Goal: Task Accomplishment & Management: Manage account settings

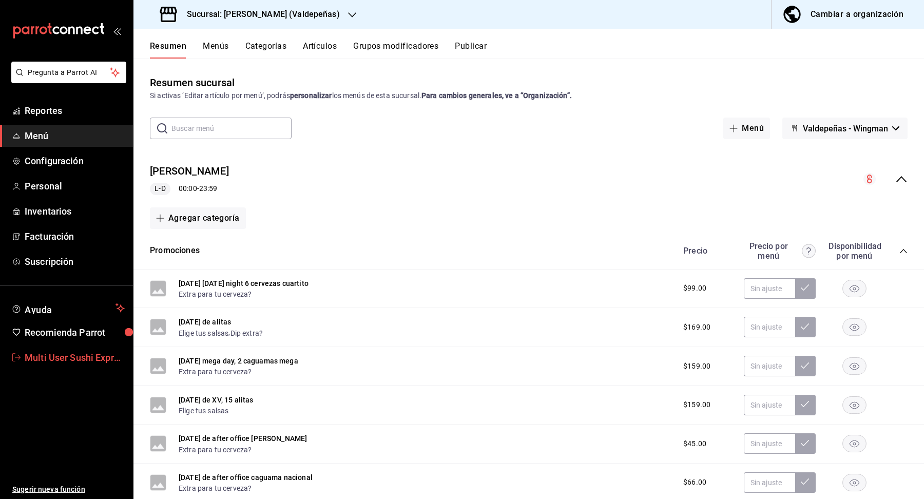
click at [73, 362] on span "Multi User Sushi Express" at bounding box center [75, 358] width 100 height 14
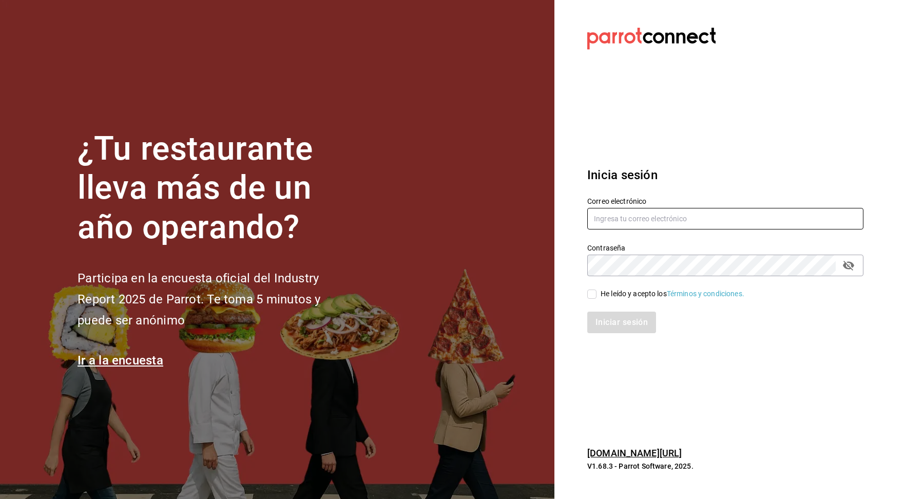
click at [764, 212] on input "text" at bounding box center [725, 219] width 276 height 22
type input "multiuser@sushiexpress.com"
click at [868, 255] on section "Datos incorrectos. Verifica que tu Correo o Contraseña estén bien escritos. Ini…" at bounding box center [721, 249] width 334 height 499
click at [846, 260] on icon "passwordField" at bounding box center [849, 265] width 12 height 12
click at [598, 294] on span "He leído y acepto los Términos y condiciones." at bounding box center [671, 294] width 148 height 11
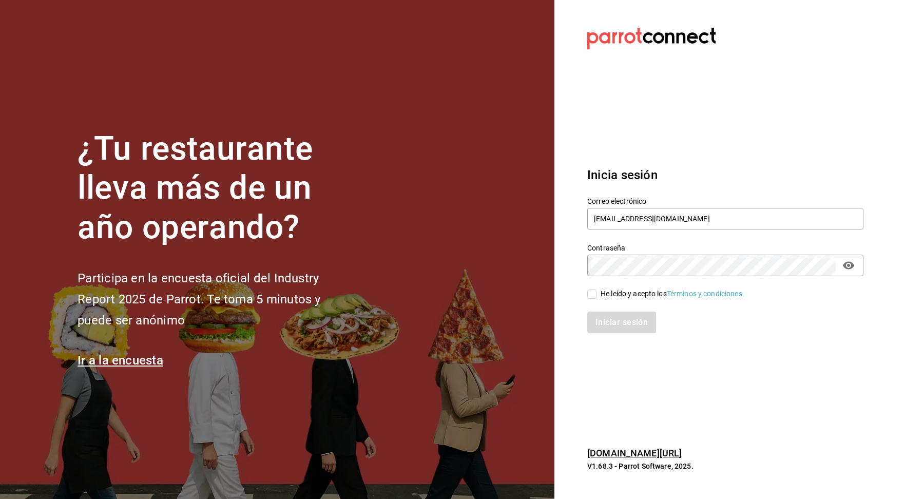
click at [597, 294] on input "He leído y acepto los Términos y condiciones." at bounding box center [591, 294] width 9 height 9
checkbox input "true"
click at [607, 332] on button "Iniciar sesión" at bounding box center [622, 323] width 70 height 22
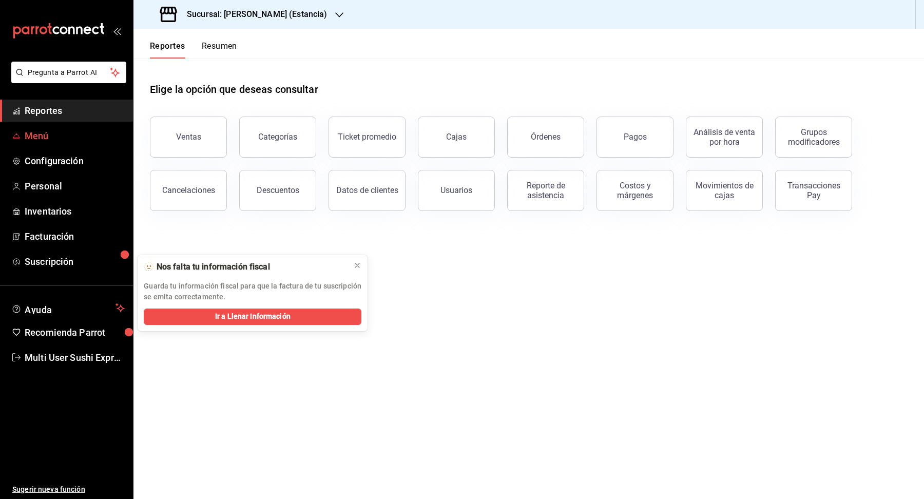
click at [41, 138] on span "Menú" at bounding box center [75, 136] width 100 height 14
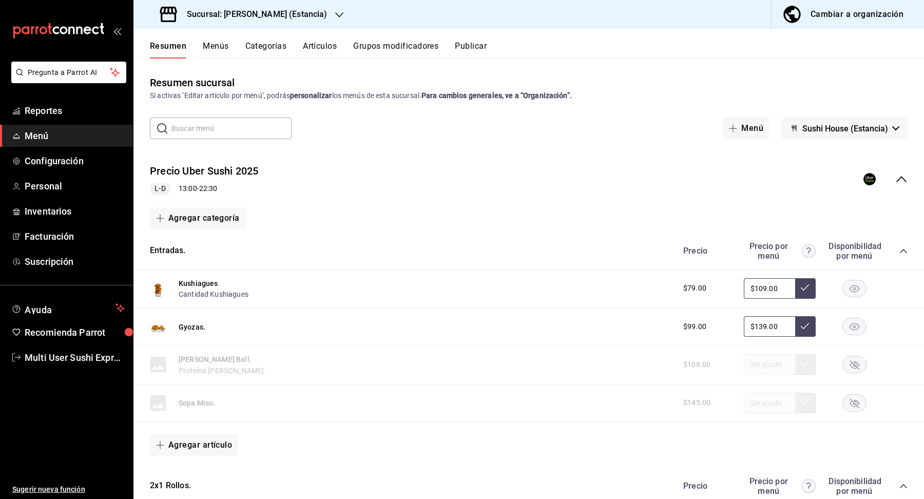
click at [866, 15] on div "Cambiar a organización" at bounding box center [857, 14] width 93 height 14
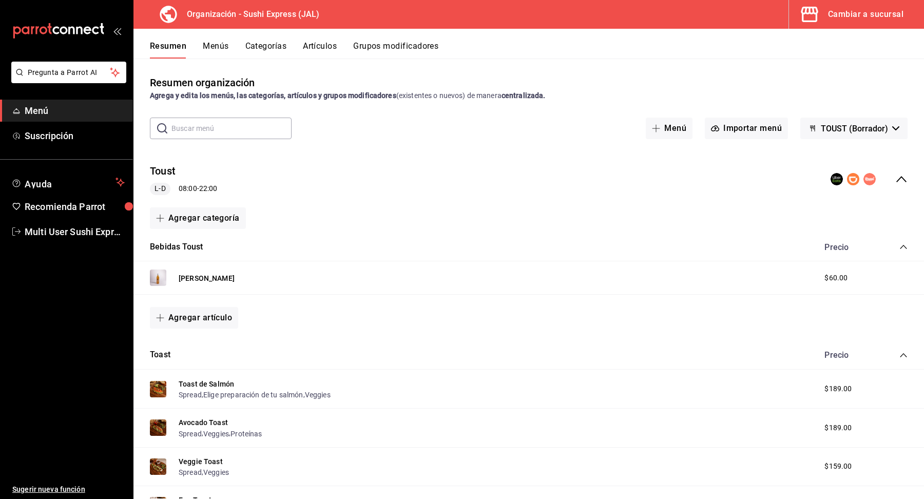
click at [843, 133] on button "TOUST (Borrador)" at bounding box center [853, 129] width 107 height 22
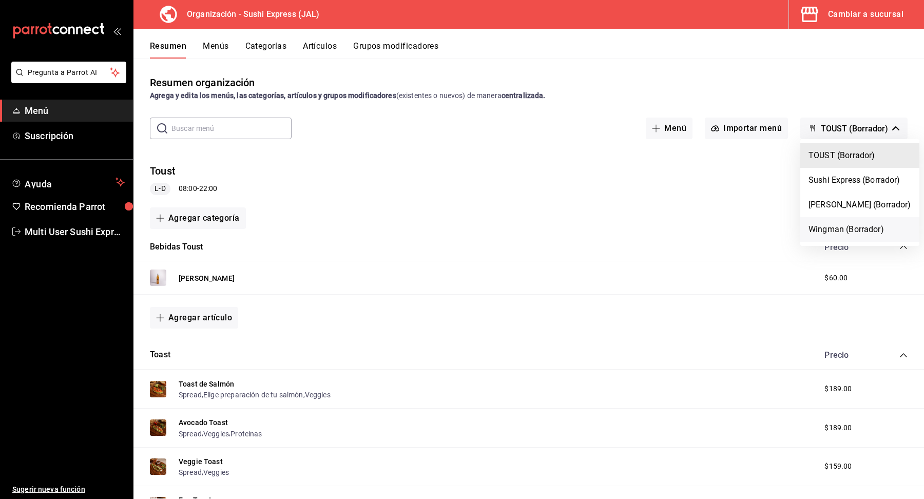
click at [847, 233] on li "Wingman (Borrador)" at bounding box center [859, 229] width 119 height 25
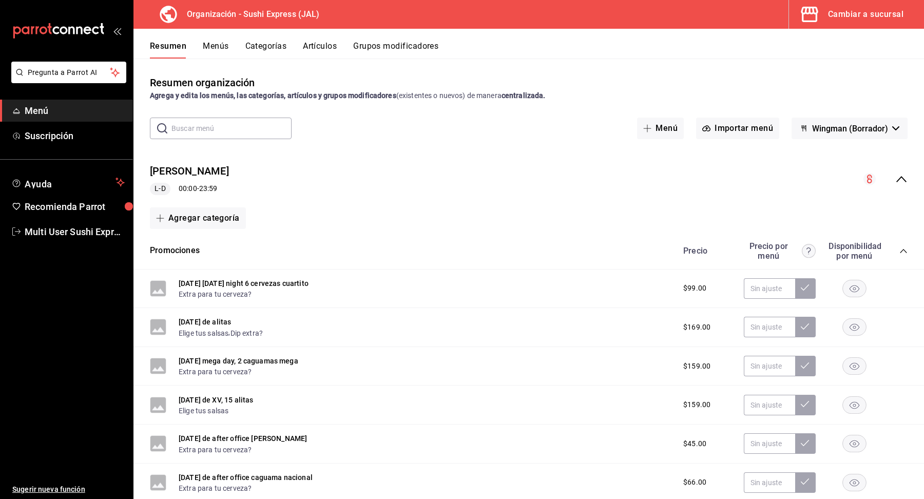
click at [866, 16] on div "Cambiar a sucursal" at bounding box center [865, 14] width 75 height 14
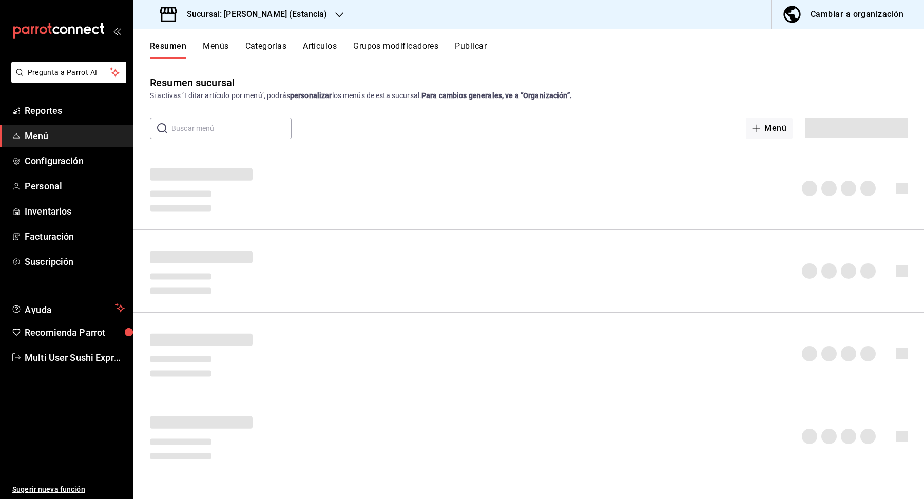
click at [279, 11] on h3 "Sucursal: [PERSON_NAME] (Estancia)" at bounding box center [253, 14] width 148 height 12
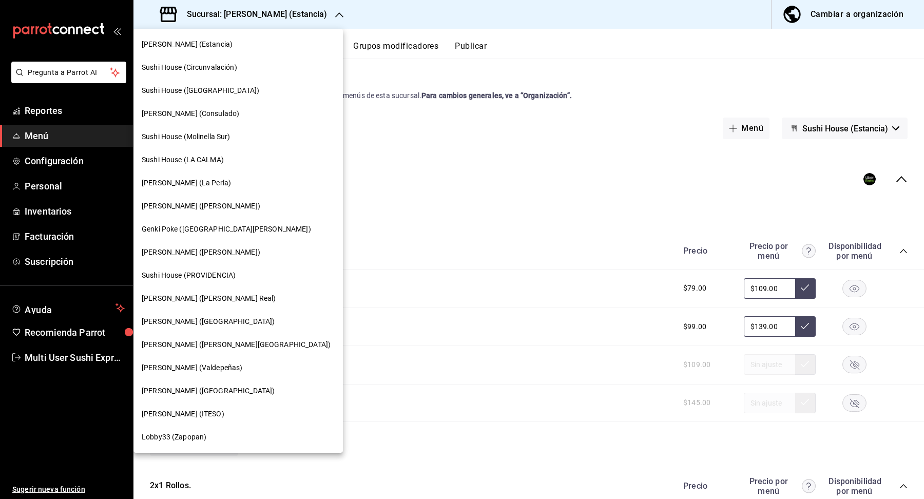
click at [227, 299] on div "[PERSON_NAME] ([PERSON_NAME] Real)" at bounding box center [238, 298] width 193 height 11
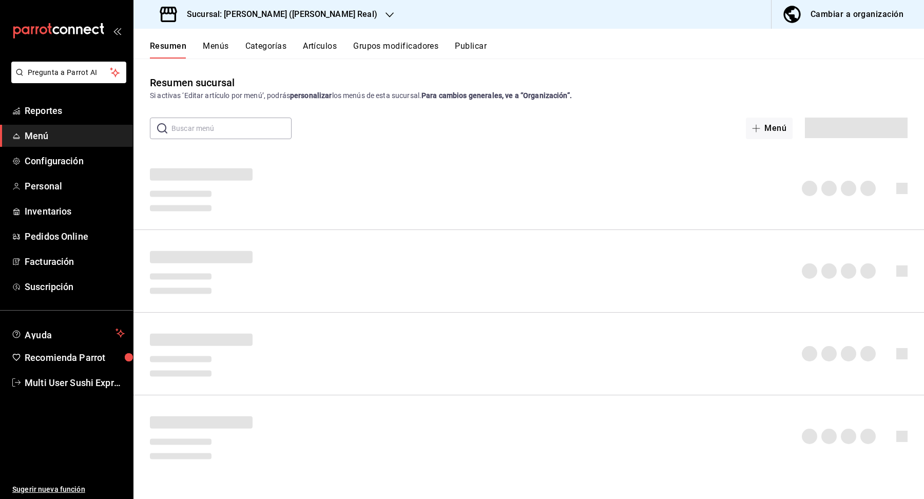
click at [265, 15] on h3 "Sucursal: [PERSON_NAME] ([PERSON_NAME] Real)" at bounding box center [278, 14] width 199 height 12
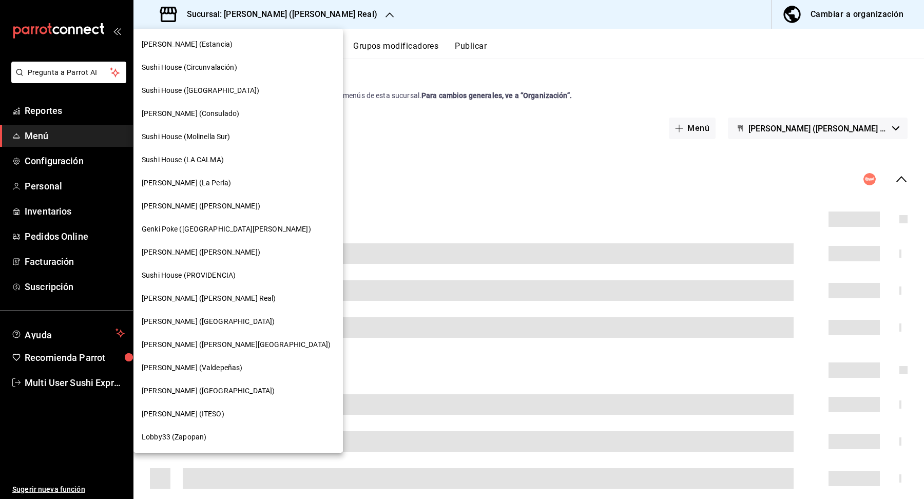
click at [214, 368] on span "[PERSON_NAME] (Valdepeñas)" at bounding box center [192, 367] width 101 height 11
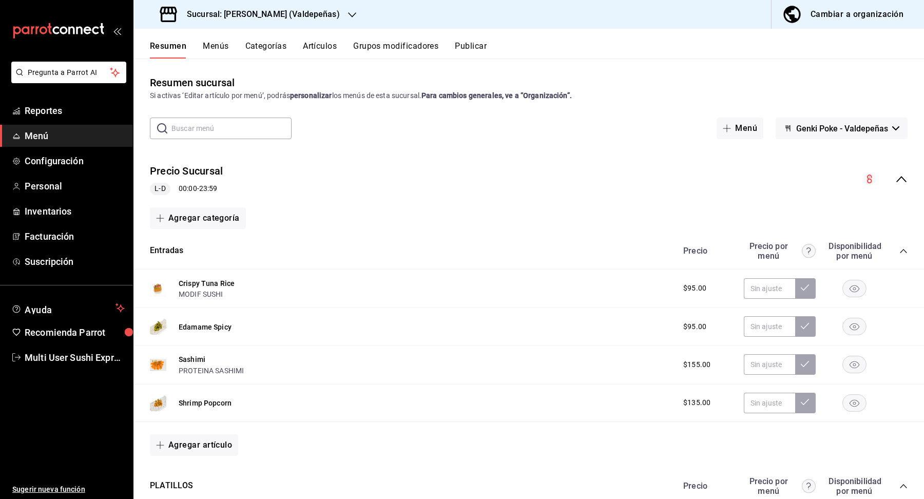
click at [850, 135] on button "Genki Poke - Valdepeñas" at bounding box center [842, 129] width 132 height 22
click at [853, 174] on li "Valdepeñas - Wingman" at bounding box center [841, 180] width 107 height 25
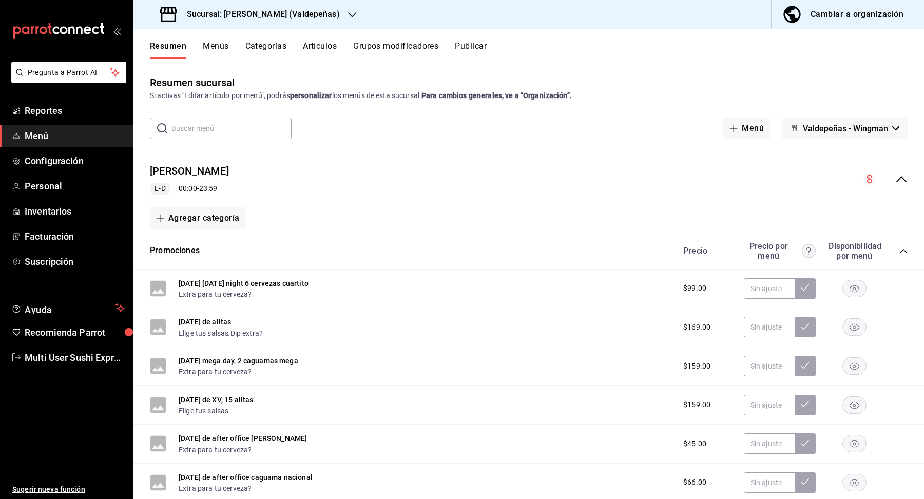
click at [462, 43] on button "Publicar" at bounding box center [471, 49] width 32 height 17
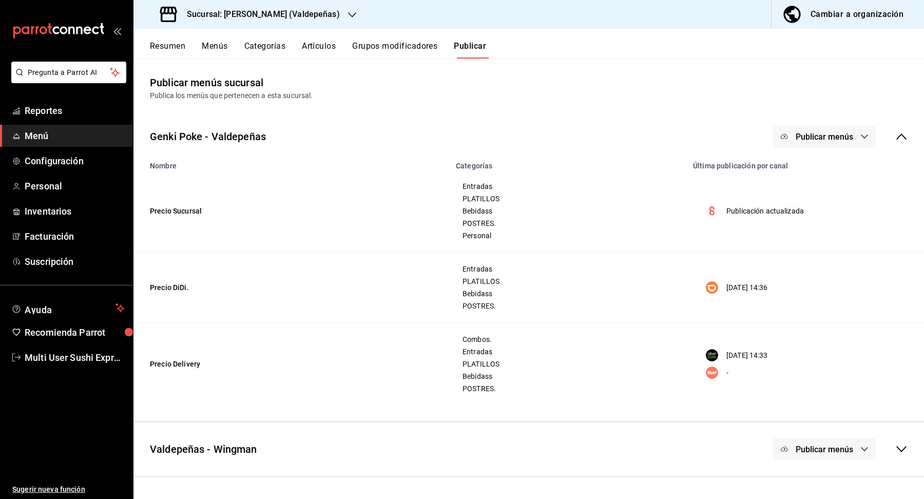
click at [910, 446] on div "Valdepeñas - Wingman Publicar menús" at bounding box center [528, 449] width 791 height 38
click at [55, 123] on ul "Reportes Menú Configuración Personal Inventarios Facturación Suscripción" at bounding box center [66, 186] width 133 height 173
click at [55, 135] on span "Menú" at bounding box center [75, 136] width 100 height 14
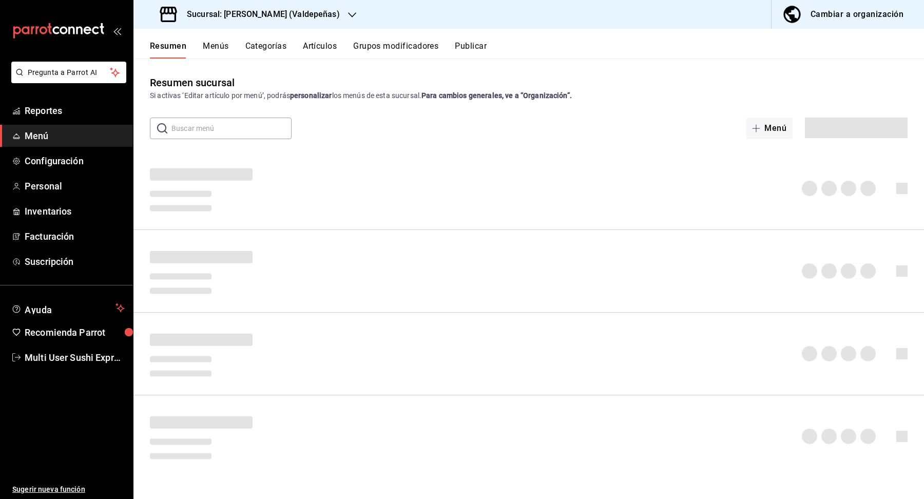
click at [55, 135] on span "Menú" at bounding box center [75, 136] width 100 height 14
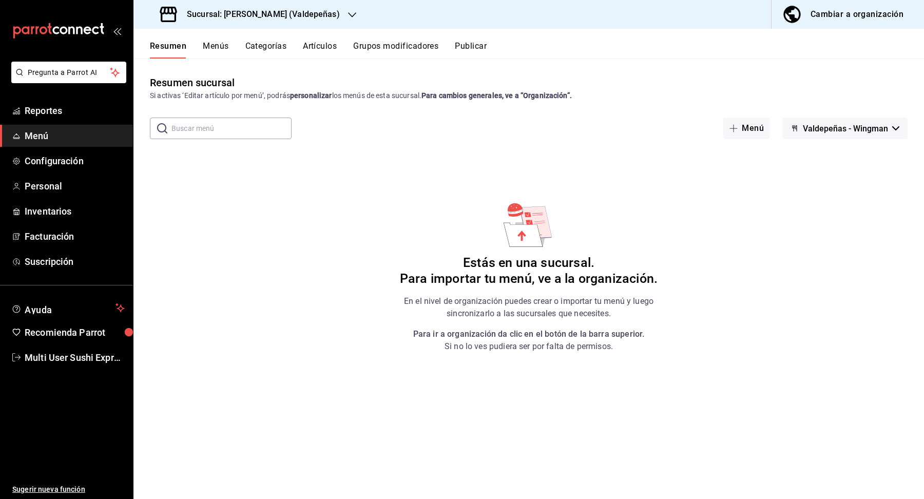
click at [814, 8] on div "Cambiar a organización" at bounding box center [857, 14] width 93 height 14
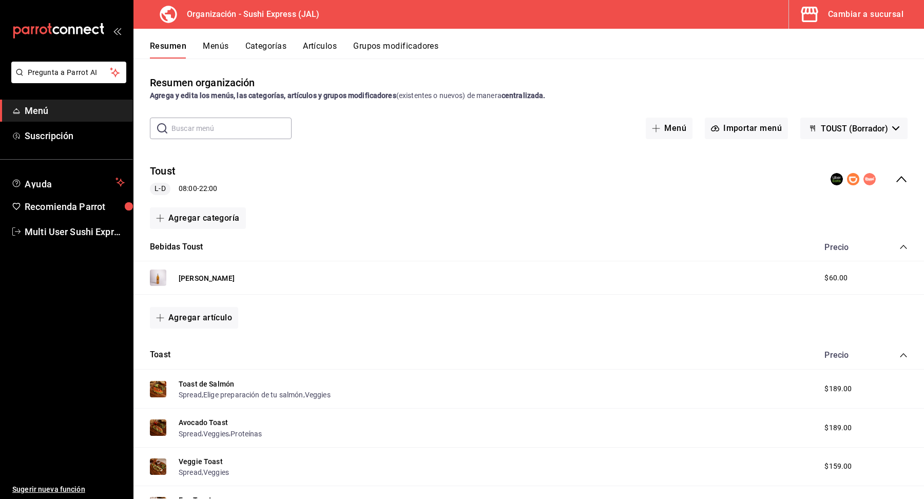
click at [878, 127] on span "TOUST (Borrador)" at bounding box center [854, 129] width 67 height 10
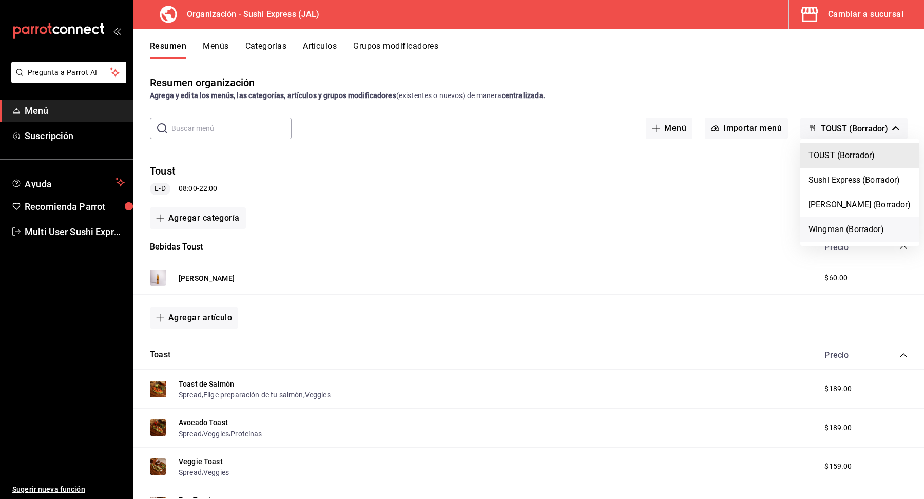
click at [836, 232] on li "Wingman (Borrador)" at bounding box center [859, 229] width 119 height 25
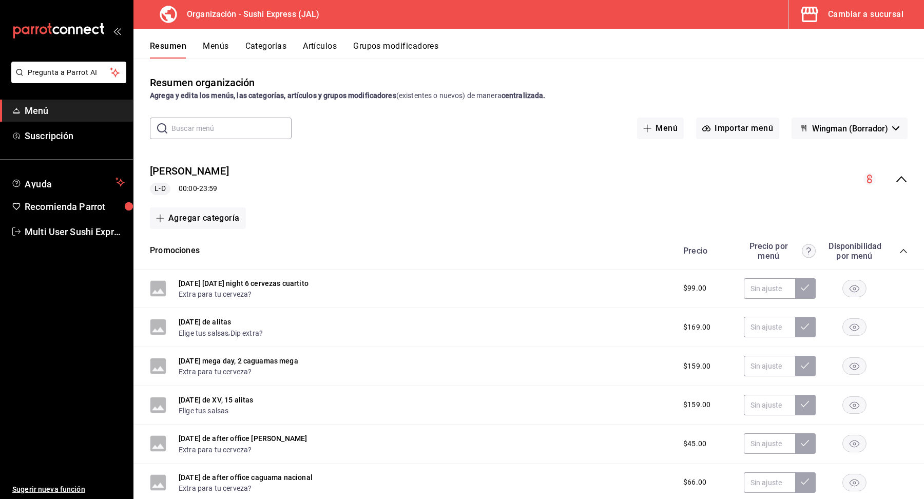
click at [215, 52] on button "Menús" at bounding box center [216, 49] width 26 height 17
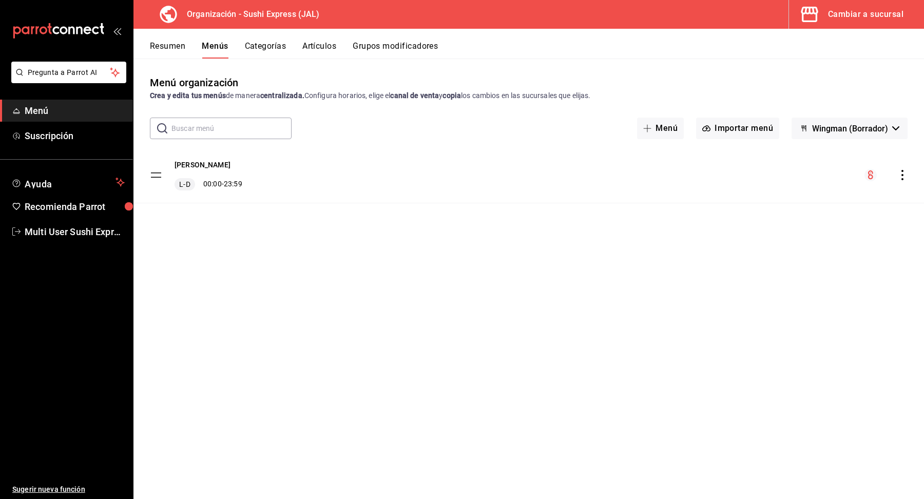
click at [906, 173] on icon "actions" at bounding box center [902, 175] width 10 height 10
click at [829, 240] on span "Copiar en otra sucursal" at bounding box center [821, 241] width 125 height 11
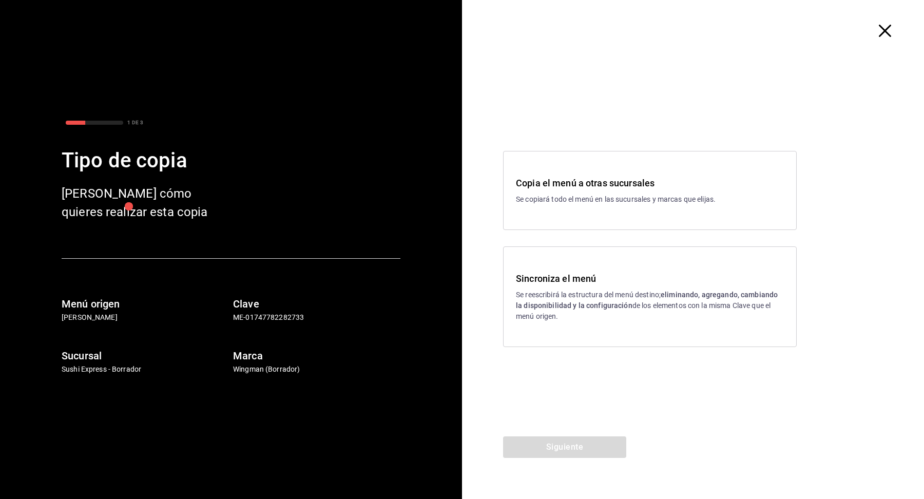
click at [591, 202] on p "Se copiará todo el menú en las sucursales y marcas que elijas." at bounding box center [650, 199] width 268 height 11
click at [548, 451] on button "Siguiente" at bounding box center [564, 447] width 123 height 22
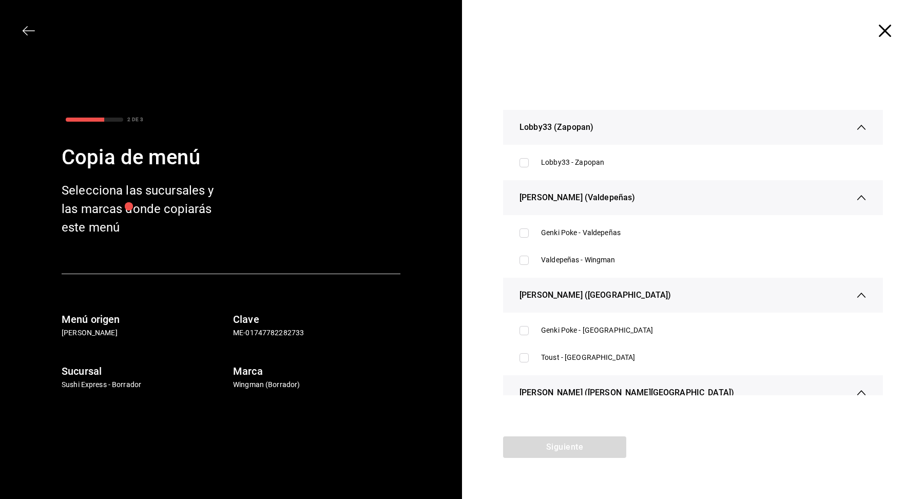
scroll to position [44, 0]
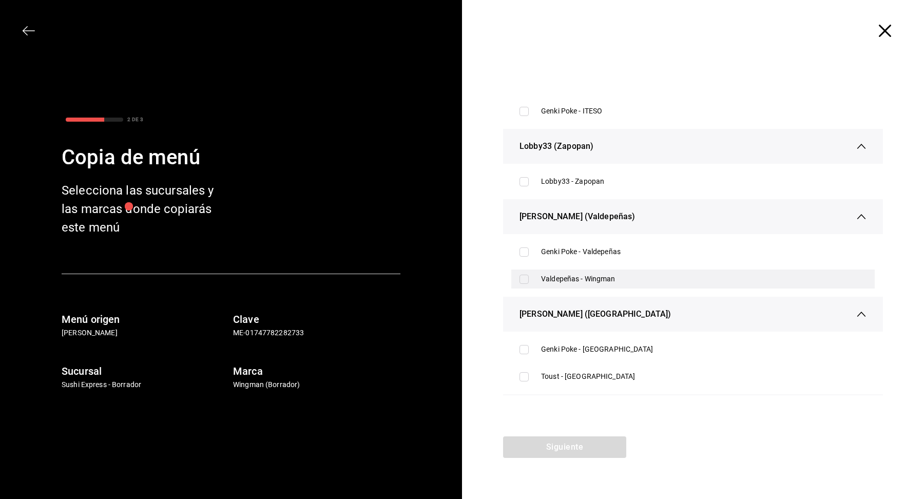
click at [591, 274] on div "Valdepeñas - Wingman" at bounding box center [704, 279] width 326 height 11
checkbox input "true"
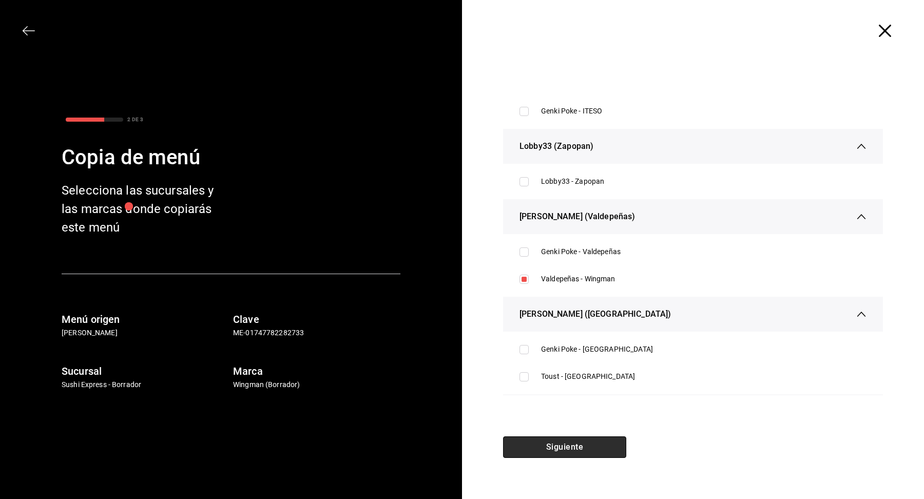
click at [568, 444] on button "Siguiente" at bounding box center [564, 447] width 123 height 22
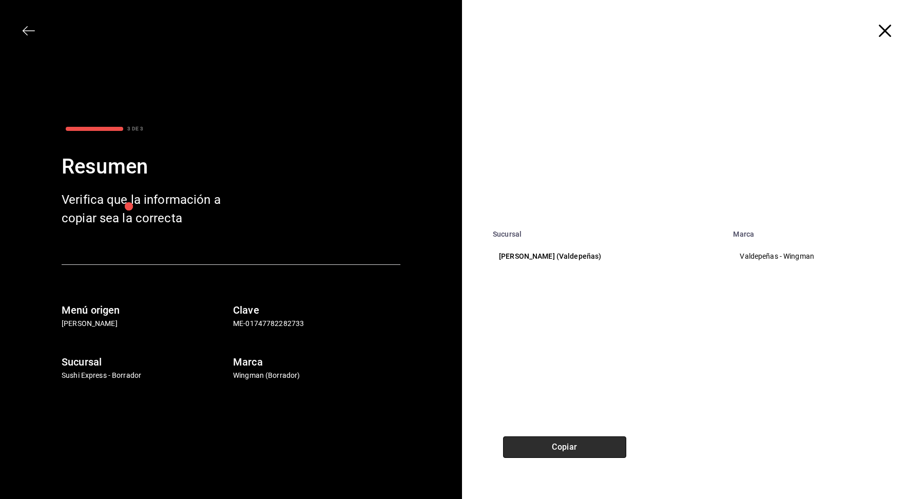
click at [568, 444] on button "Copiar" at bounding box center [564, 447] width 123 height 22
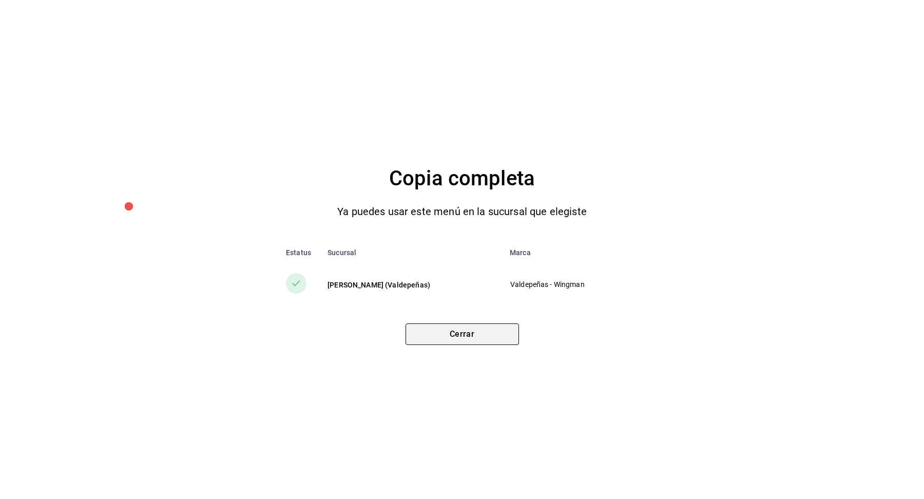
click at [488, 332] on button "Cerrar" at bounding box center [462, 334] width 113 height 22
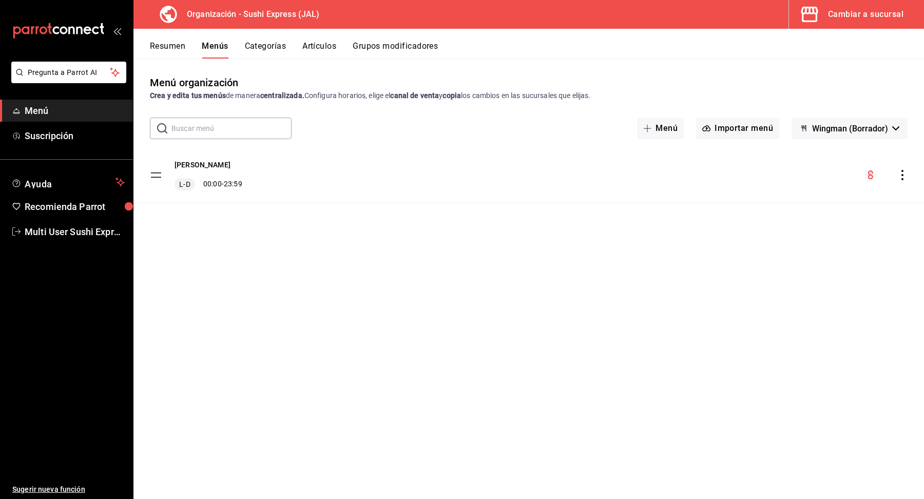
click at [836, 126] on span "Wingman (Borrador)" at bounding box center [850, 129] width 76 height 10
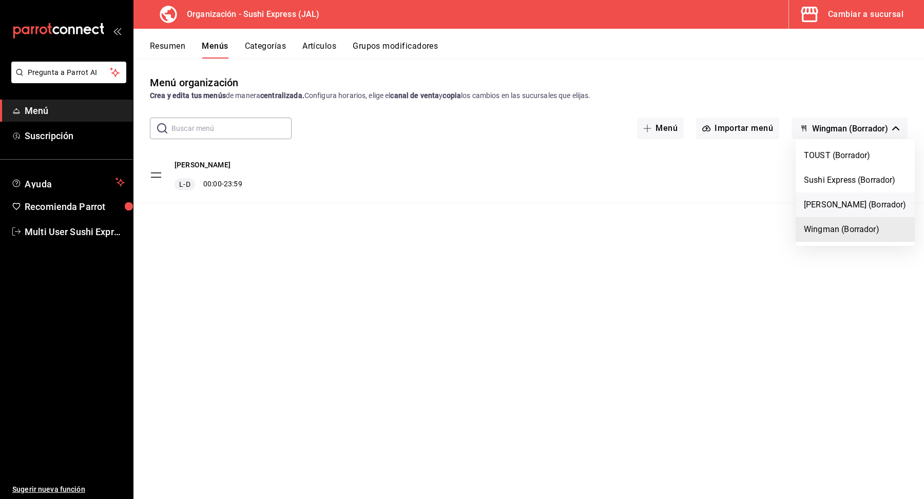
click at [835, 204] on li "[PERSON_NAME] (Borrador)" at bounding box center [855, 205] width 119 height 25
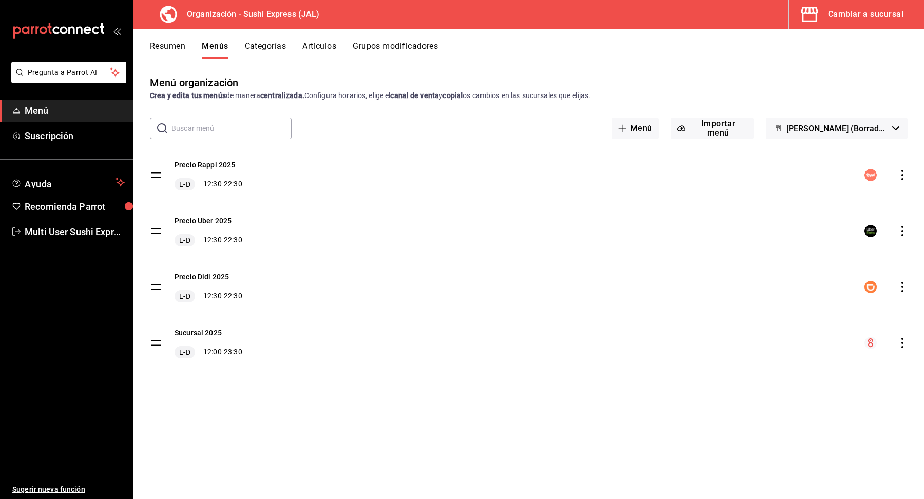
click at [903, 338] on icon "actions" at bounding box center [902, 343] width 10 height 10
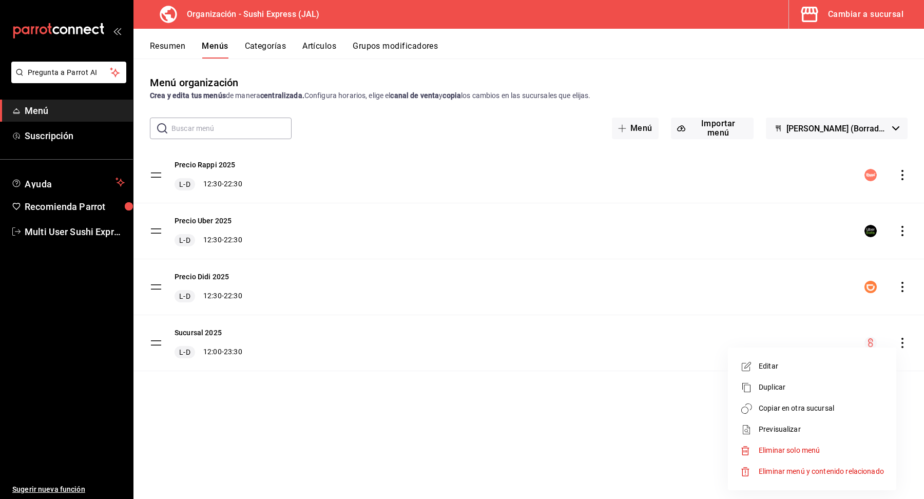
click at [850, 403] on span "Copiar en otra sucursal" at bounding box center [821, 408] width 125 height 11
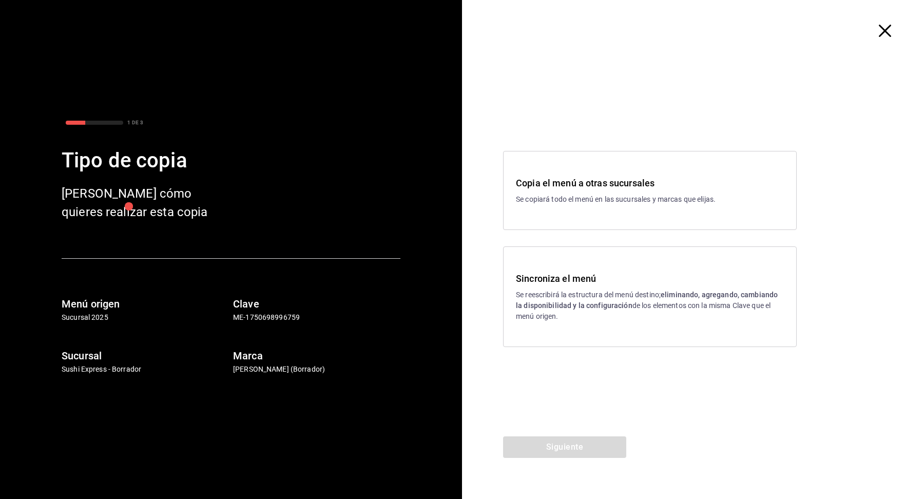
click at [615, 202] on p "Se copiará todo el menú en las sucursales y marcas que elijas." at bounding box center [650, 199] width 268 height 11
click at [581, 447] on button "Siguiente" at bounding box center [564, 447] width 123 height 22
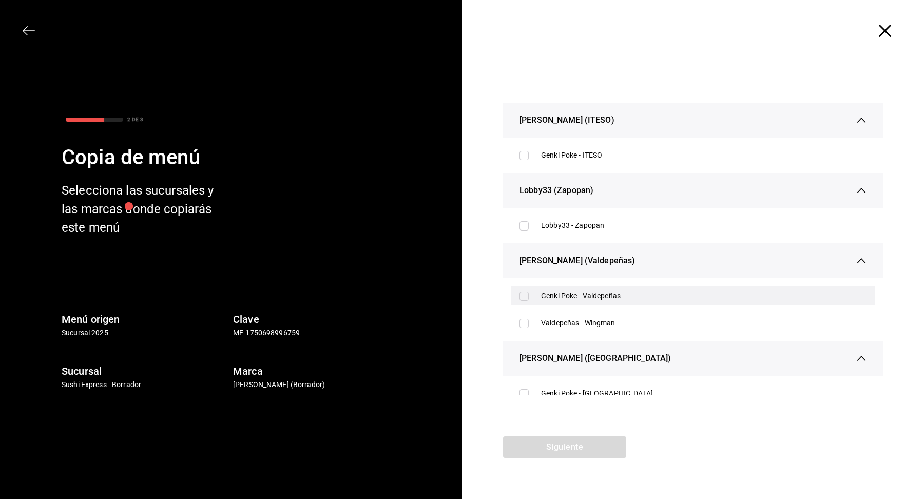
click at [598, 296] on div "Genki Poke - Valdepeñas" at bounding box center [704, 296] width 326 height 11
checkbox input "true"
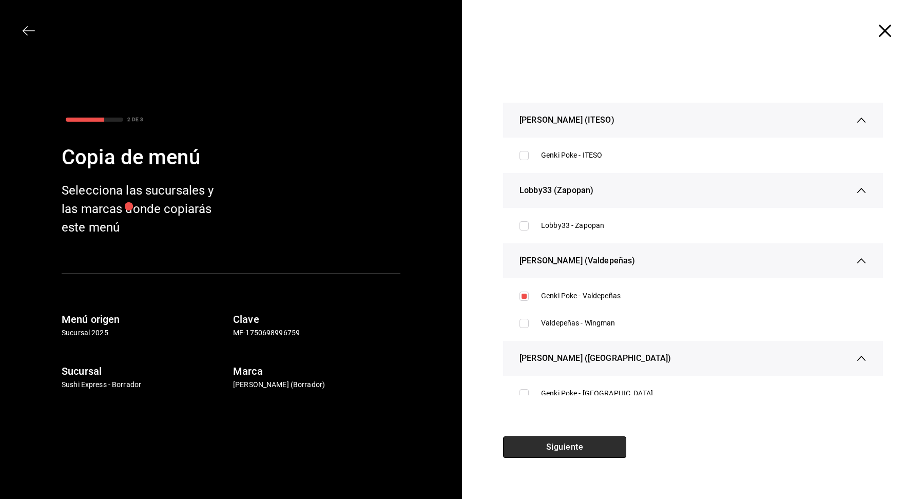
click at [579, 441] on button "Siguiente" at bounding box center [564, 447] width 123 height 22
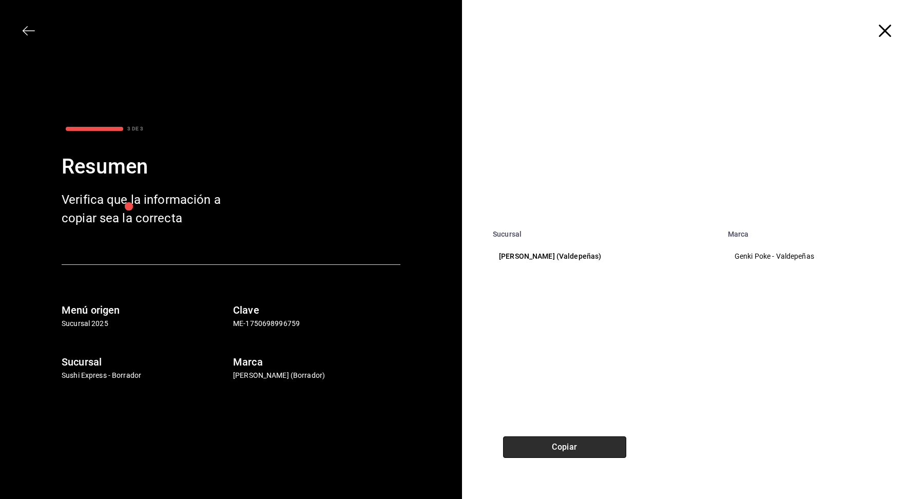
click at [579, 446] on button "Copiar" at bounding box center [564, 447] width 123 height 22
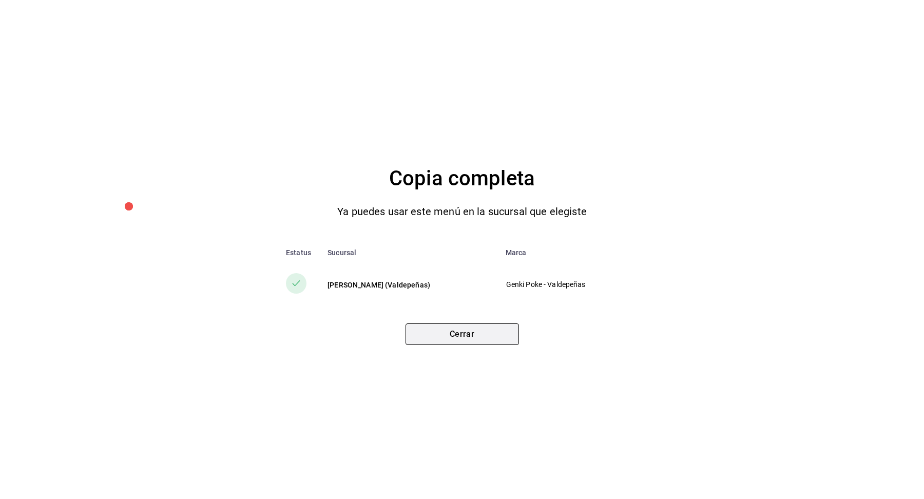
click at [475, 335] on button "Cerrar" at bounding box center [462, 334] width 113 height 22
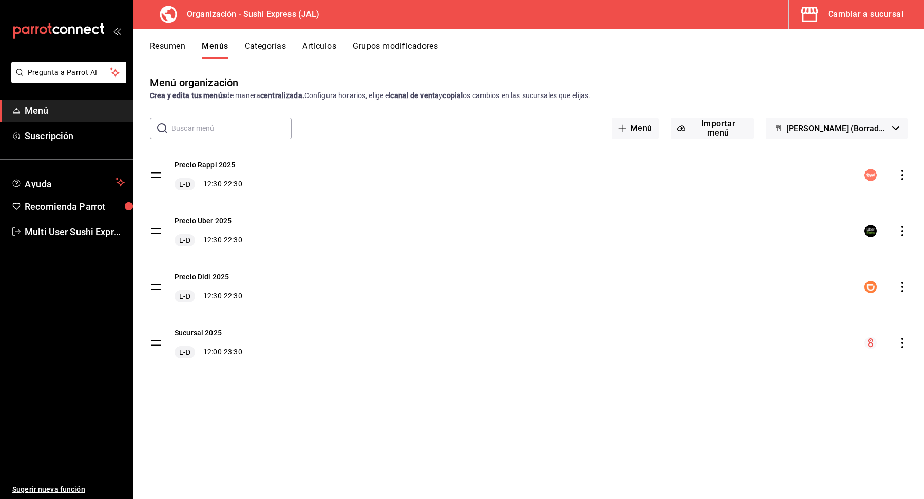
click at [903, 282] on icon "actions" at bounding box center [903, 287] width 2 height 10
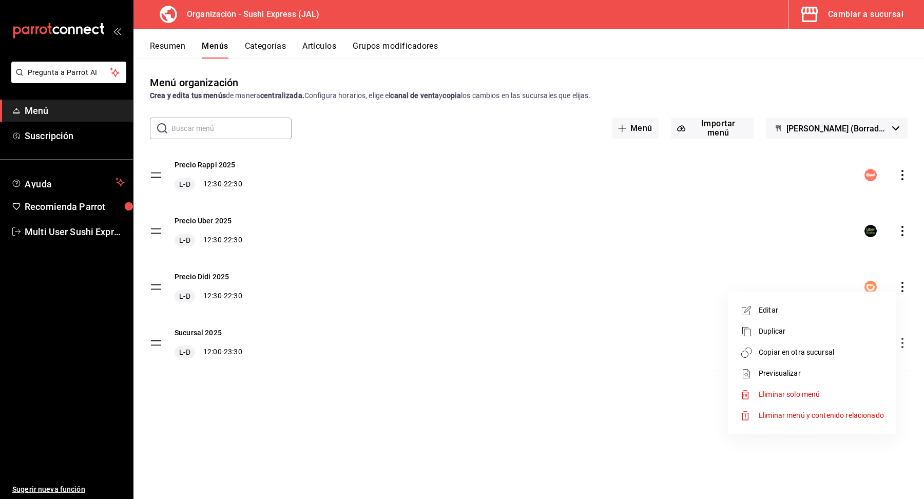
click at [847, 355] on span "Copiar en otra sucursal" at bounding box center [821, 352] width 125 height 11
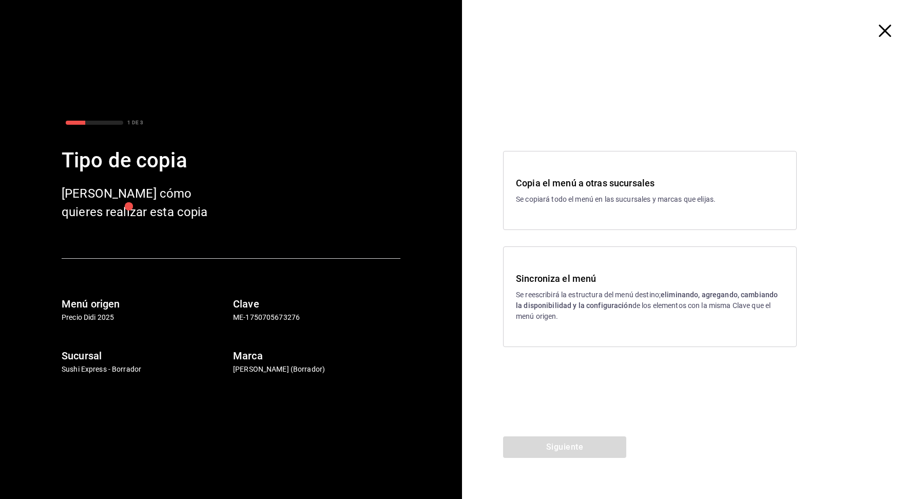
click at [598, 204] on p "Se copiará todo el menú en las sucursales y marcas que elijas." at bounding box center [650, 199] width 268 height 11
click at [576, 448] on button "Siguiente" at bounding box center [564, 447] width 123 height 22
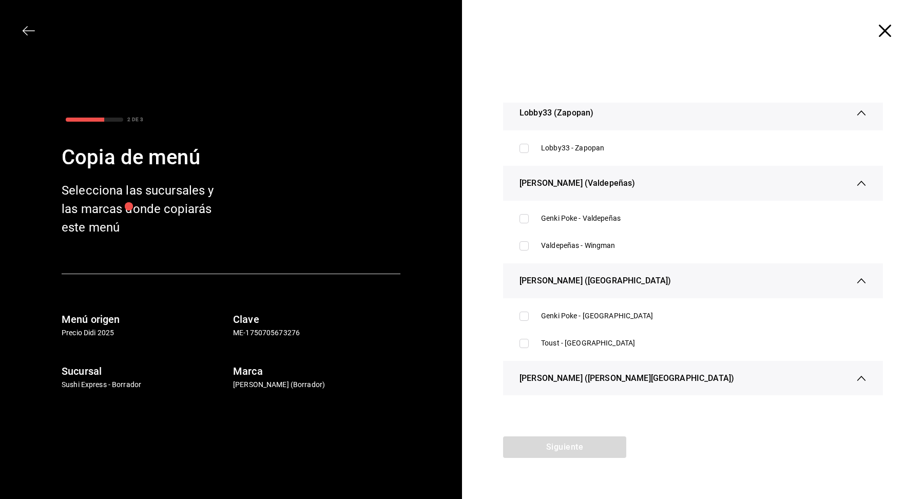
scroll to position [0, 0]
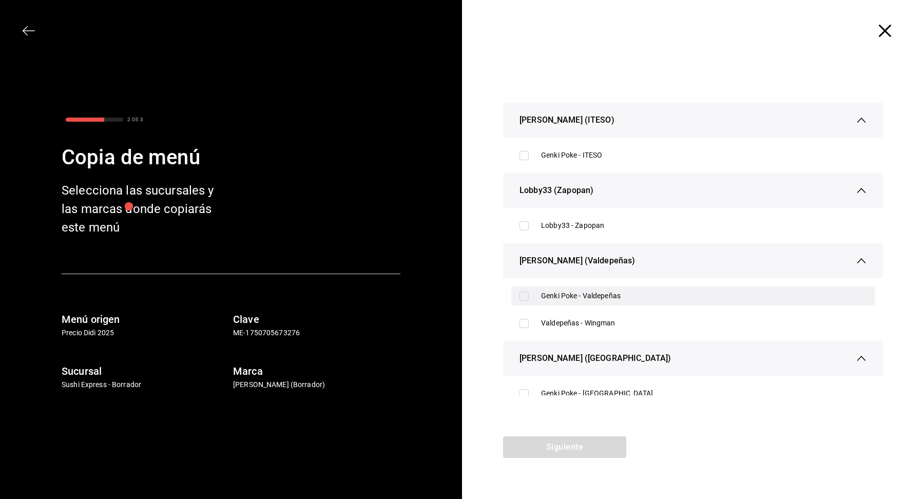
click at [575, 301] on div "Genki Poke - Valdepeñas" at bounding box center [704, 296] width 326 height 11
checkbox input "true"
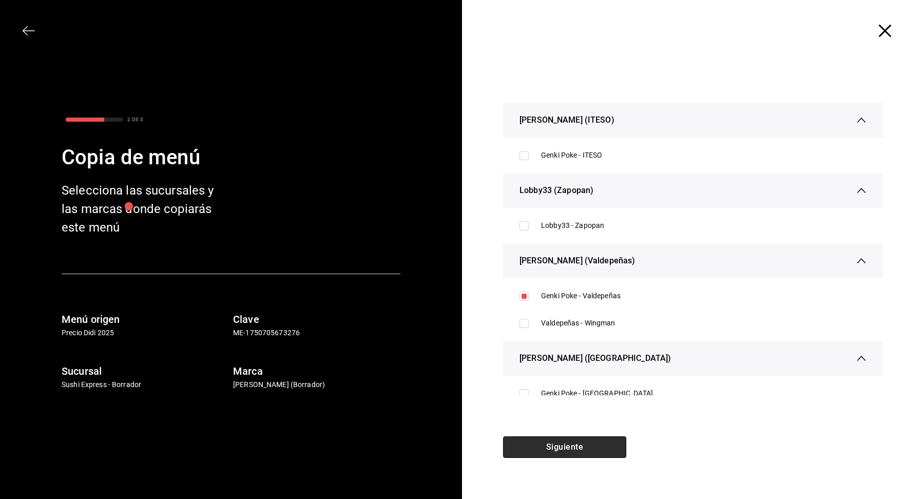
click at [572, 450] on button "Siguiente" at bounding box center [564, 447] width 123 height 22
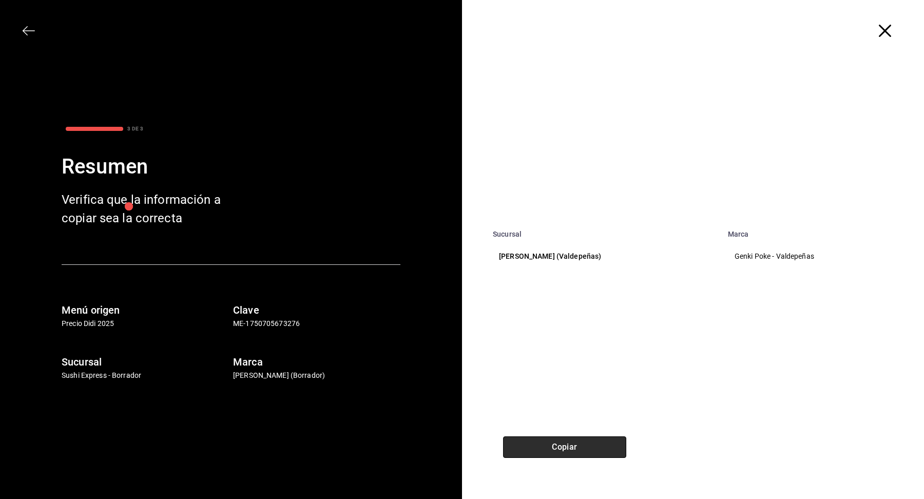
click at [572, 450] on button "Copiar" at bounding box center [564, 447] width 123 height 22
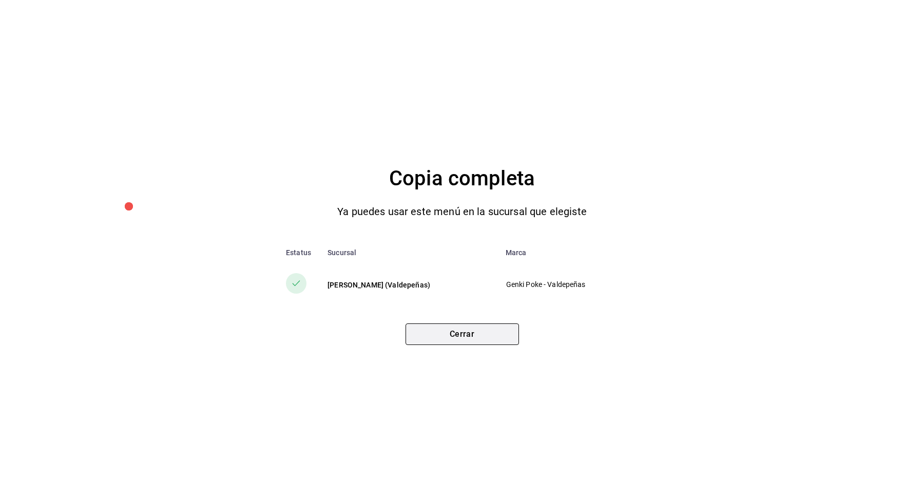
click at [471, 335] on button "Cerrar" at bounding box center [462, 334] width 113 height 22
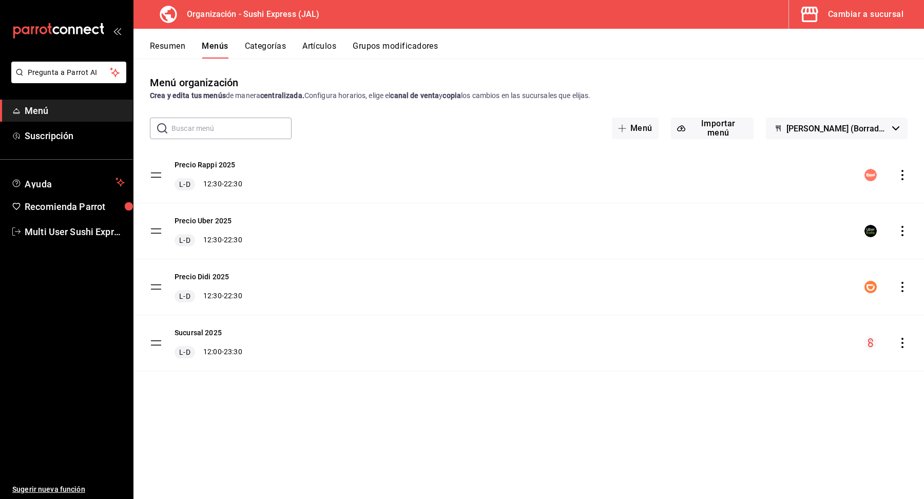
click at [905, 233] on icon "actions" at bounding box center [902, 231] width 10 height 10
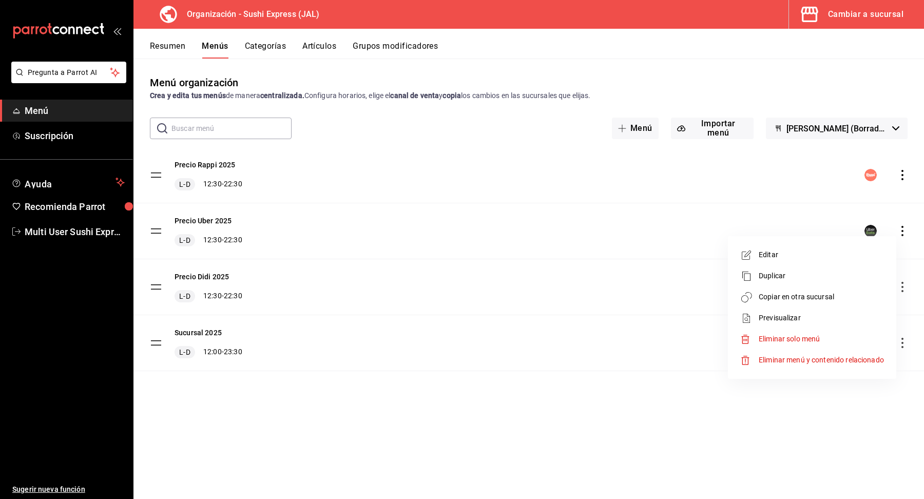
click at [837, 300] on span "Copiar en otra sucursal" at bounding box center [821, 297] width 125 height 11
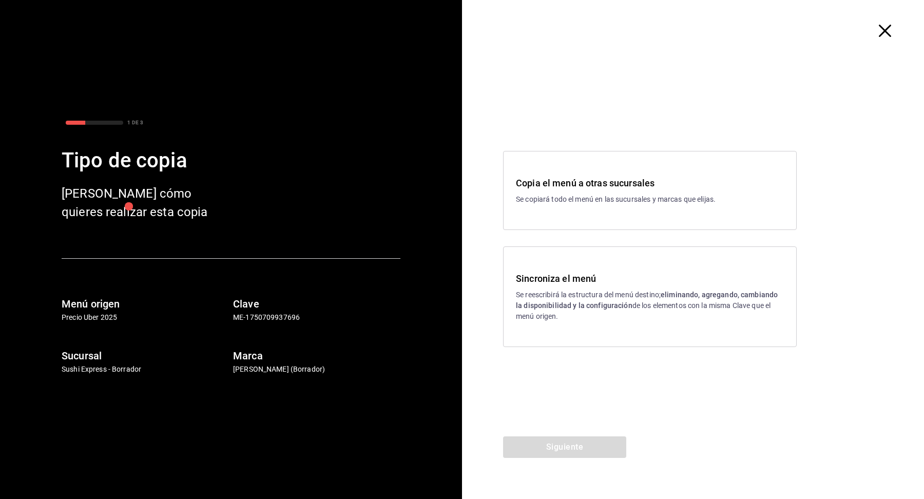
click at [588, 189] on h3 "Copia el menú a otras sucursales" at bounding box center [650, 183] width 268 height 14
click at [585, 446] on button "Siguiente" at bounding box center [564, 447] width 123 height 22
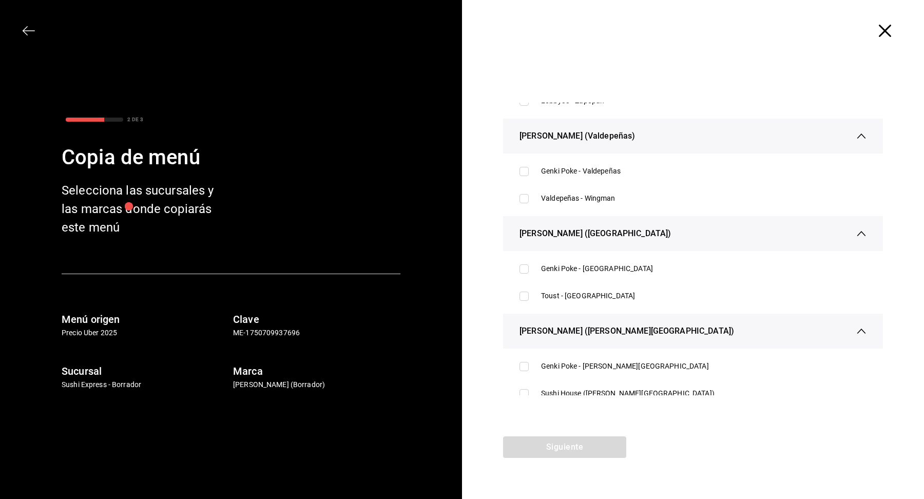
scroll to position [119, 0]
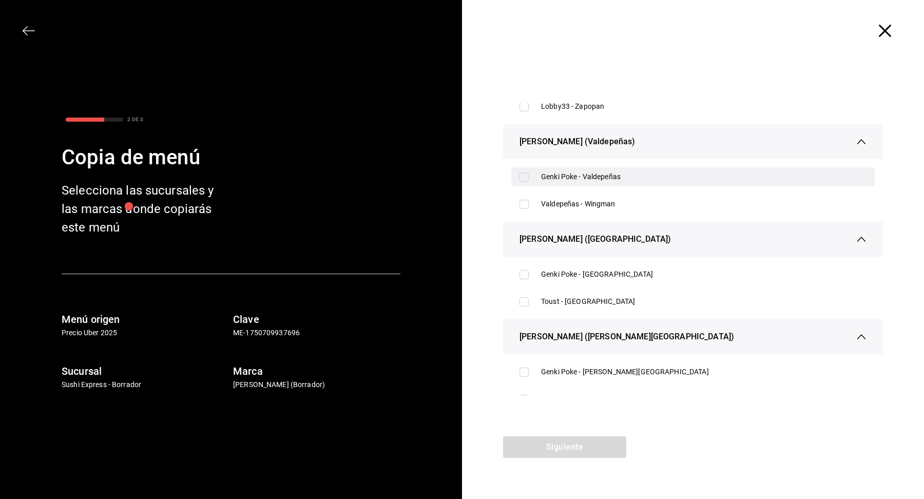
click at [624, 167] on div "Genki Poke - Valdepeñas" at bounding box center [692, 176] width 363 height 19
checkbox input "true"
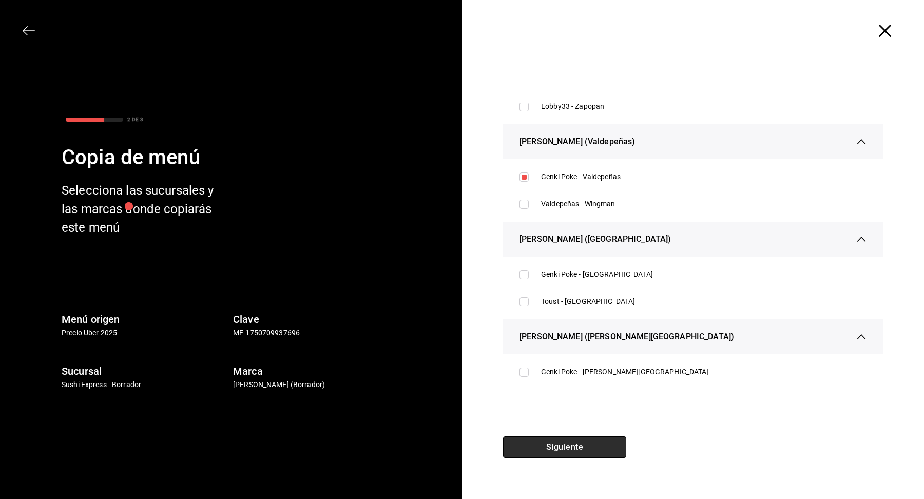
click at [563, 447] on button "Siguiente" at bounding box center [564, 447] width 123 height 22
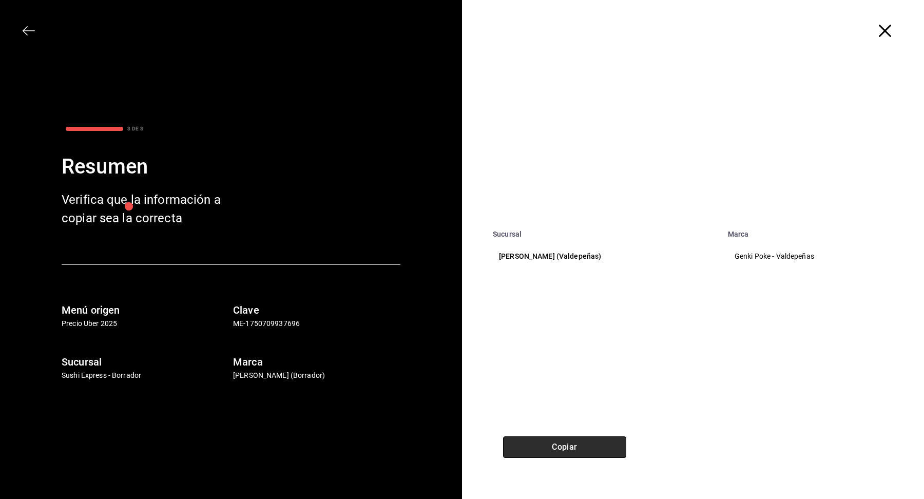
click at [563, 447] on button "Copiar" at bounding box center [564, 447] width 123 height 22
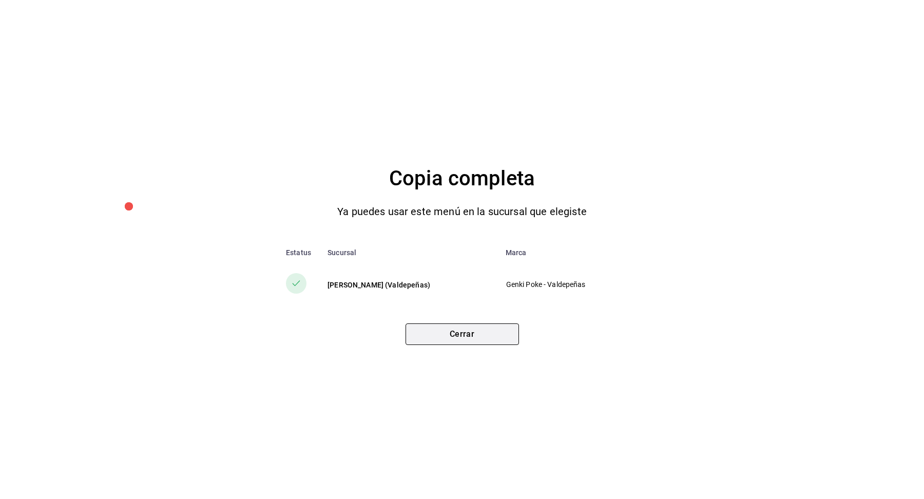
click at [475, 326] on button "Cerrar" at bounding box center [462, 334] width 113 height 22
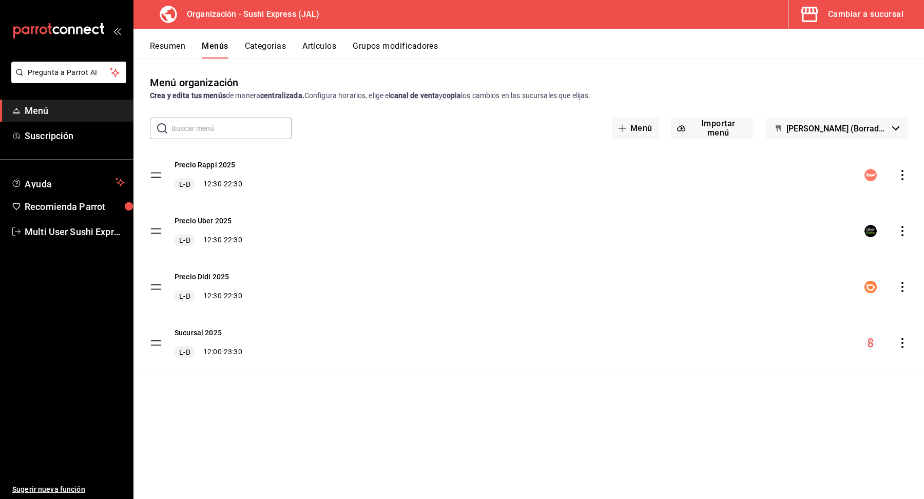
click at [903, 177] on icon "actions" at bounding box center [902, 175] width 10 height 10
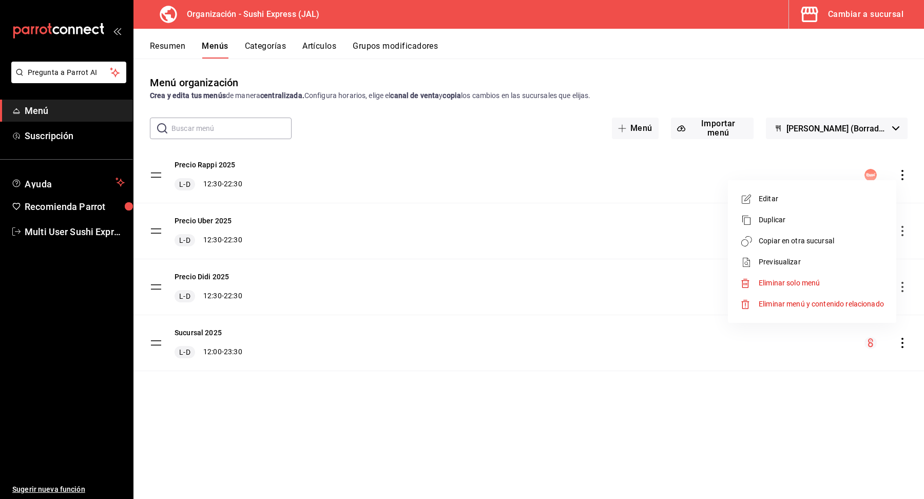
click at [840, 236] on span "Copiar en otra sucursal" at bounding box center [821, 241] width 125 height 11
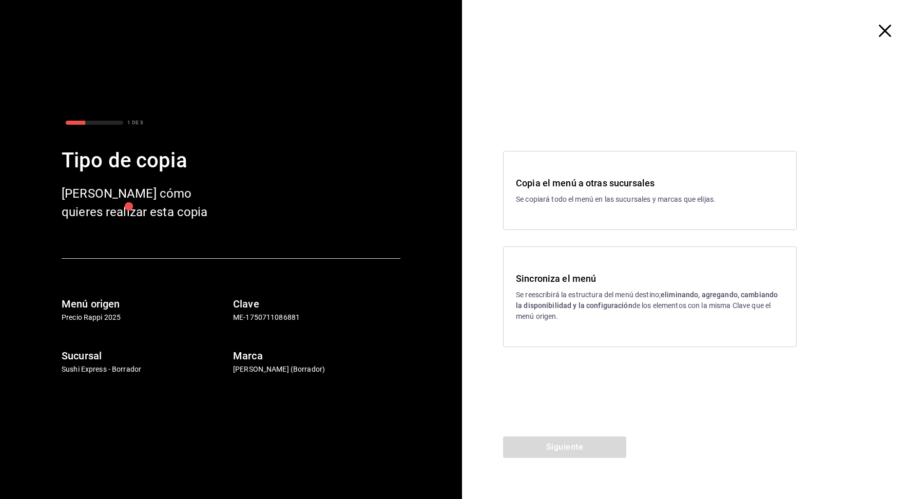
click at [610, 216] on div "Copia el menú a otras sucursales Se copiará todo el menú en las sucursales y ma…" at bounding box center [650, 190] width 294 height 79
click at [550, 446] on button "Siguiente" at bounding box center [564, 447] width 123 height 22
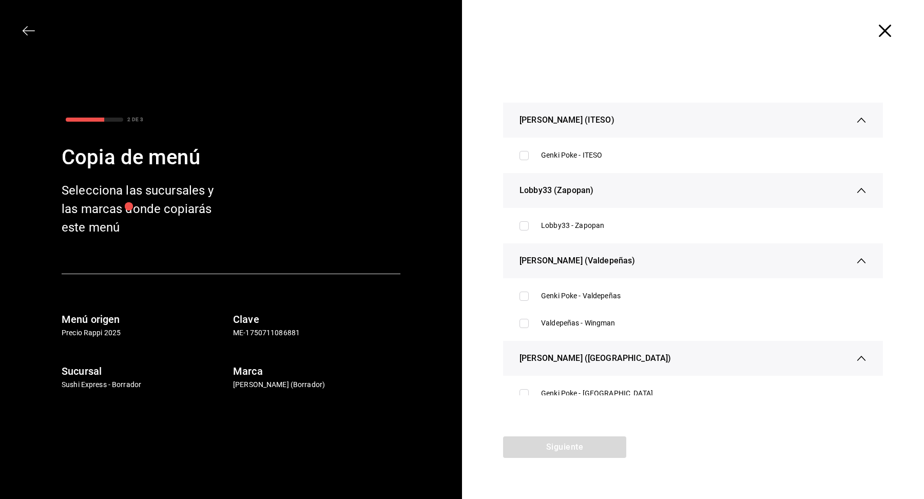
scroll to position [23, 0]
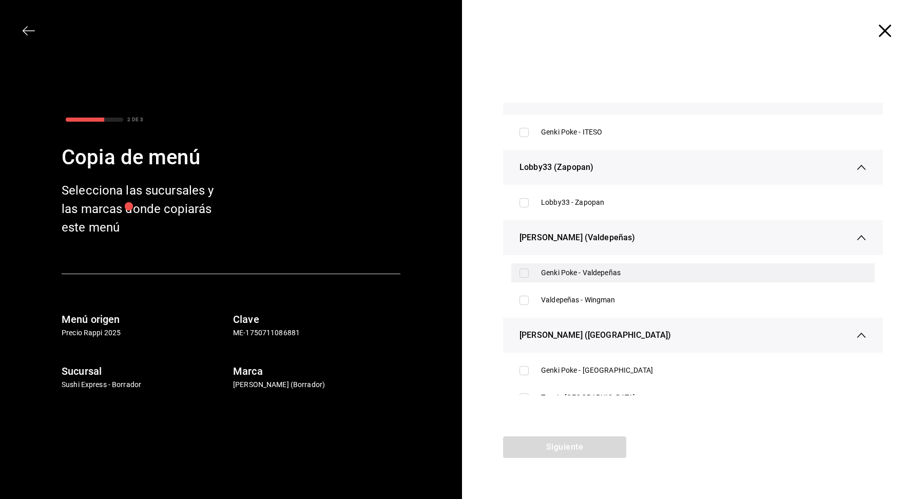
click at [609, 273] on div "Genki Poke - Valdepeñas" at bounding box center [704, 272] width 326 height 11
checkbox input "true"
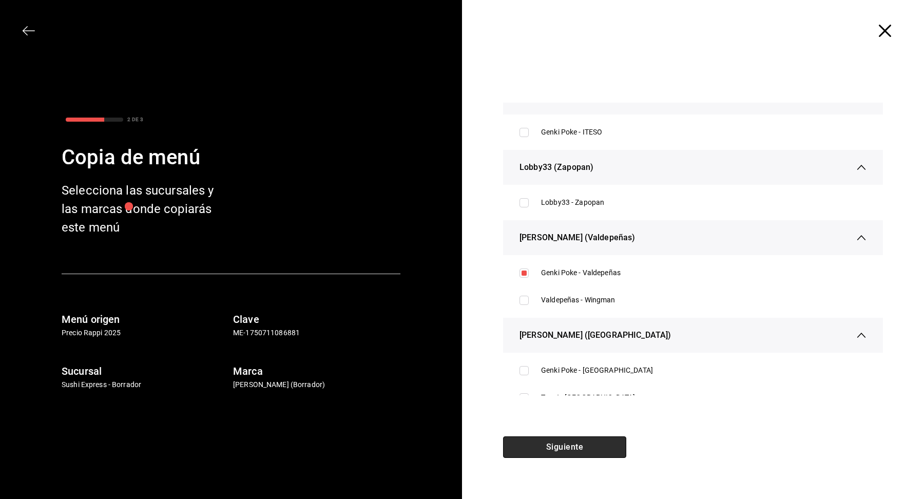
click at [573, 451] on button "Siguiente" at bounding box center [564, 447] width 123 height 22
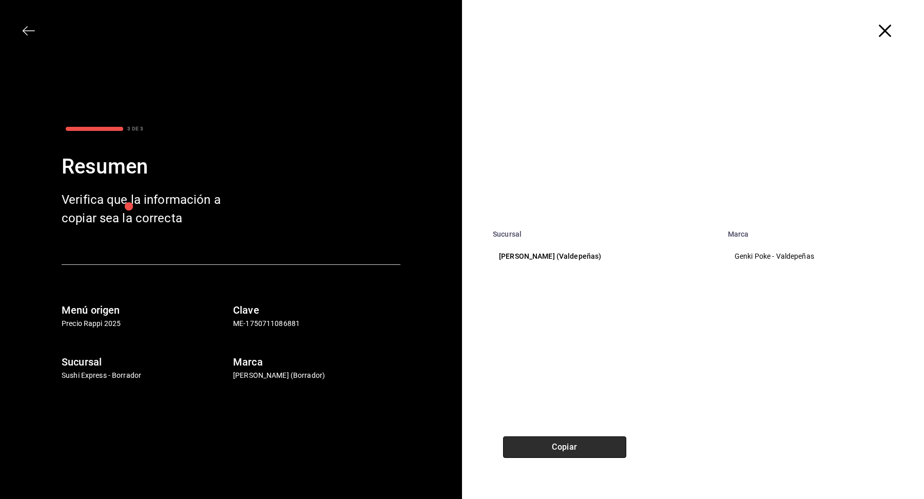
click at [573, 451] on button "Copiar" at bounding box center [564, 447] width 123 height 22
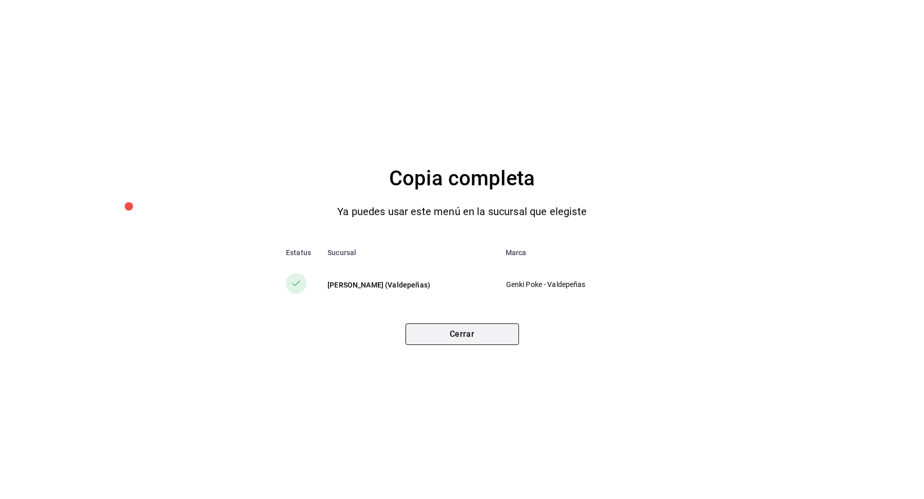
click at [464, 329] on button "Cerrar" at bounding box center [462, 334] width 113 height 22
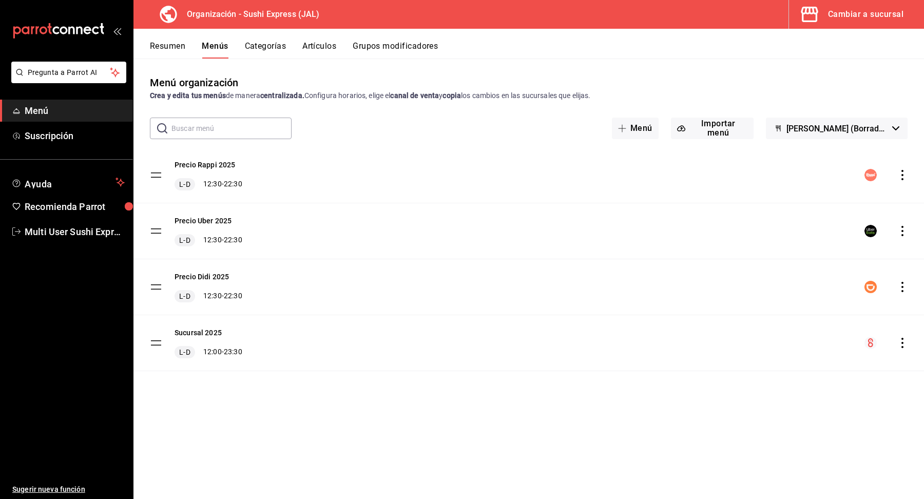
click at [857, 25] on button "Cambiar a sucursal" at bounding box center [852, 14] width 127 height 29
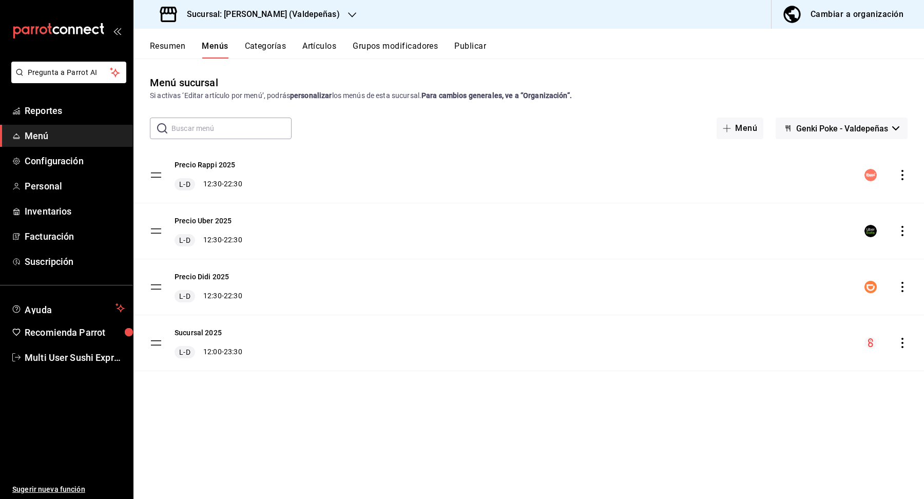
click at [480, 47] on button "Publicar" at bounding box center [470, 49] width 32 height 17
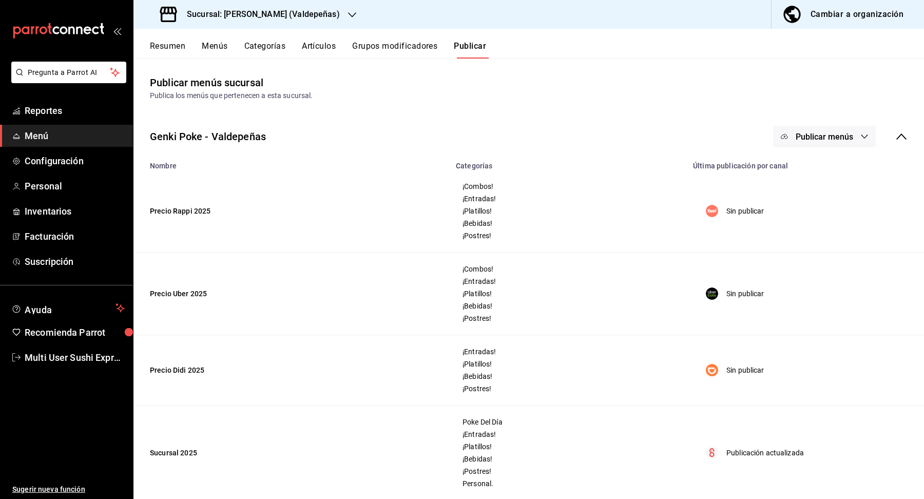
click at [831, 135] on span "Publicar menús" at bounding box center [825, 137] width 58 height 10
click at [831, 266] on li "Punto de venta" at bounding box center [825, 256] width 94 height 29
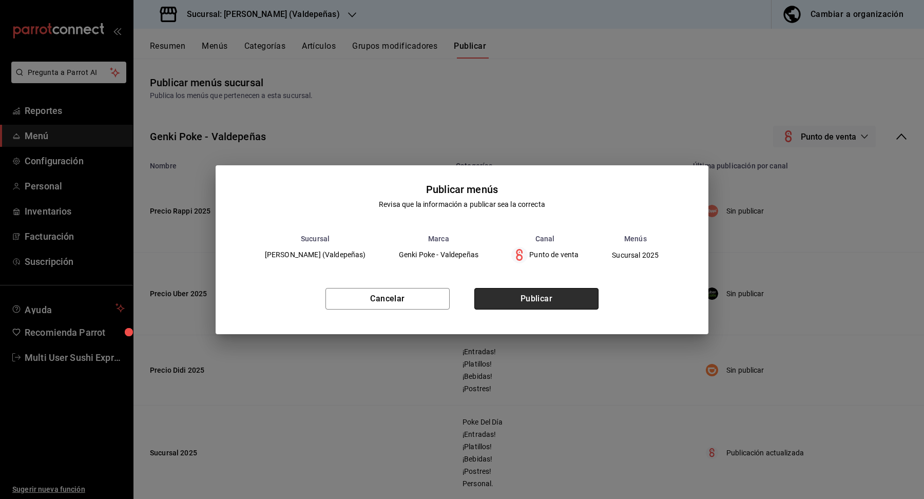
click at [549, 306] on button "Publicar" at bounding box center [536, 299] width 124 height 22
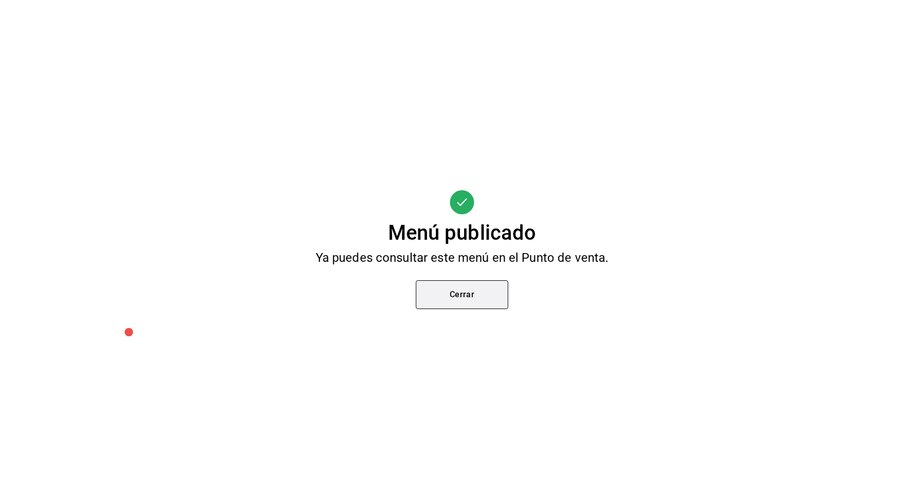
click at [480, 291] on button "Cerrar" at bounding box center [462, 294] width 92 height 29
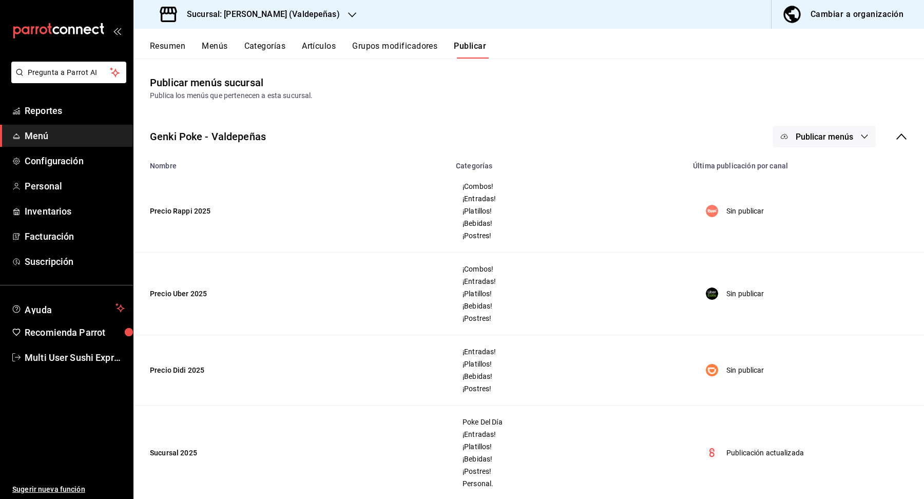
scroll to position [72, 0]
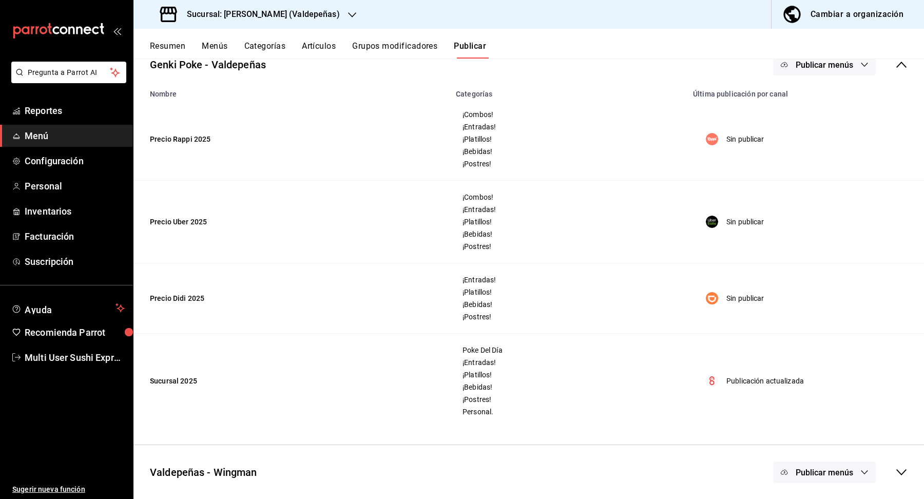
click at [856, 480] on button "Publicar menús" at bounding box center [824, 473] width 103 height 22
click at [847, 470] on li "Punto de venta" at bounding box center [825, 476] width 94 height 29
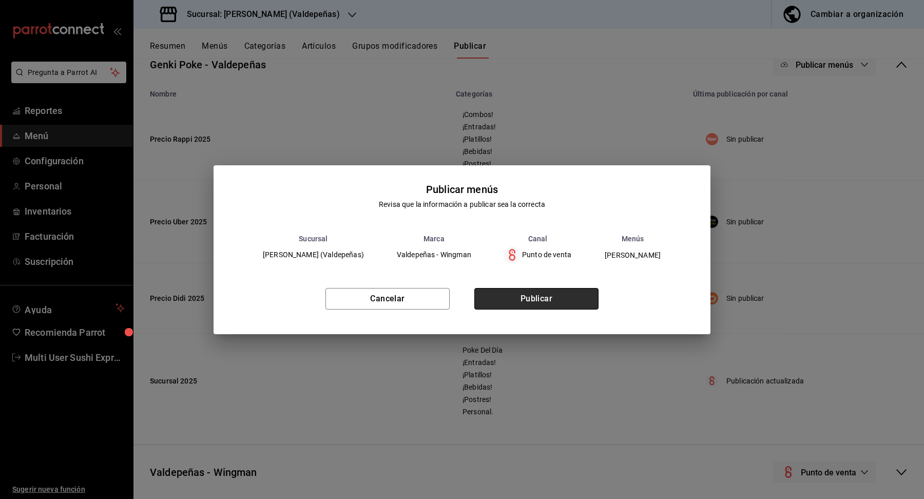
click at [551, 303] on button "Publicar" at bounding box center [536, 299] width 124 height 22
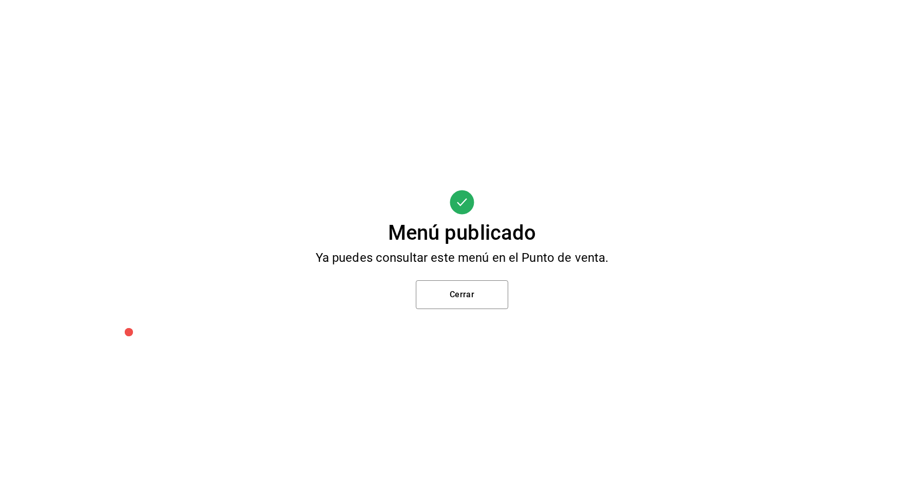
scroll to position [0, 0]
click at [484, 297] on button "Cerrar" at bounding box center [462, 294] width 92 height 29
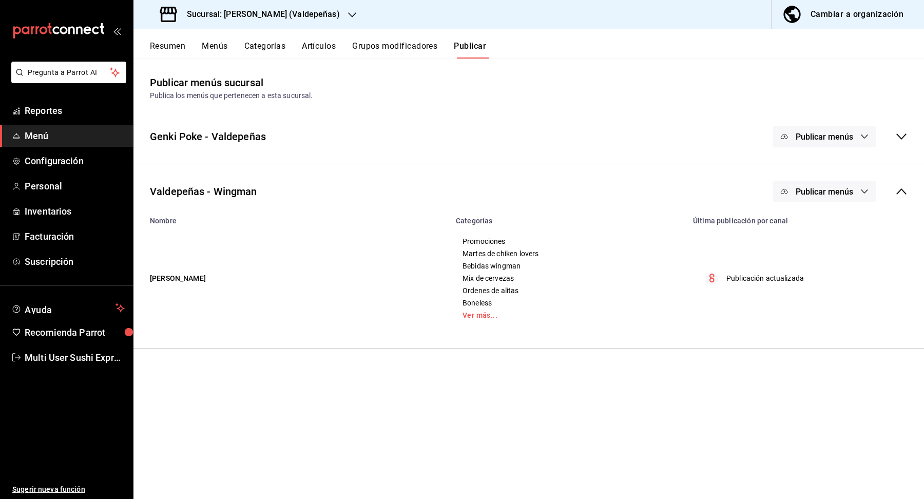
click at [849, 140] on span "Publicar menús" at bounding box center [825, 137] width 58 height 10
click at [841, 200] on span "Uber Eats" at bounding box center [839, 199] width 49 height 11
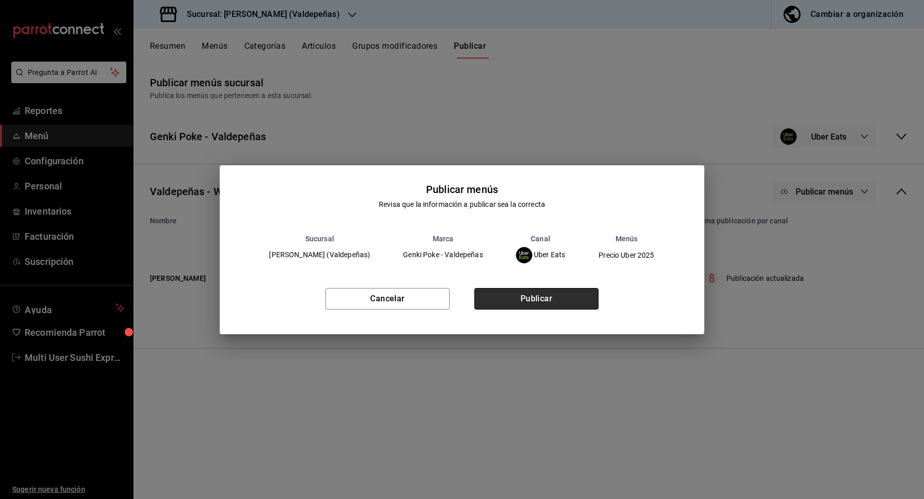
click at [531, 307] on button "Publicar" at bounding box center [536, 299] width 124 height 22
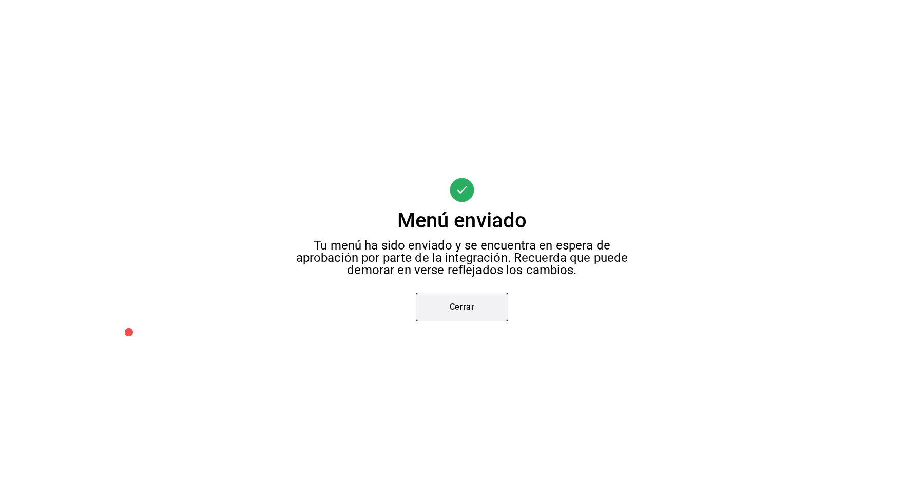
click at [468, 313] on button "Cerrar" at bounding box center [462, 307] width 92 height 29
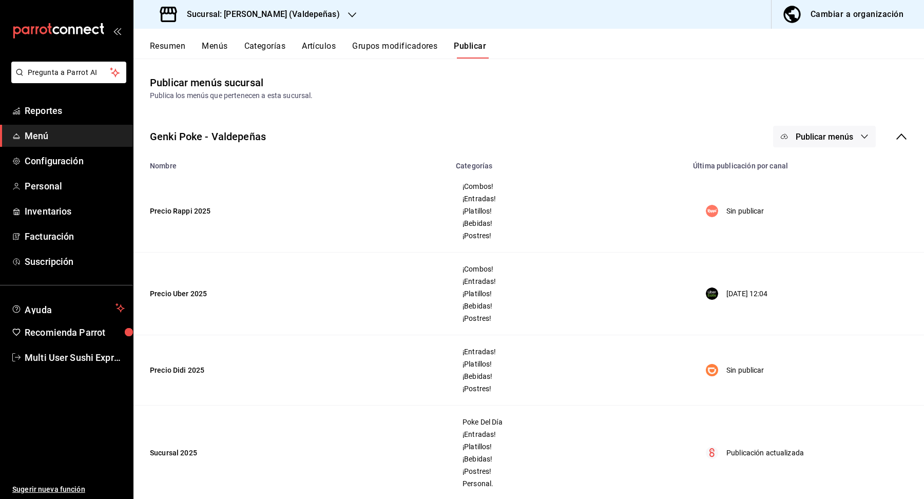
click at [178, 44] on button "Resumen" at bounding box center [167, 49] width 35 height 17
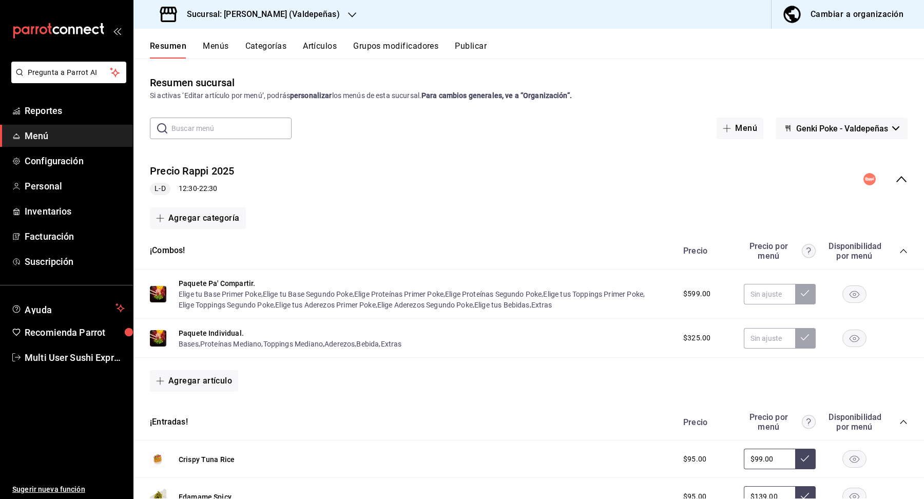
click at [856, 295] on rect "button" at bounding box center [855, 293] width 24 height 17
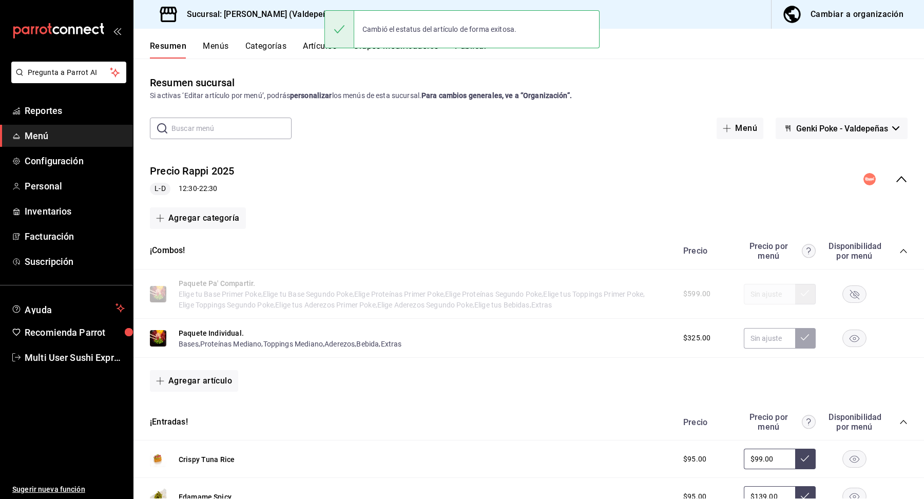
click at [856, 341] on rect "button" at bounding box center [855, 338] width 24 height 17
click at [901, 252] on icon "collapse-category-row" at bounding box center [904, 251] width 8 height 8
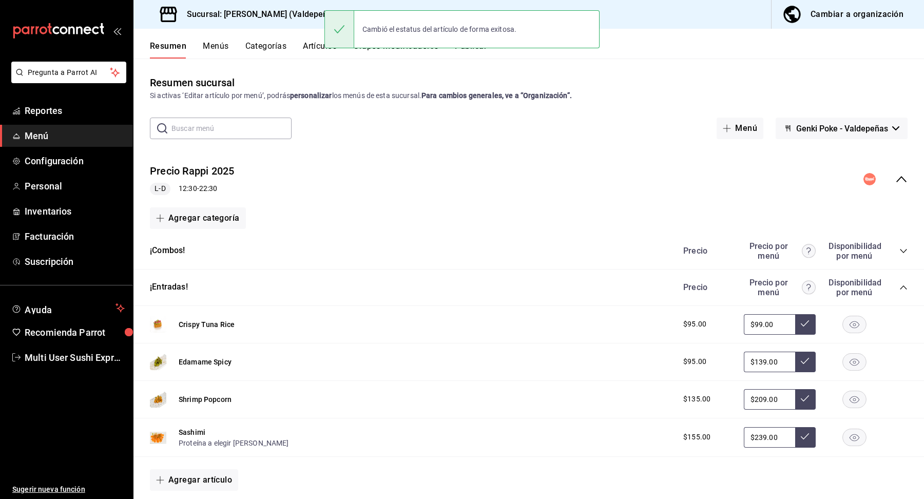
click at [904, 290] on icon "collapse-category-row" at bounding box center [904, 287] width 8 height 8
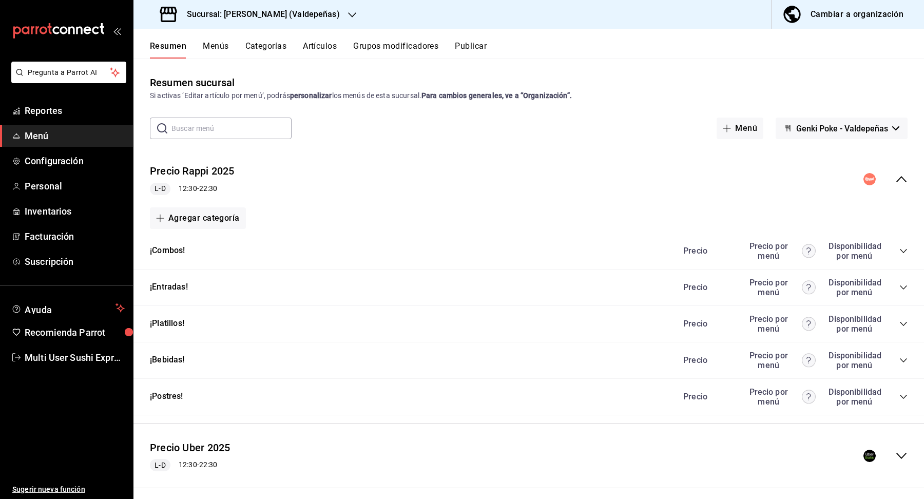
click at [906, 321] on icon "collapse-category-row" at bounding box center [904, 324] width 8 height 8
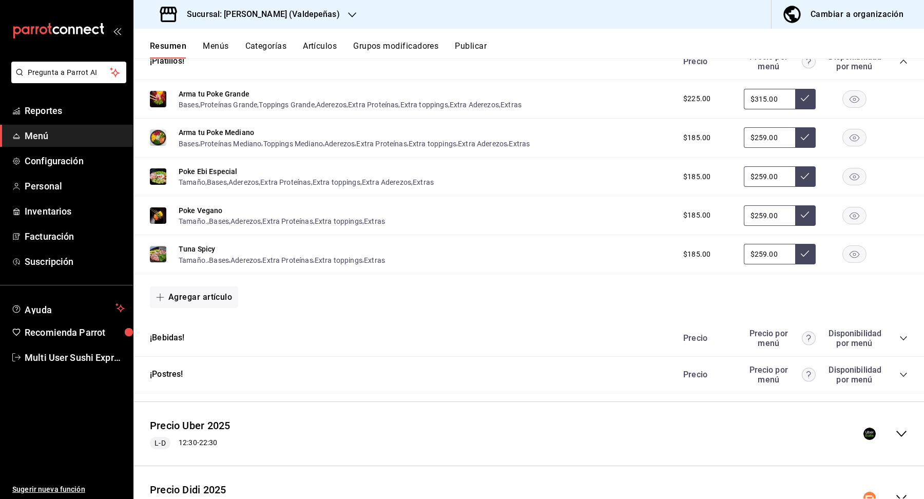
scroll to position [263, 0]
click at [898, 336] on div "Precio Precio por menú Disponibilidad por menú" at bounding box center [790, 338] width 235 height 20
click at [914, 336] on div "¡Bebidas! [PERSON_NAME] por menú Disponibilidad por menú" at bounding box center [528, 337] width 791 height 36
click at [906, 336] on icon "collapse-category-row" at bounding box center [904, 337] width 8 height 8
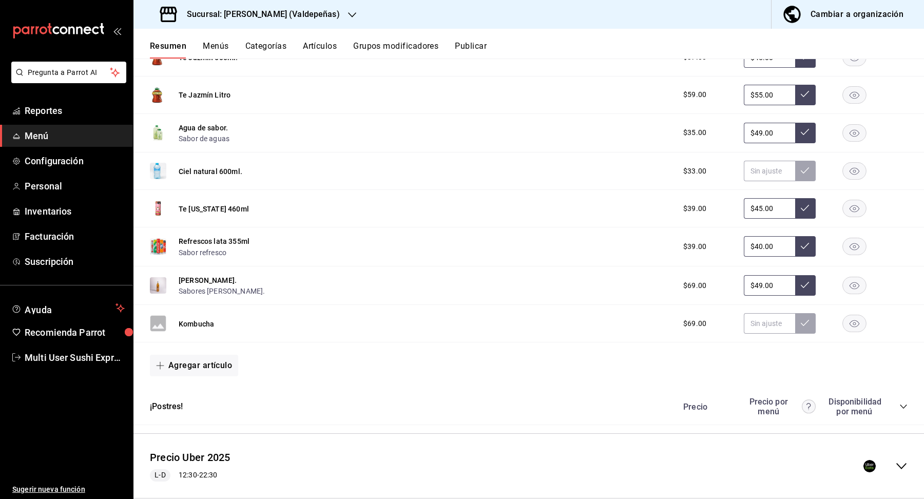
scroll to position [619, 0]
click at [851, 164] on rect "button" at bounding box center [855, 170] width 24 height 17
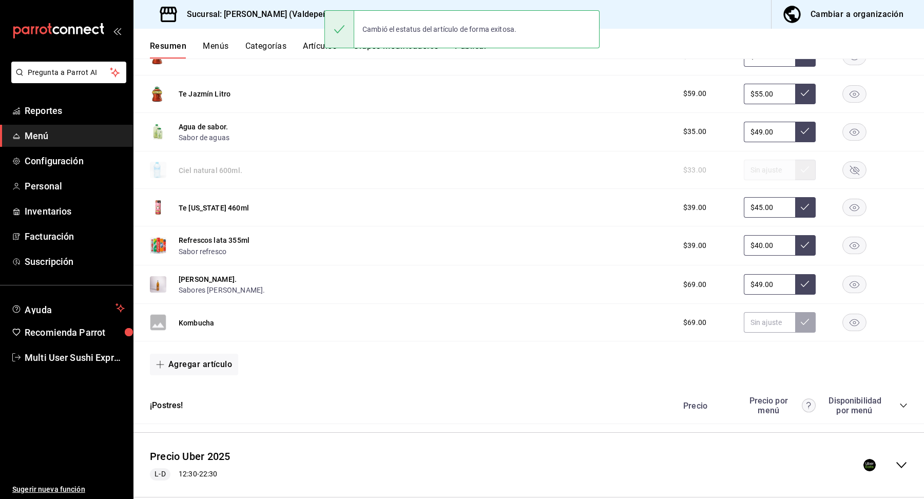
click at [853, 321] on rect "button" at bounding box center [855, 322] width 24 height 17
click at [903, 406] on div "Precio Precio por menú Disponibilidad por menú" at bounding box center [790, 406] width 235 height 20
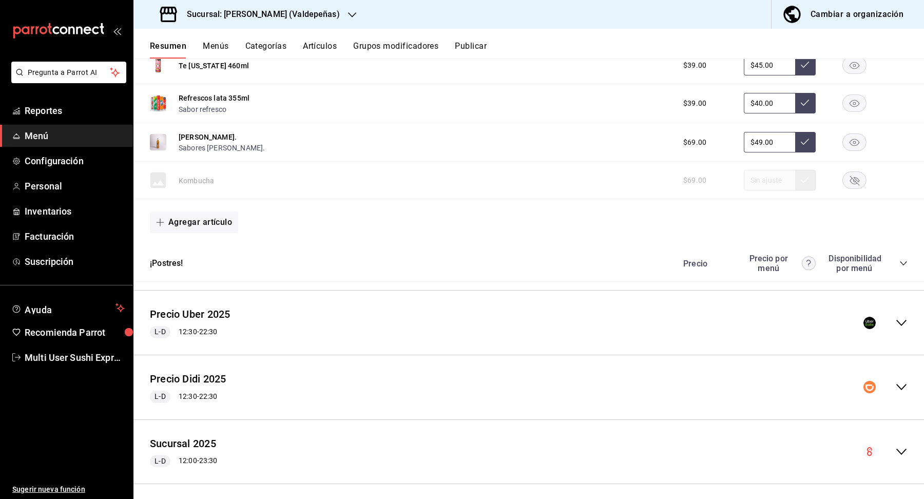
click at [902, 261] on icon "collapse-category-row" at bounding box center [904, 263] width 8 height 8
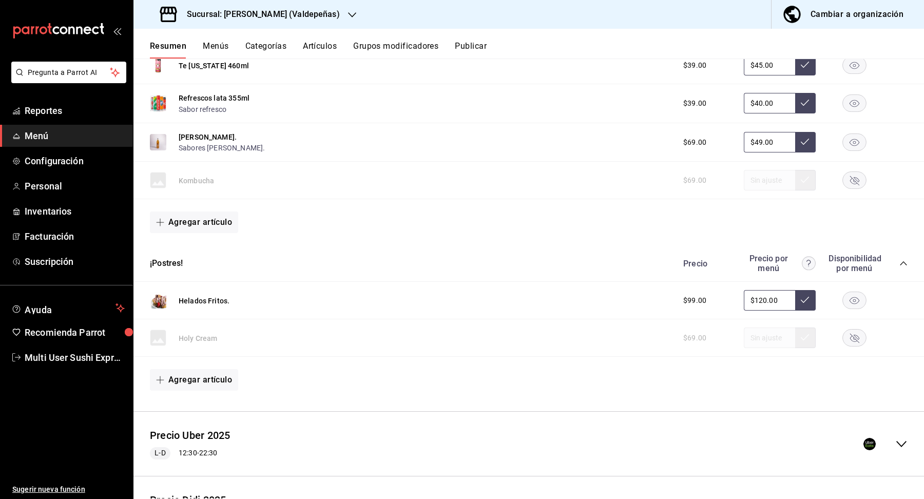
click at [901, 438] on icon "collapse-menu-row" at bounding box center [901, 444] width 12 height 12
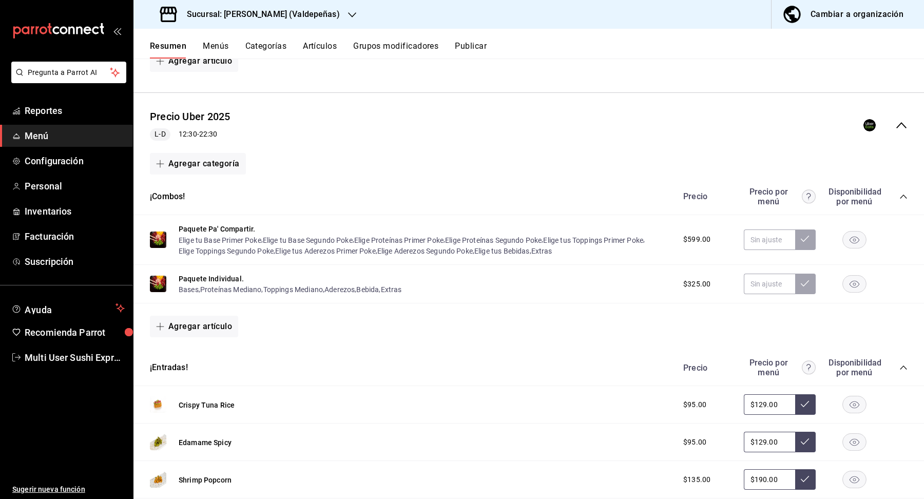
scroll to position [1081, 0]
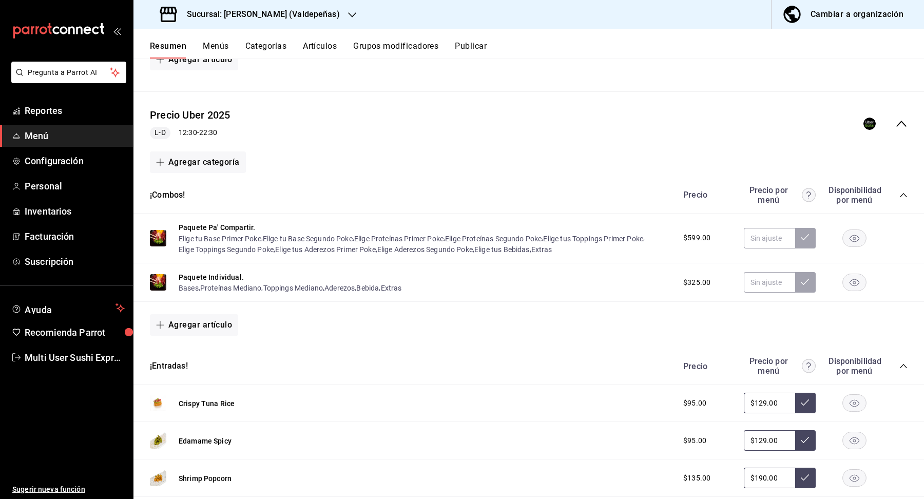
click at [861, 234] on rect "button" at bounding box center [855, 237] width 24 height 17
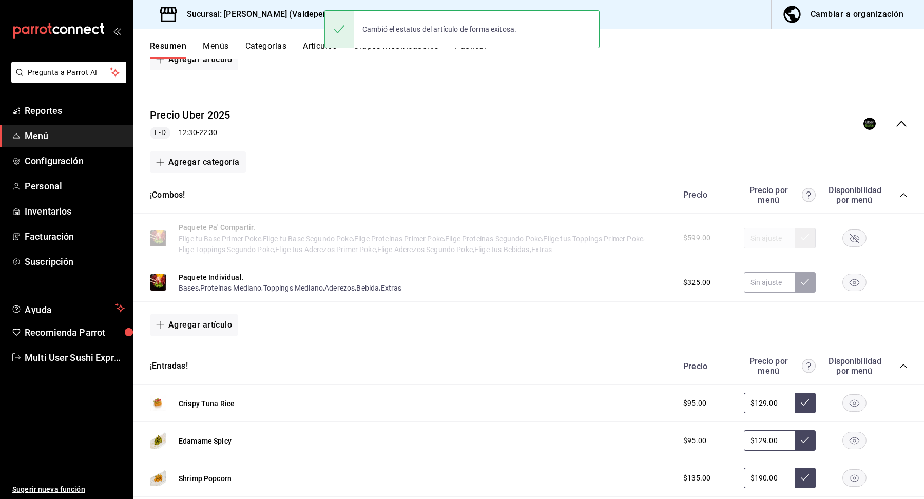
click at [857, 274] on rect "button" at bounding box center [855, 282] width 24 height 17
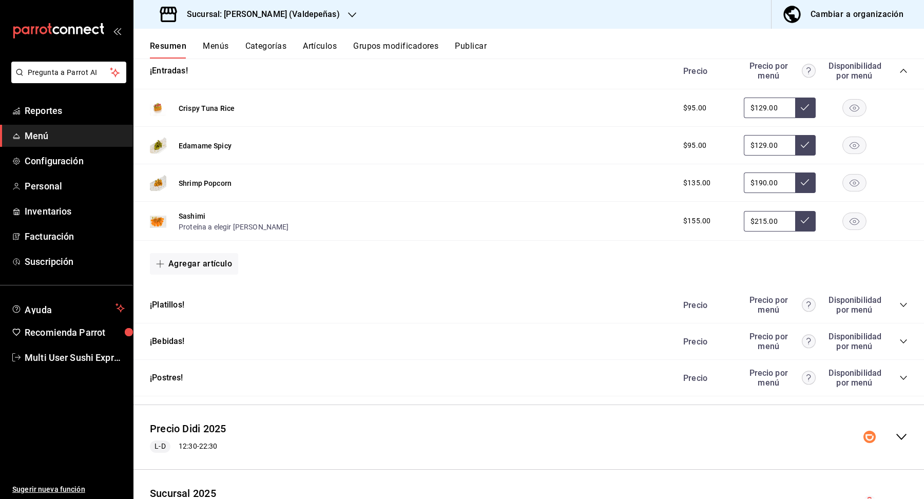
scroll to position [1377, 0]
click at [905, 300] on icon "collapse-category-row" at bounding box center [904, 304] width 8 height 8
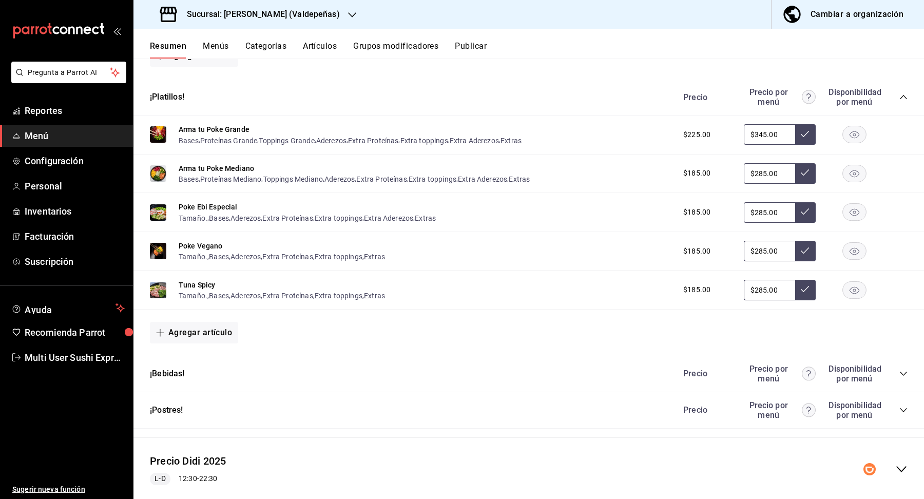
scroll to position [1587, 0]
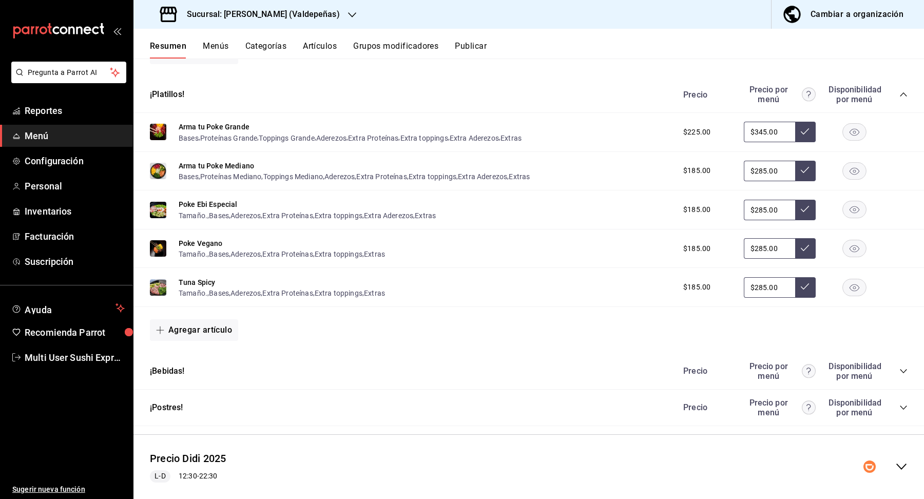
click at [898, 361] on div "Precio Precio por menú Disponibilidad por menú" at bounding box center [790, 371] width 235 height 20
click at [907, 367] on icon "collapse-category-row" at bounding box center [904, 371] width 8 height 8
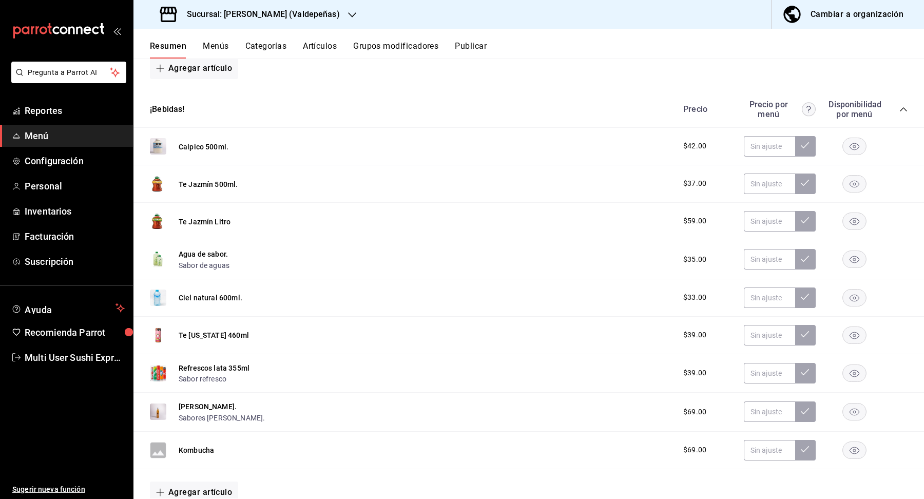
scroll to position [1847, 0]
click at [852, 139] on rect "button" at bounding box center [855, 147] width 24 height 17
click at [852, 182] on rect "button" at bounding box center [855, 185] width 24 height 17
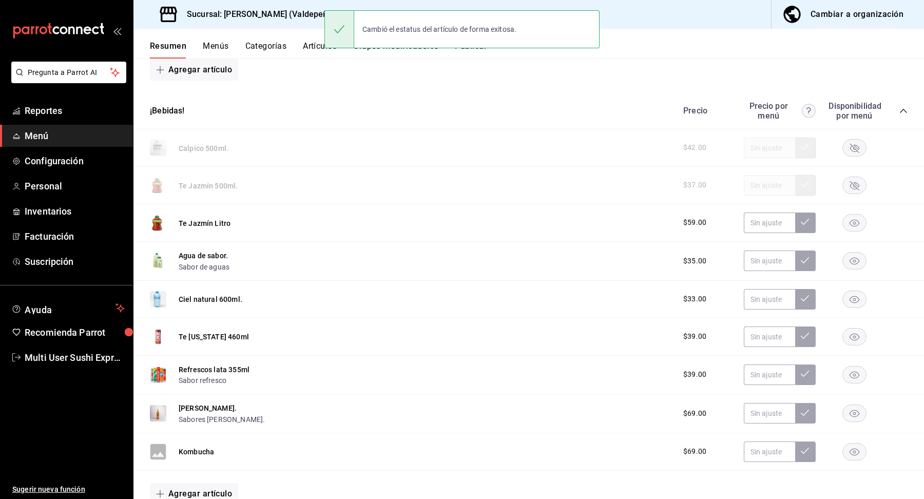
click at [858, 178] on rect "button" at bounding box center [855, 185] width 24 height 17
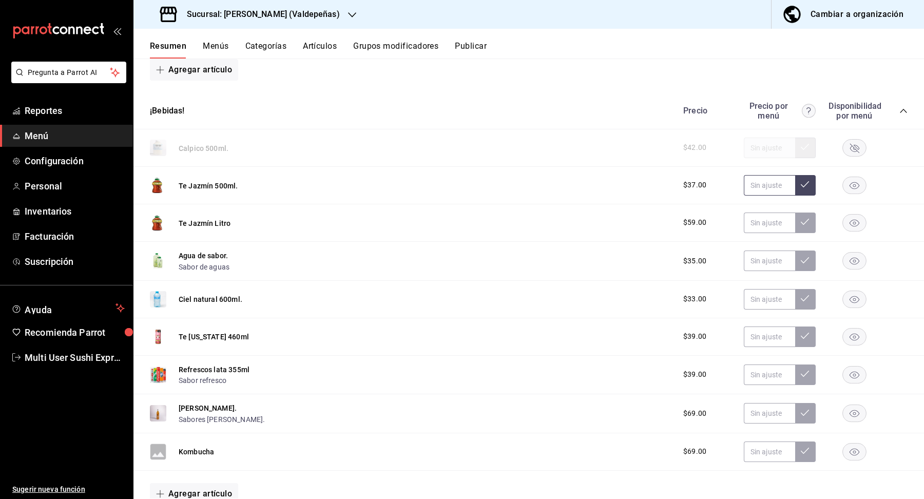
click at [771, 178] on input "text" at bounding box center [769, 185] width 51 height 21
type input "$48.00"
click at [812, 178] on button at bounding box center [805, 185] width 21 height 21
click at [863, 214] on rect "button" at bounding box center [855, 222] width 24 height 17
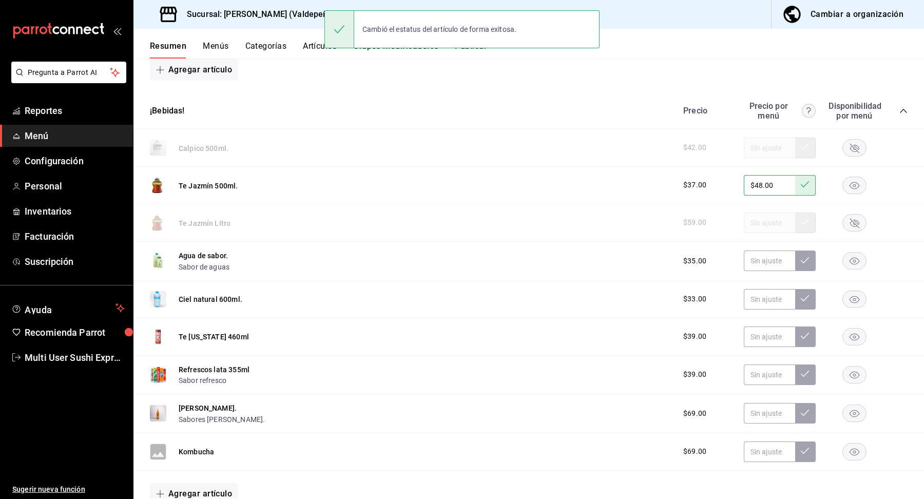
click at [851, 255] on rect "button" at bounding box center [855, 261] width 24 height 17
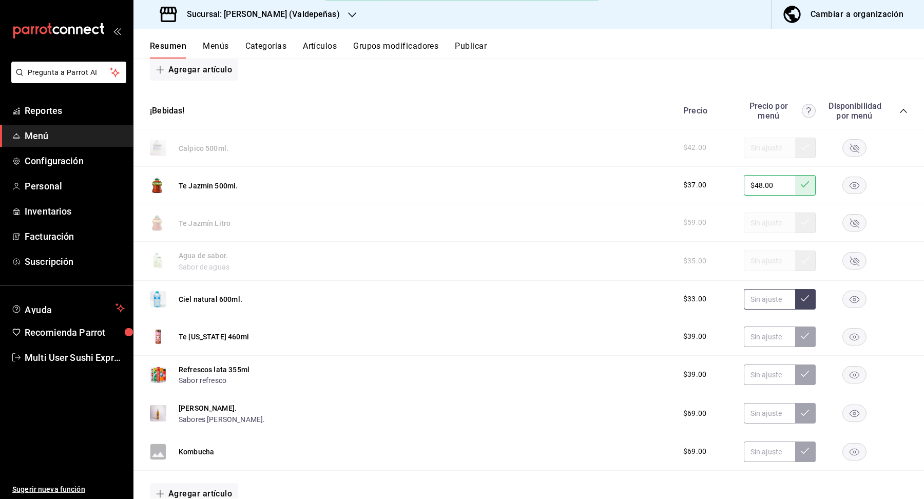
click at [759, 289] on input "text" at bounding box center [769, 299] width 51 height 21
type input "$45.00"
click at [852, 291] on rect "button" at bounding box center [855, 299] width 24 height 17
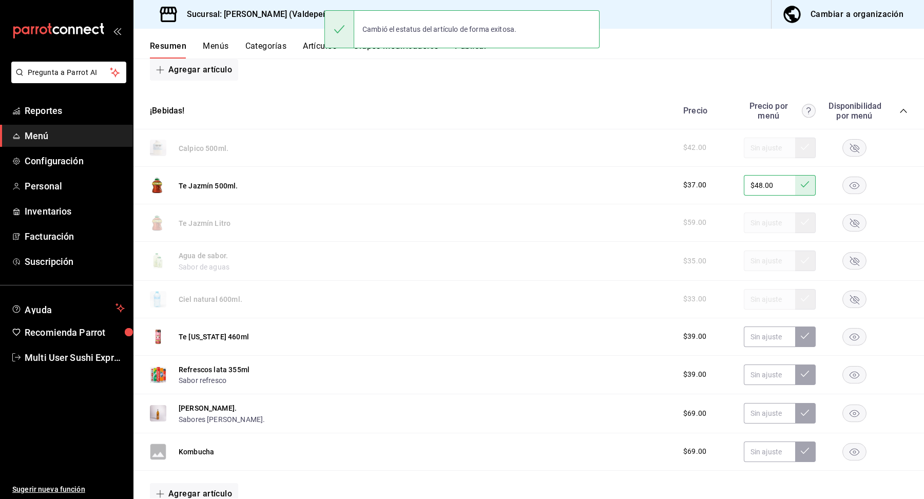
click at [856, 328] on rect "button" at bounding box center [855, 336] width 24 height 17
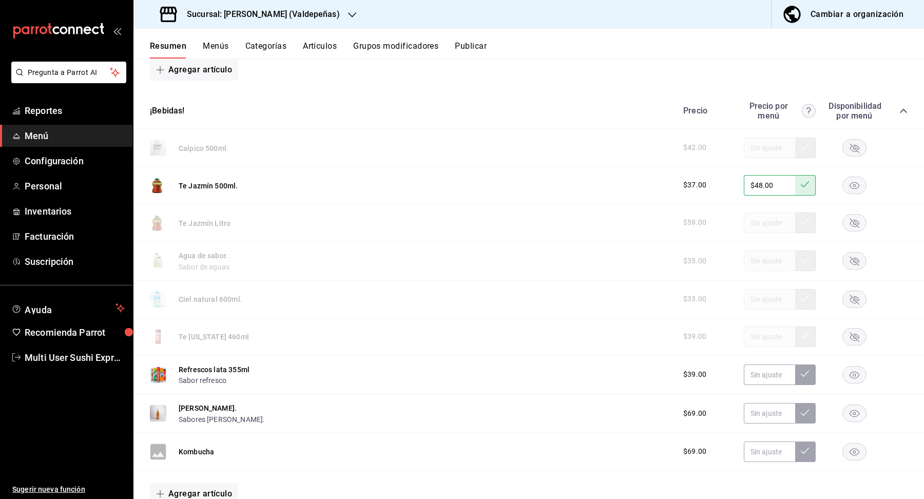
click at [858, 366] on rect "button" at bounding box center [855, 374] width 24 height 17
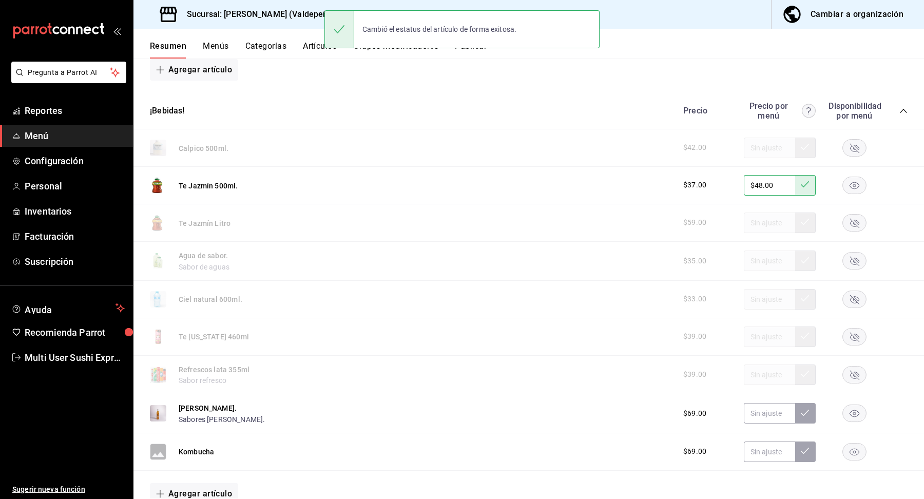
click at [857, 410] on icon "button" at bounding box center [855, 413] width 10 height 7
click at [853, 443] on rect "button" at bounding box center [855, 451] width 24 height 17
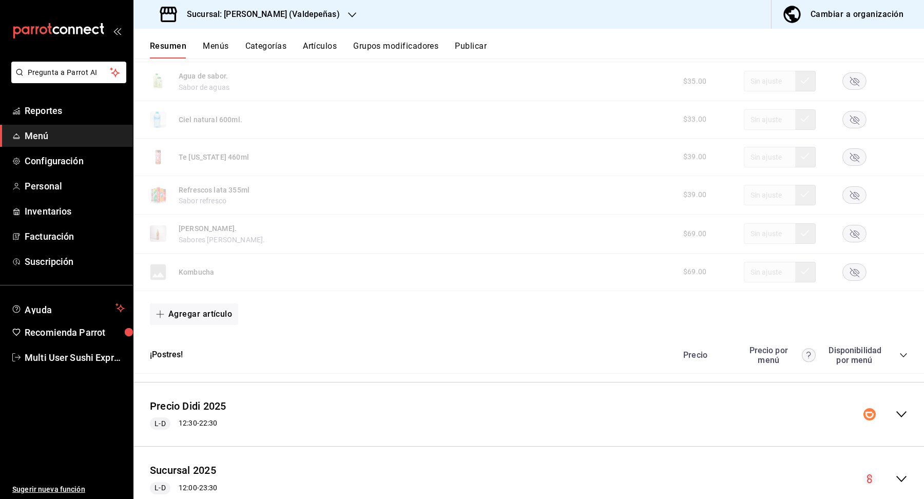
scroll to position [2040, 0]
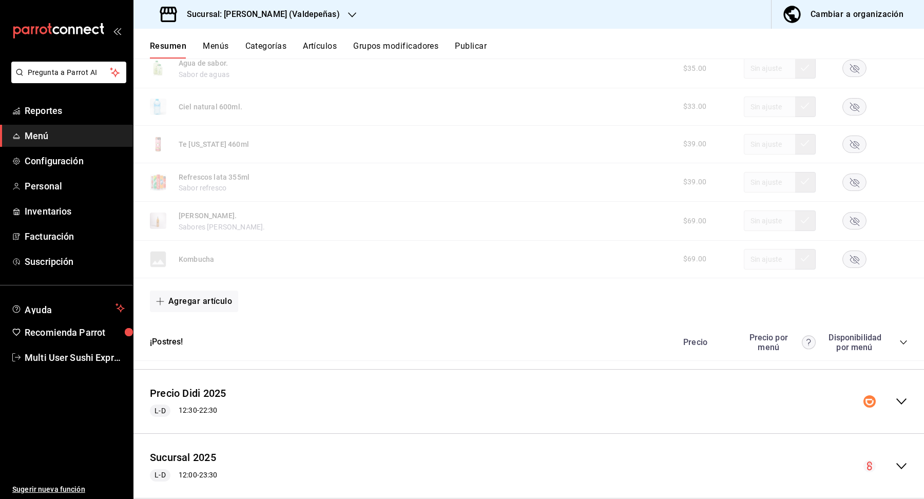
click at [898, 337] on div "Precio Precio por menú Disponibilidad por menú" at bounding box center [790, 343] width 235 height 20
click at [900, 338] on icon "collapse-category-row" at bounding box center [904, 342] width 8 height 8
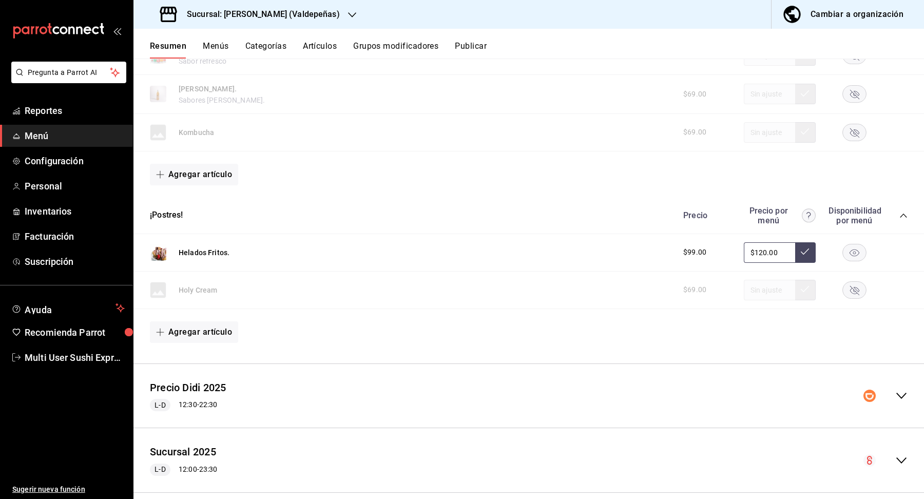
scroll to position [2168, 0]
click at [904, 388] on icon "collapse-menu-row" at bounding box center [901, 394] width 12 height 12
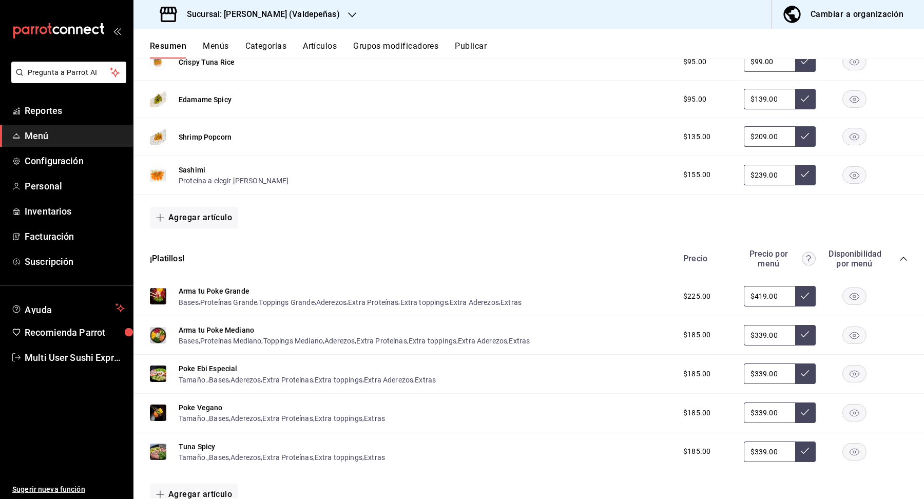
scroll to position [2778, 0]
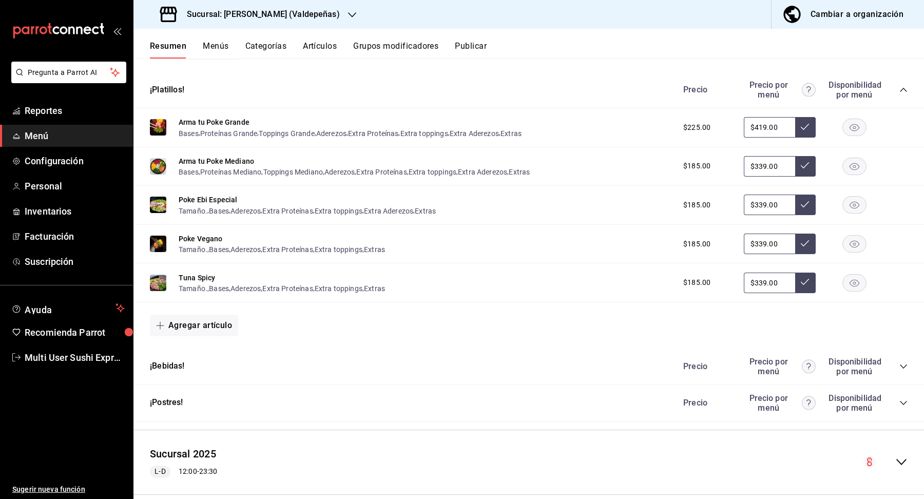
click at [903, 362] on icon "collapse-category-row" at bounding box center [904, 366] width 8 height 8
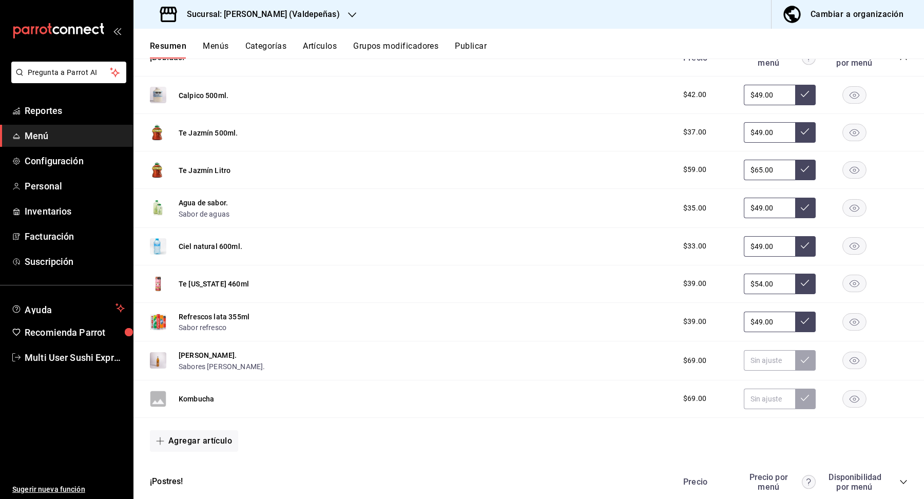
scroll to position [3138, 0]
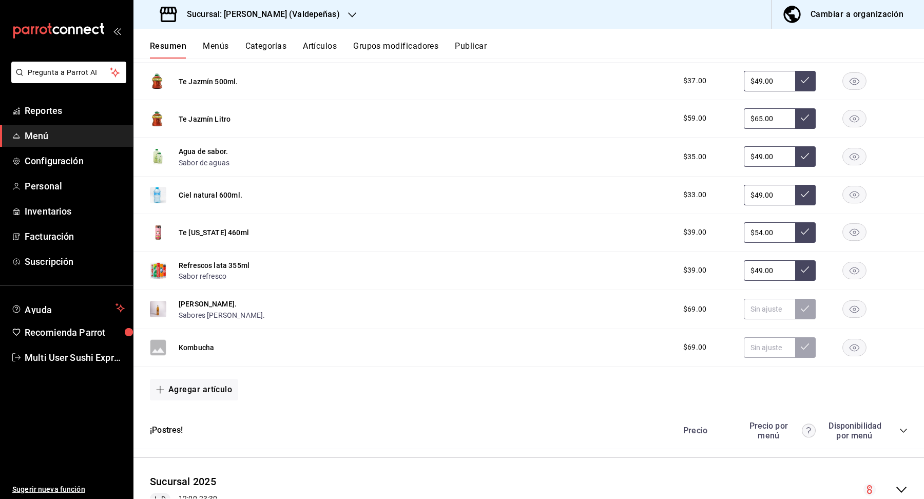
click at [849, 301] on rect "button" at bounding box center [855, 309] width 24 height 17
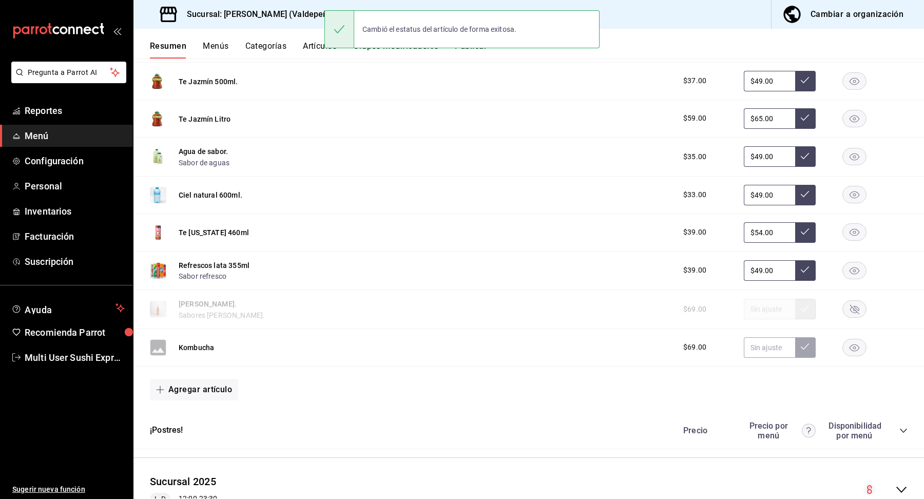
click at [856, 339] on rect "button" at bounding box center [855, 347] width 24 height 17
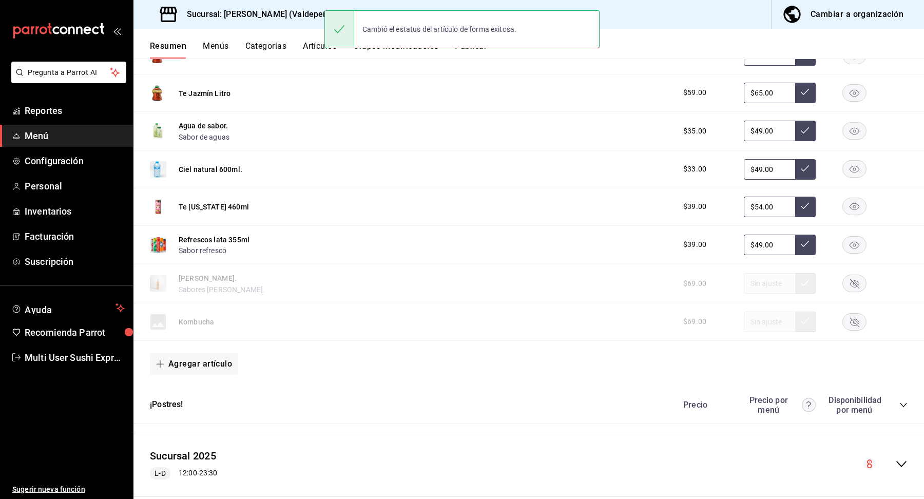
click at [906, 395] on div "Precio Precio por menú Disponibilidad por menú" at bounding box center [790, 405] width 235 height 20
click at [904, 401] on icon "collapse-category-row" at bounding box center [904, 405] width 8 height 8
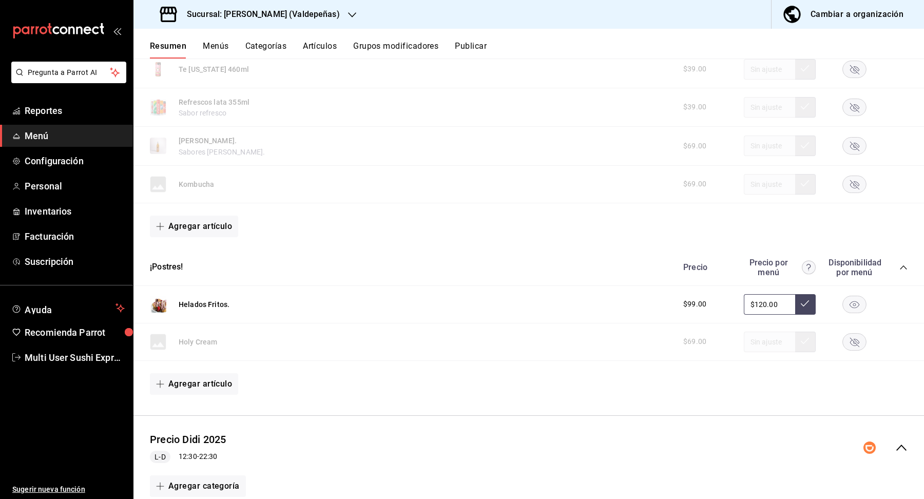
scroll to position [1211, 0]
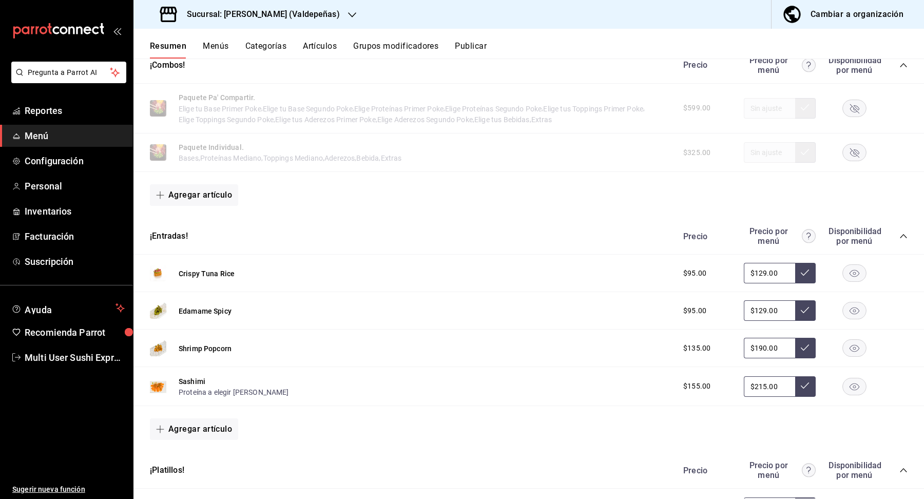
click at [474, 47] on button "Publicar" at bounding box center [471, 49] width 32 height 17
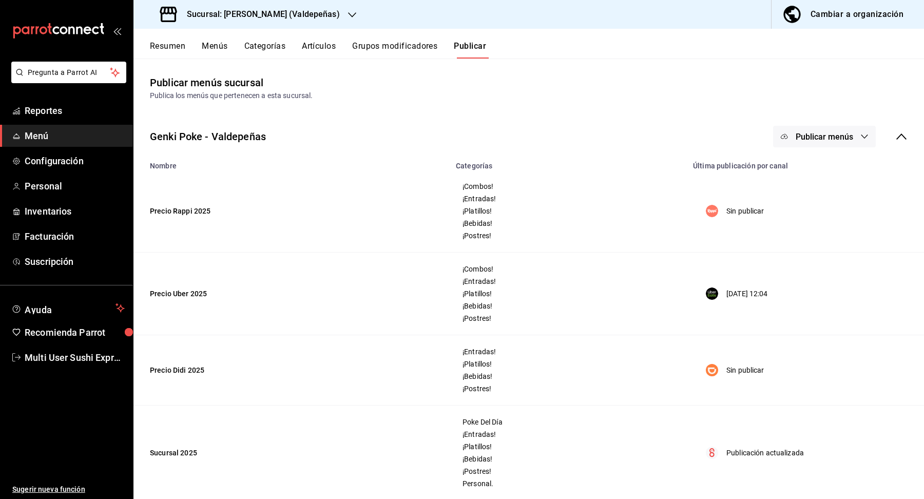
click at [848, 135] on span "Publicar menús" at bounding box center [825, 137] width 58 height 10
click at [848, 192] on li "Uber Eats" at bounding box center [825, 198] width 94 height 29
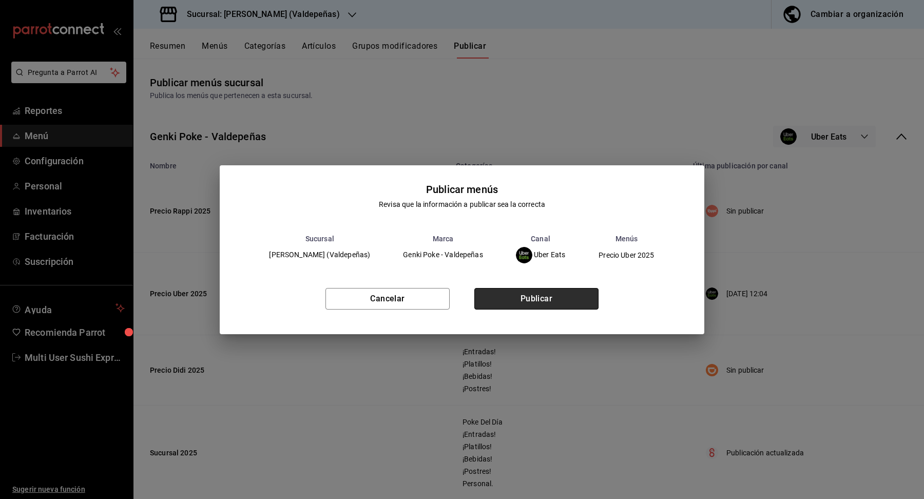
click at [552, 299] on button "Publicar" at bounding box center [536, 299] width 124 height 22
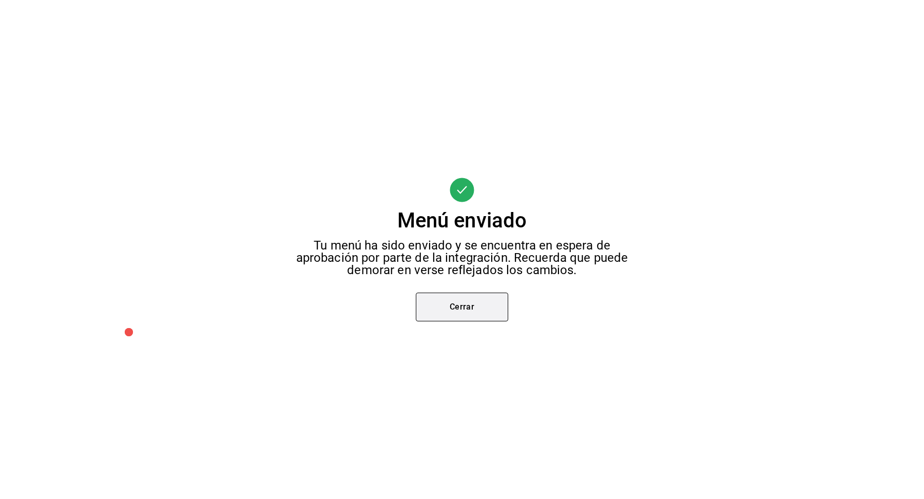
click at [463, 308] on button "Cerrar" at bounding box center [462, 307] width 92 height 29
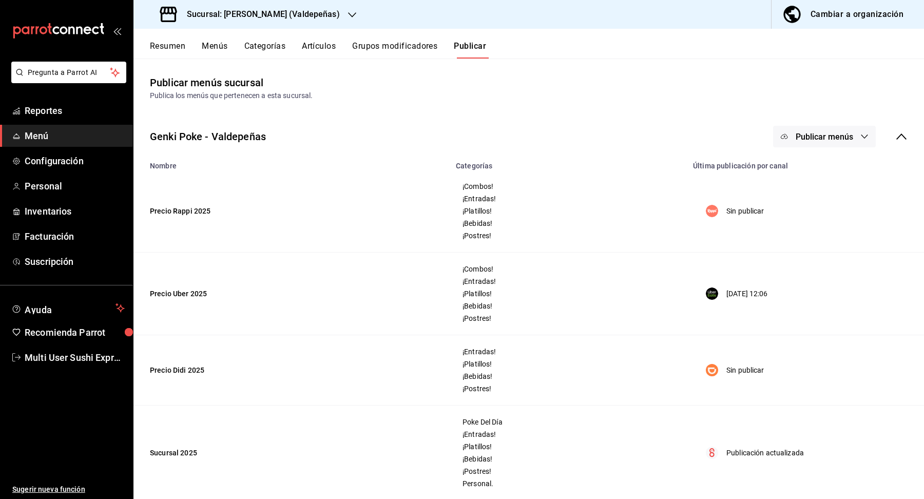
click at [822, 149] on div "Genki Poke - Valdepeñas Publicar menús" at bounding box center [528, 137] width 791 height 38
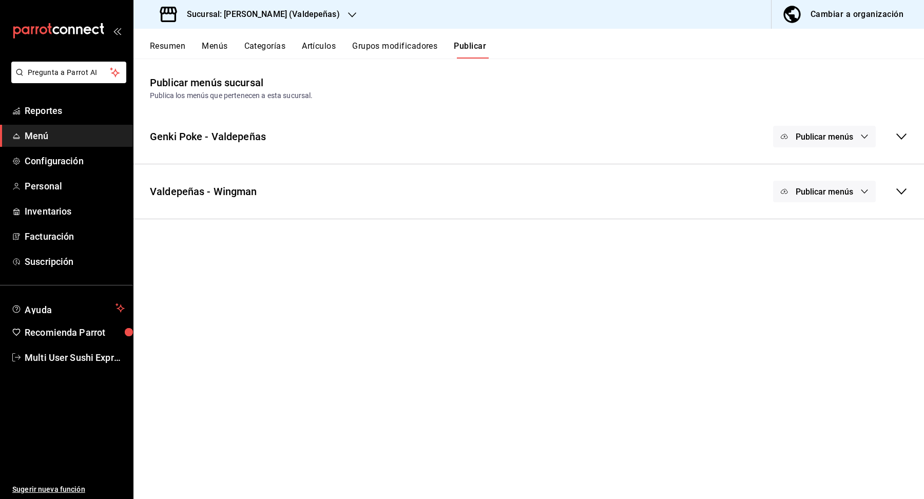
click at [827, 141] on button "Publicar menús" at bounding box center [824, 137] width 103 height 22
click at [827, 167] on span "Rappi" at bounding box center [839, 170] width 49 height 11
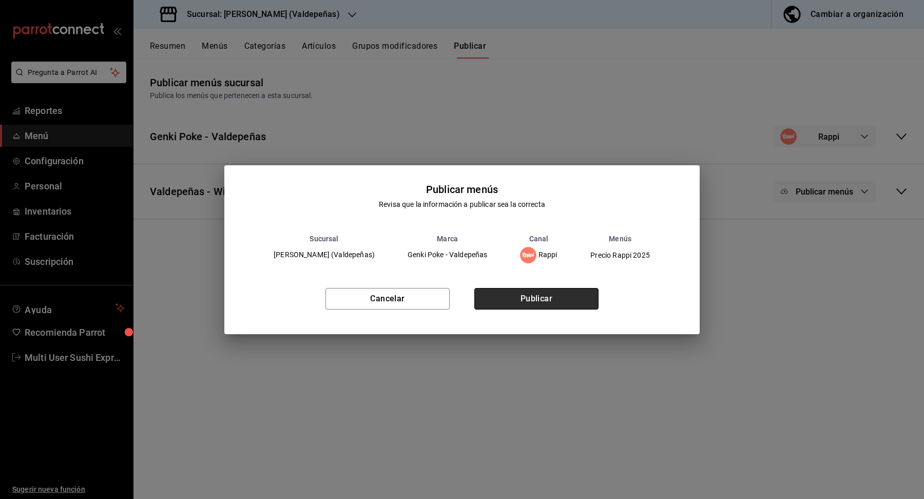
click at [566, 299] on button "Publicar" at bounding box center [536, 299] width 124 height 22
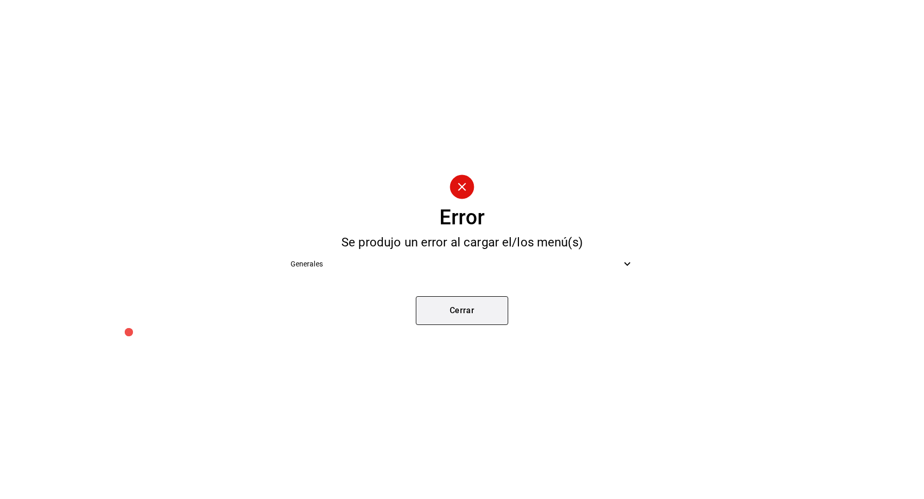
click at [487, 318] on button "Cerrar" at bounding box center [462, 310] width 92 height 29
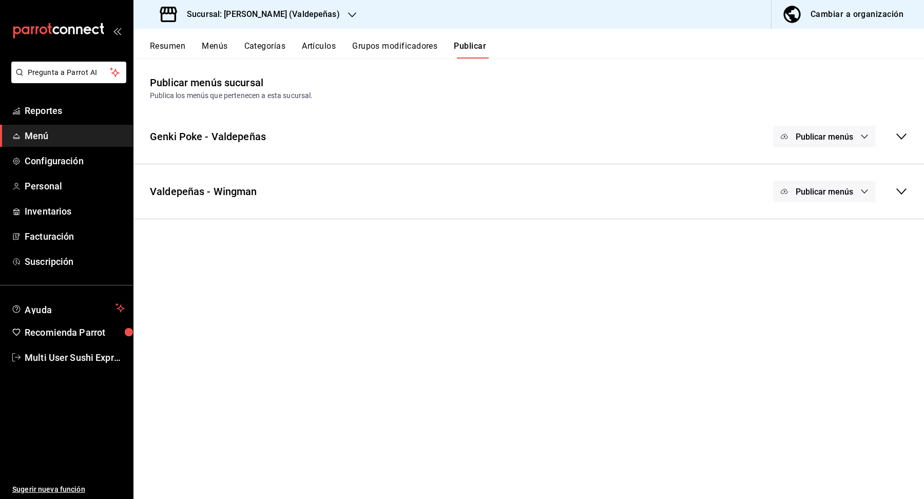
click at [817, 146] on button "Publicar menús" at bounding box center [824, 137] width 103 height 22
click at [820, 223] on span "DiDi Food" at bounding box center [839, 227] width 49 height 11
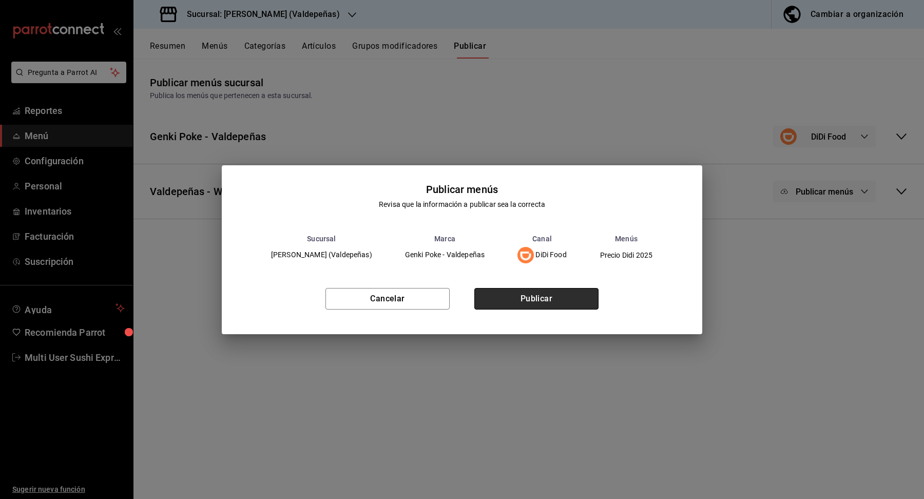
click at [516, 298] on button "Publicar" at bounding box center [536, 299] width 124 height 22
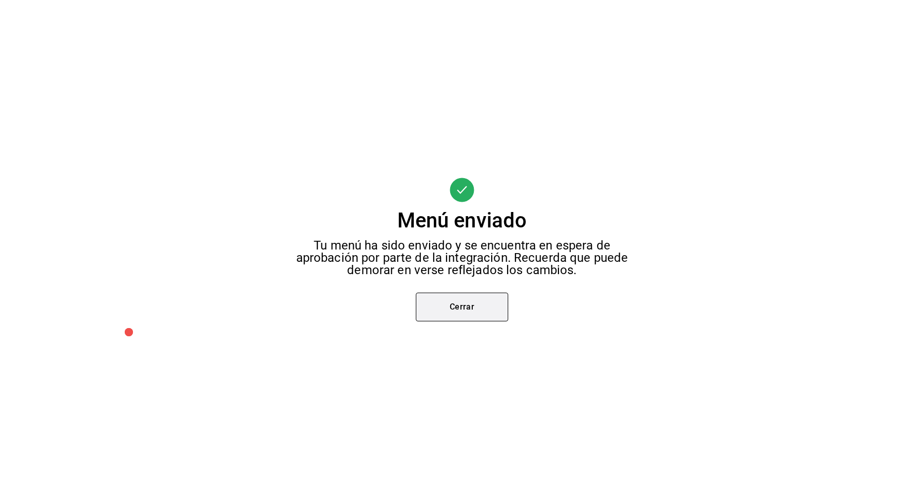
click at [474, 306] on button "Cerrar" at bounding box center [462, 307] width 92 height 29
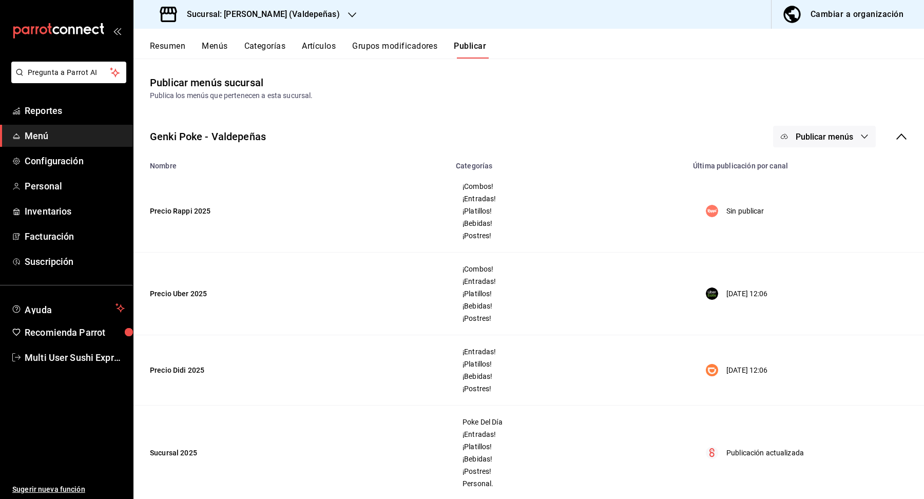
click at [820, 20] on div "Cambiar a organización" at bounding box center [857, 14] width 93 height 14
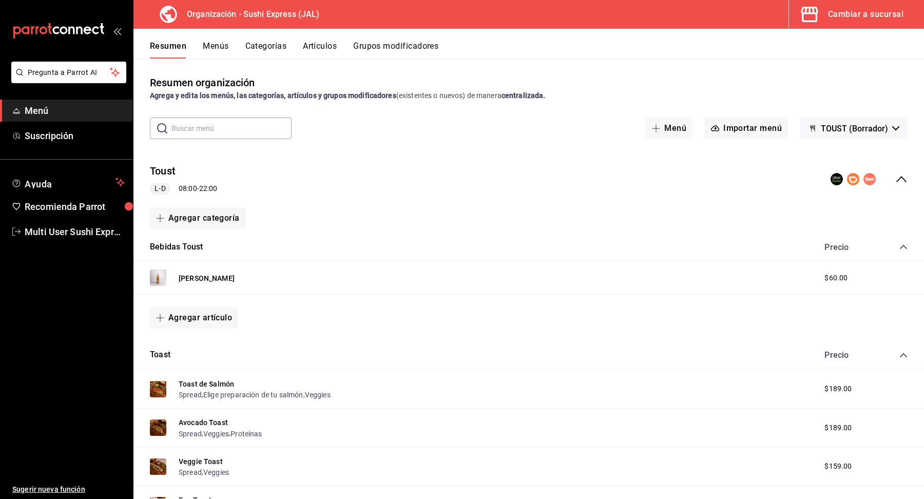
click at [214, 52] on button "Menús" at bounding box center [216, 49] width 26 height 17
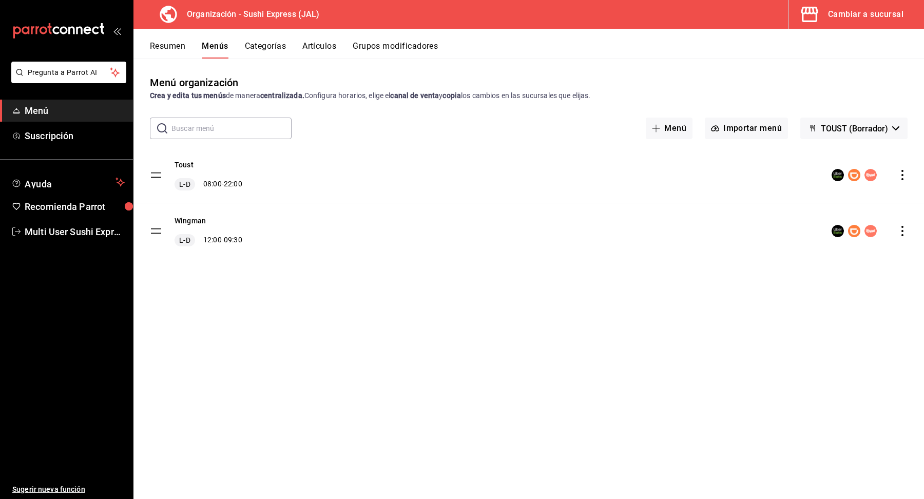
click at [900, 173] on icon "actions" at bounding box center [902, 175] width 10 height 10
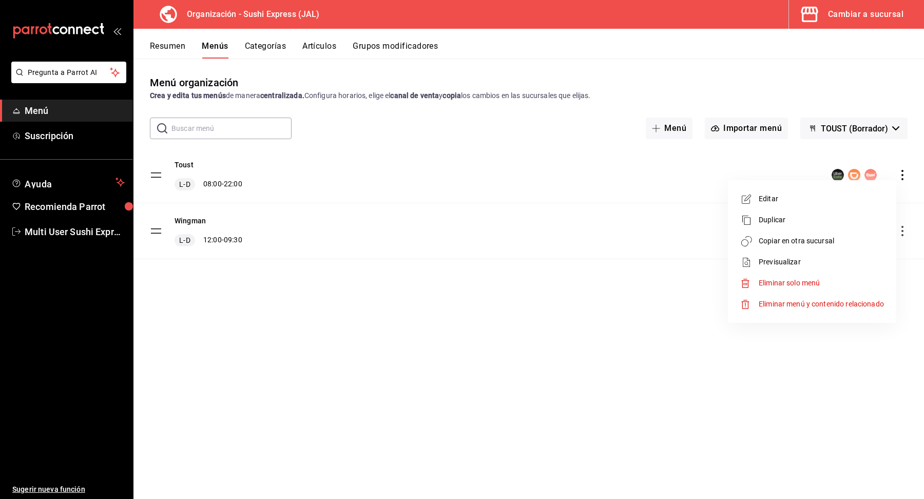
click at [548, 389] on div at bounding box center [462, 249] width 924 height 499
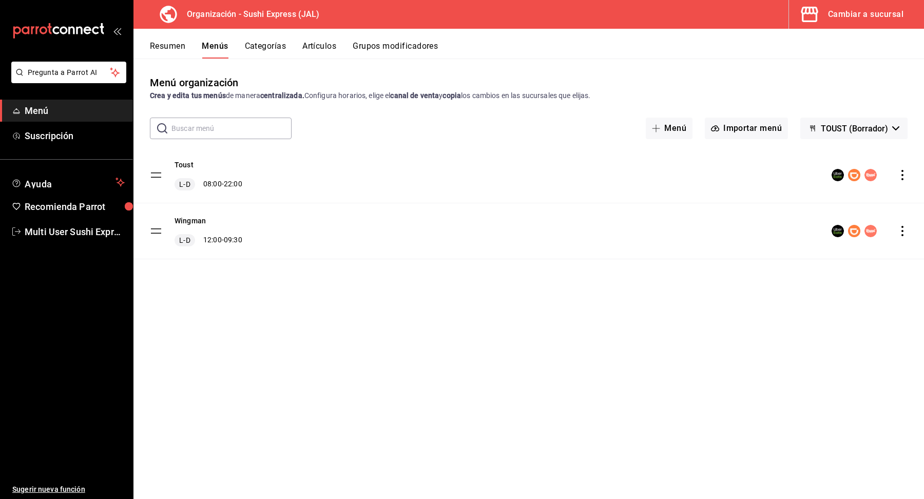
click at [903, 173] on icon "actions" at bounding box center [902, 175] width 10 height 10
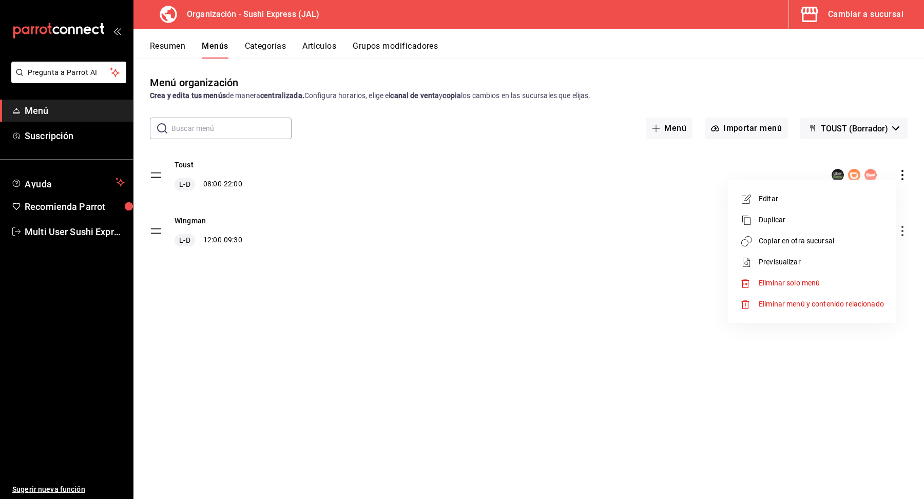
click at [804, 244] on span "Copiar en otra sucursal" at bounding box center [821, 241] width 125 height 11
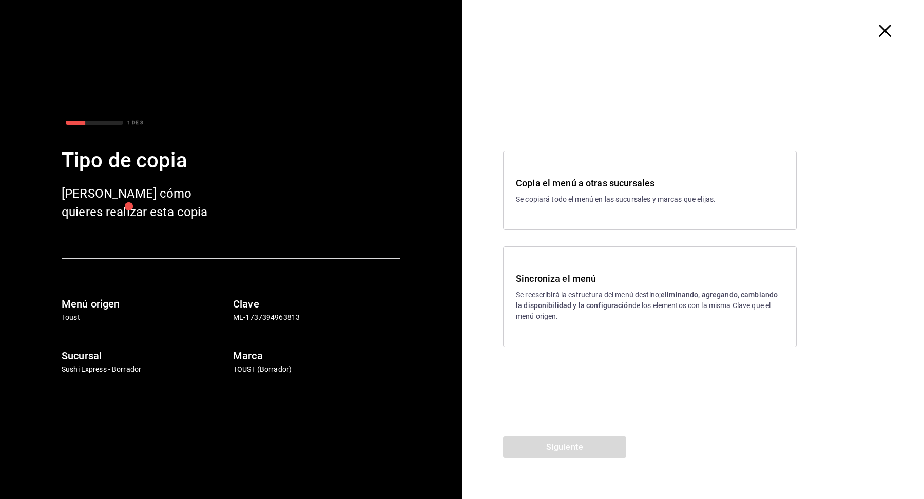
click at [650, 181] on h3 "Copia el menú a otras sucursales" at bounding box center [650, 183] width 268 height 14
click at [557, 452] on button "Siguiente" at bounding box center [564, 447] width 123 height 22
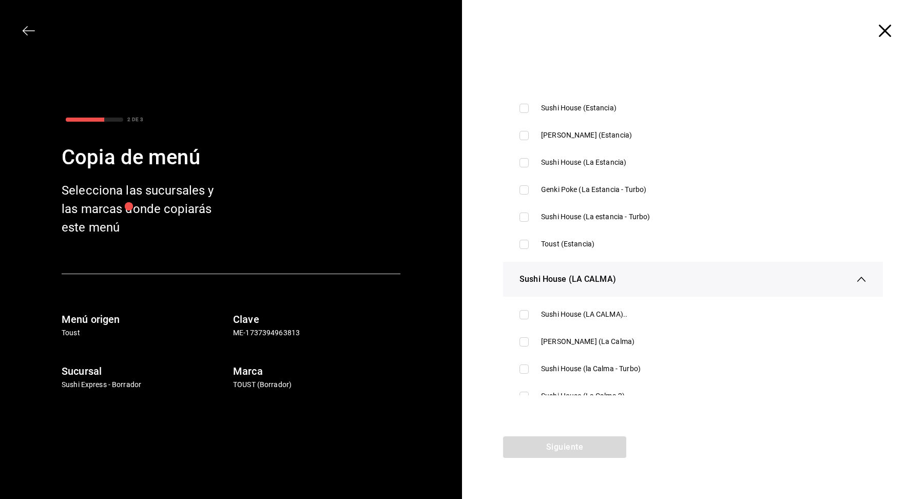
scroll to position [1765, 0]
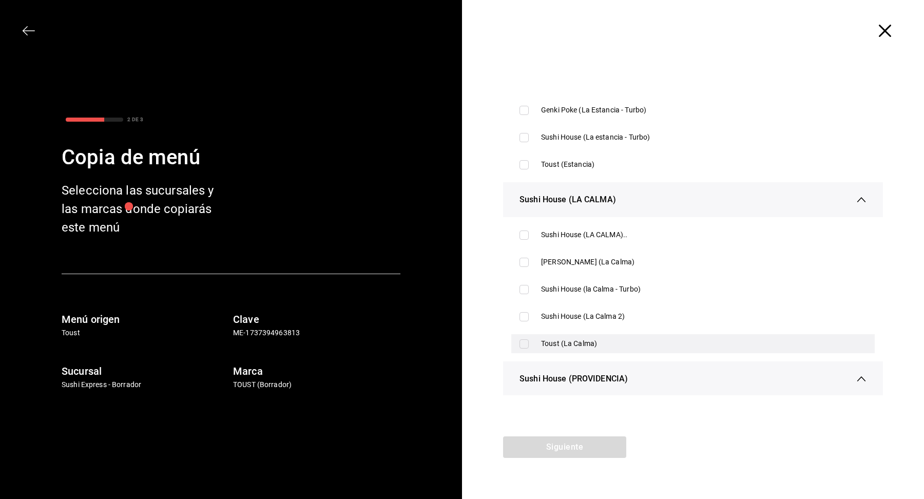
click at [586, 342] on div "Toust (La Calma)" at bounding box center [704, 343] width 326 height 11
checkbox input "true"
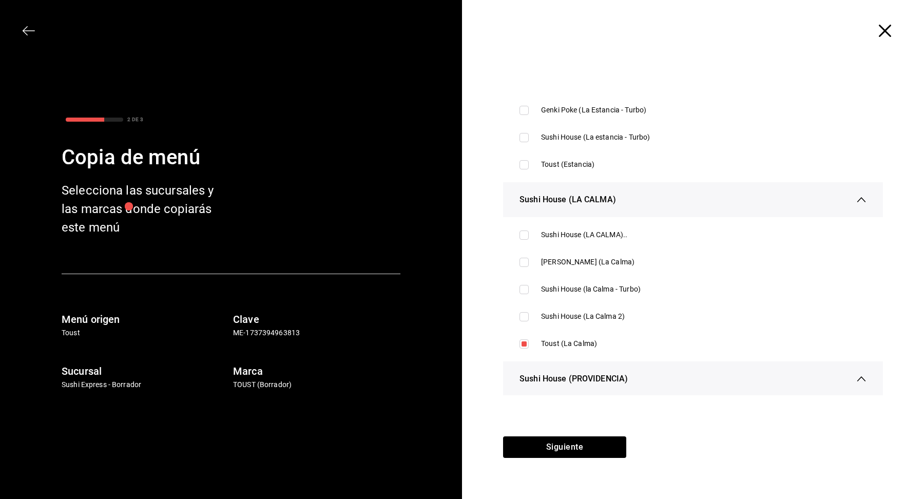
click at [584, 436] on div "Siguiente" at bounding box center [564, 467] width 205 height 63
click at [589, 457] on button "Siguiente" at bounding box center [564, 447] width 123 height 22
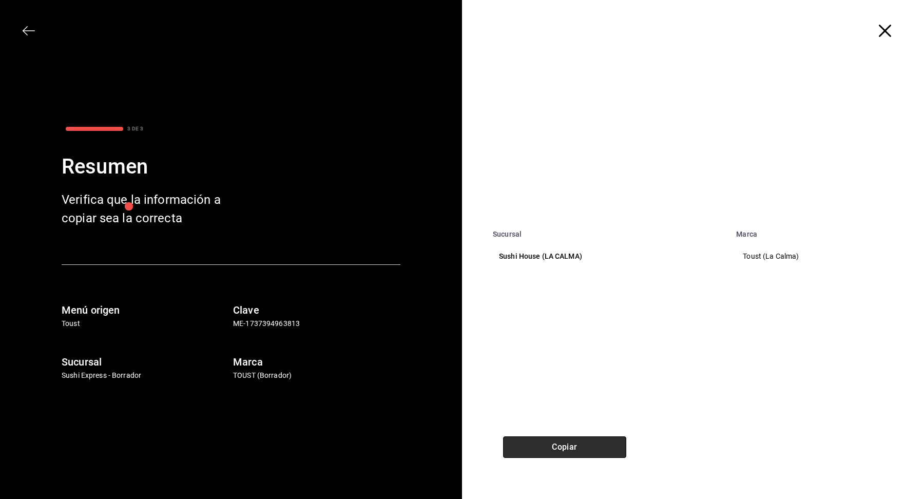
click at [589, 457] on button "Copiar" at bounding box center [564, 447] width 123 height 22
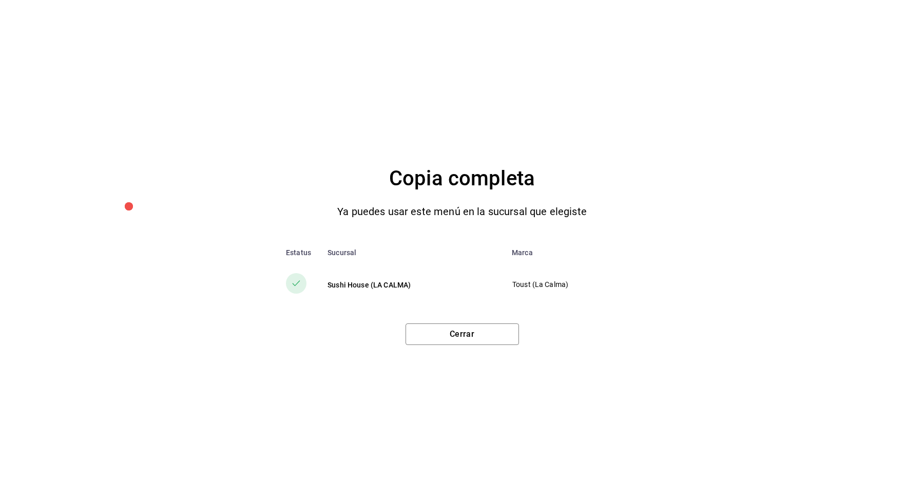
click at [477, 321] on div "Cerrar" at bounding box center [462, 330] width 883 height 30
click at [477, 328] on button "Cerrar" at bounding box center [462, 334] width 113 height 22
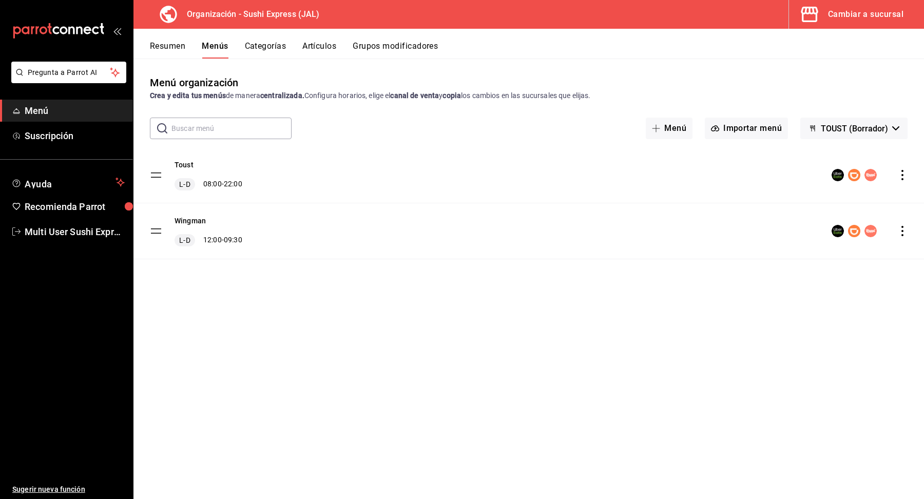
click at [832, 23] on button "Cambiar a sucursal" at bounding box center [852, 14] width 127 height 29
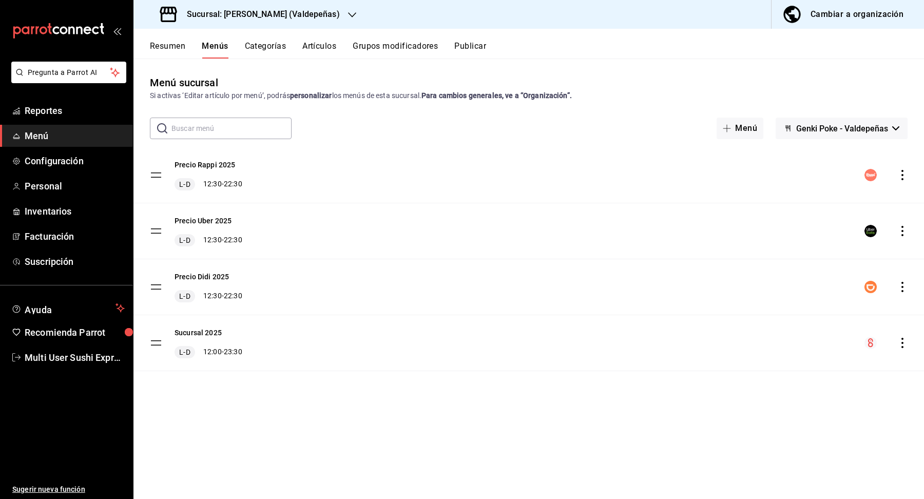
click at [303, 18] on h3 "Sucursal: [PERSON_NAME] (Valdepeñas)" at bounding box center [259, 14] width 161 height 12
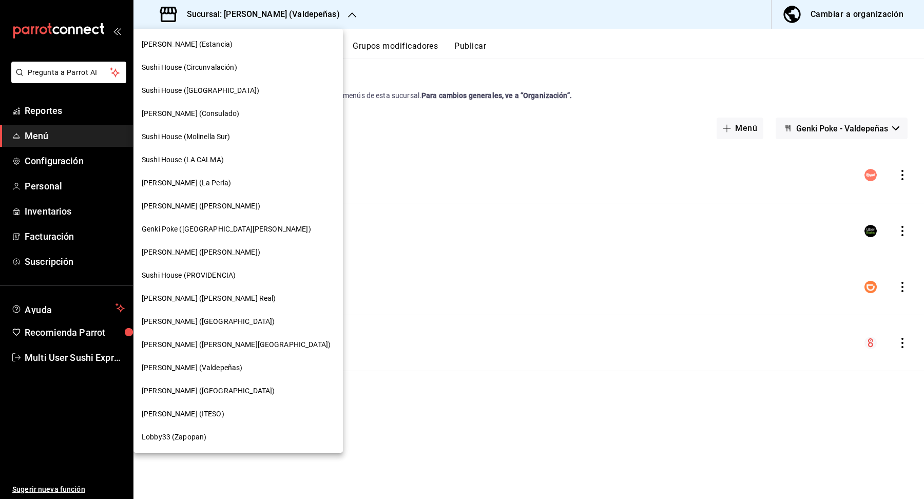
click at [234, 166] on div "Sushi House (LA CALMA)" at bounding box center [237, 159] width 209 height 23
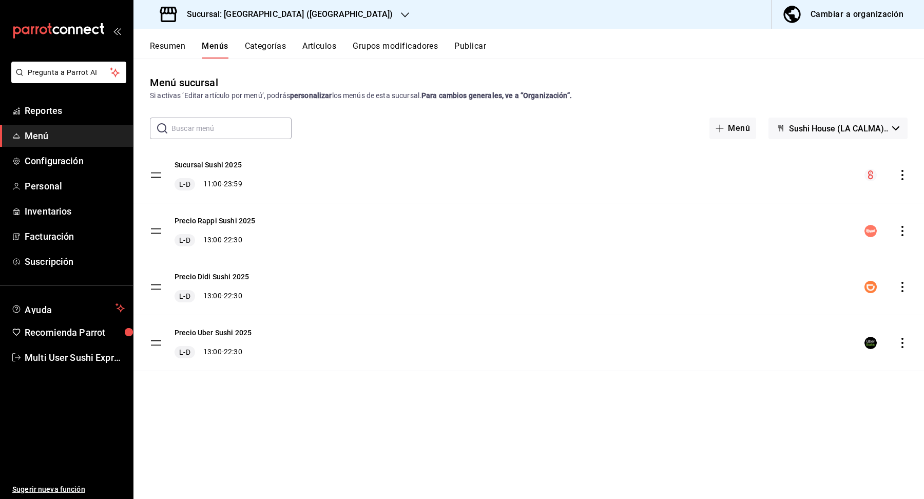
click at [849, 127] on span "Sushi House (LA CALMA).." at bounding box center [838, 129] width 99 height 10
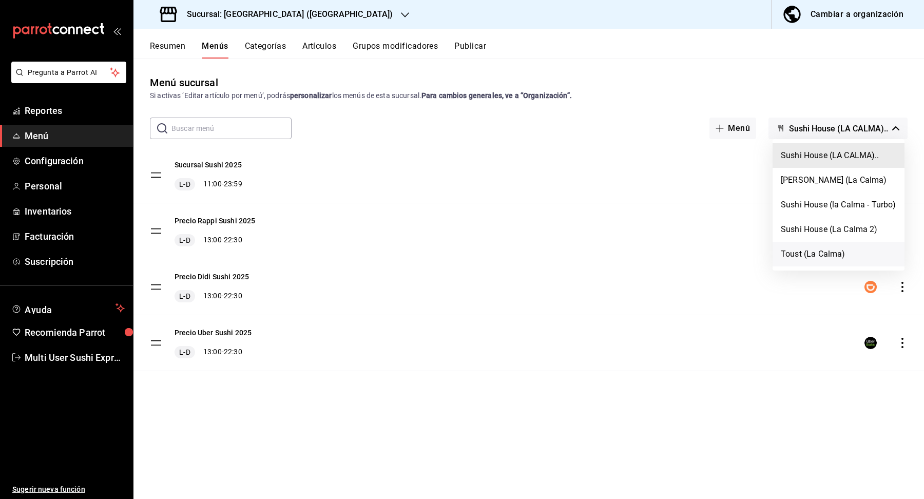
click at [846, 252] on li "Toust (La Calma)" at bounding box center [839, 254] width 132 height 25
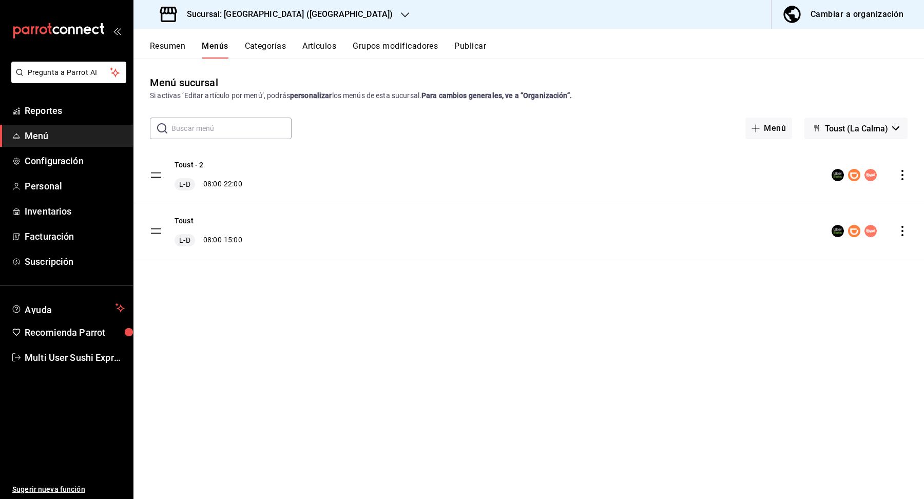
click at [906, 173] on icon "actions" at bounding box center [902, 175] width 10 height 10
click at [873, 286] on span "Eliminar menú y contenido relacionado" at bounding box center [821, 283] width 125 height 8
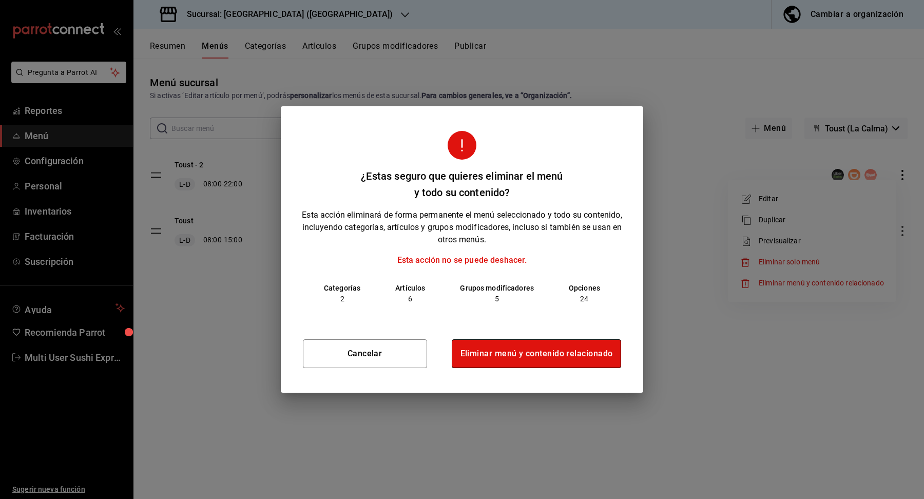
click at [611, 357] on button "Eliminar menú y contenido relacionado" at bounding box center [537, 353] width 170 height 29
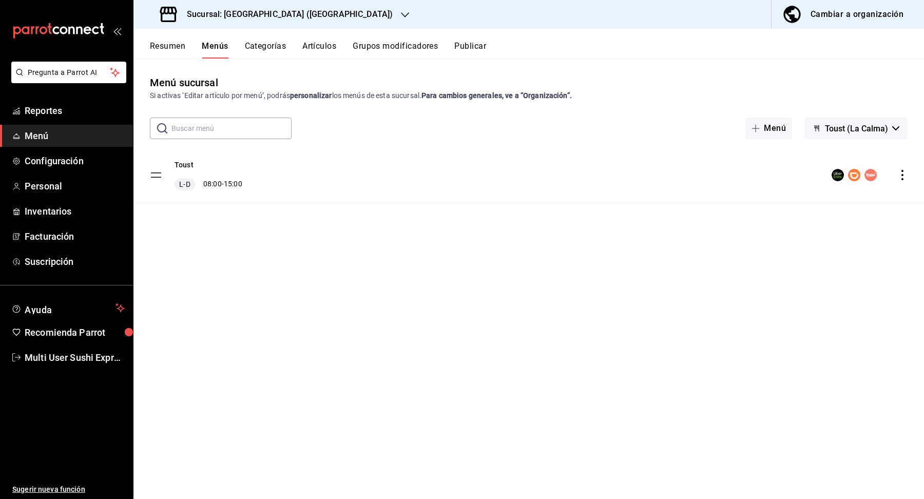
click at [177, 51] on button "Resumen" at bounding box center [167, 49] width 35 height 17
click at [907, 181] on icon "collapse-menu-row" at bounding box center [901, 179] width 12 height 12
click at [903, 180] on icon "collapse-menu-row" at bounding box center [901, 179] width 12 height 12
click at [904, 182] on icon "collapse-menu-row" at bounding box center [901, 179] width 12 height 12
click at [212, 50] on button "Menús" at bounding box center [216, 49] width 26 height 17
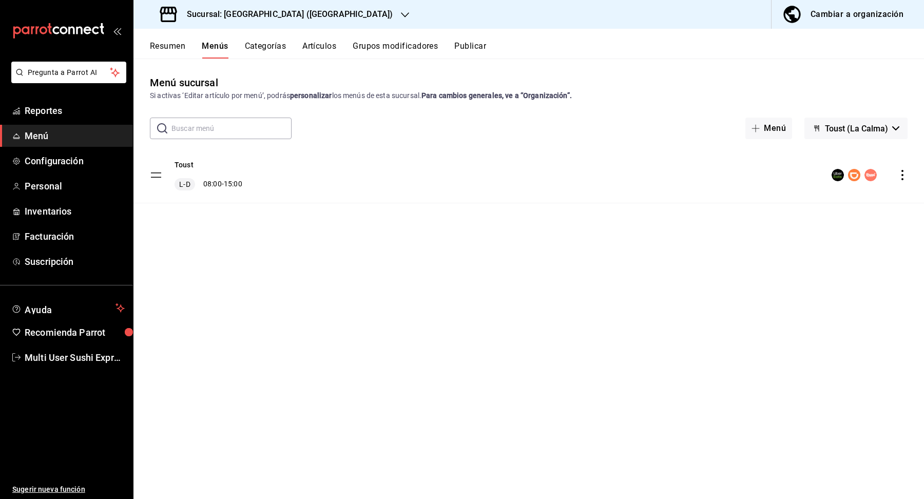
click at [167, 48] on button "Resumen" at bounding box center [167, 49] width 35 height 17
click at [900, 182] on icon "collapse-menu-row" at bounding box center [901, 179] width 12 height 12
click at [850, 23] on button "Cambiar a organización" at bounding box center [844, 14] width 144 height 29
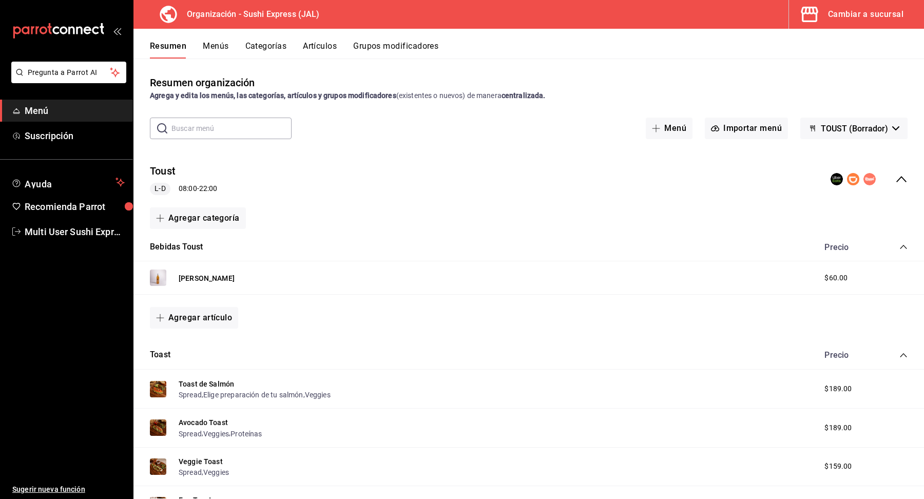
click at [220, 53] on button "Menús" at bounding box center [216, 49] width 26 height 17
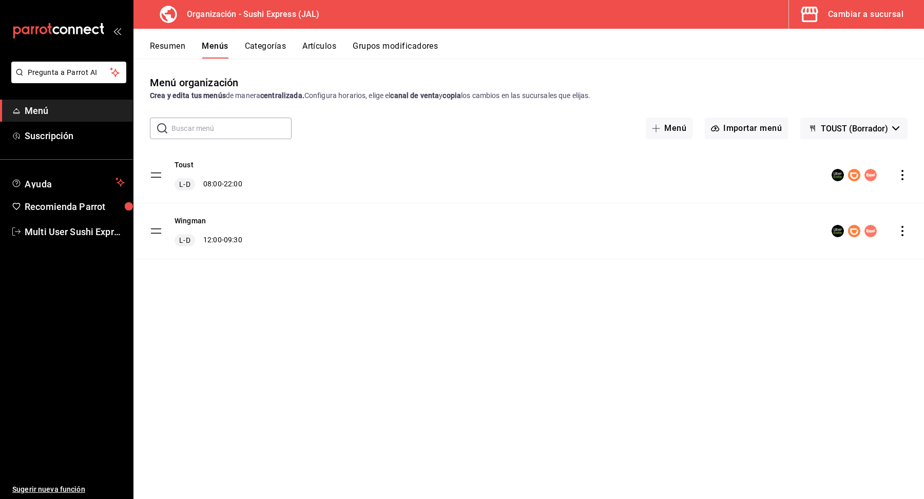
click at [910, 167] on div "Toust L-D 08:00 - 22:00" at bounding box center [528, 174] width 791 height 55
click at [905, 174] on icon "actions" at bounding box center [902, 175] width 10 height 10
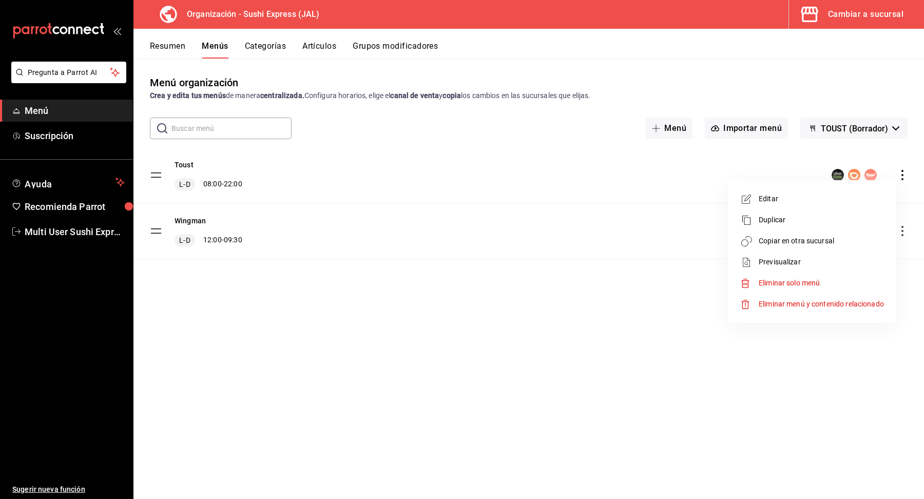
click at [811, 245] on span "Copiar en otra sucursal" at bounding box center [821, 241] width 125 height 11
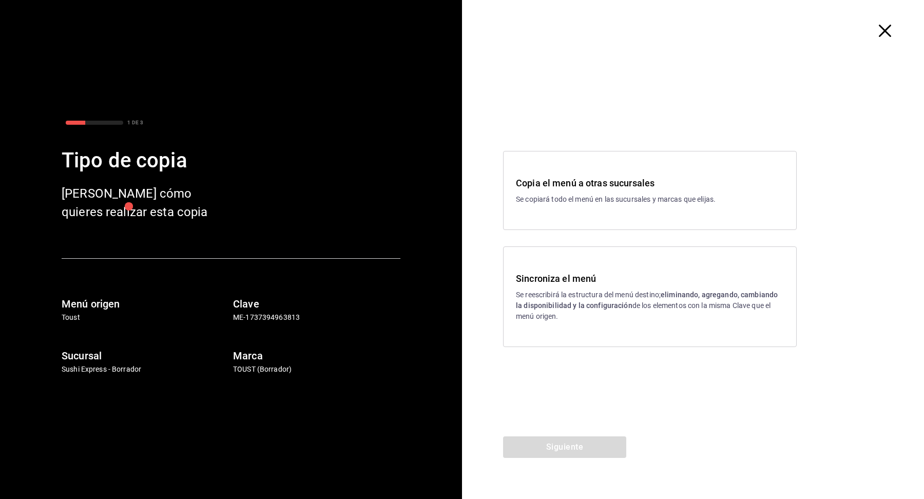
click at [624, 307] on strong "eliminando, agregando, cambiando la disponibilidad y la configuración" at bounding box center [647, 300] width 262 height 19
click at [592, 445] on button "Siguiente" at bounding box center [564, 447] width 123 height 22
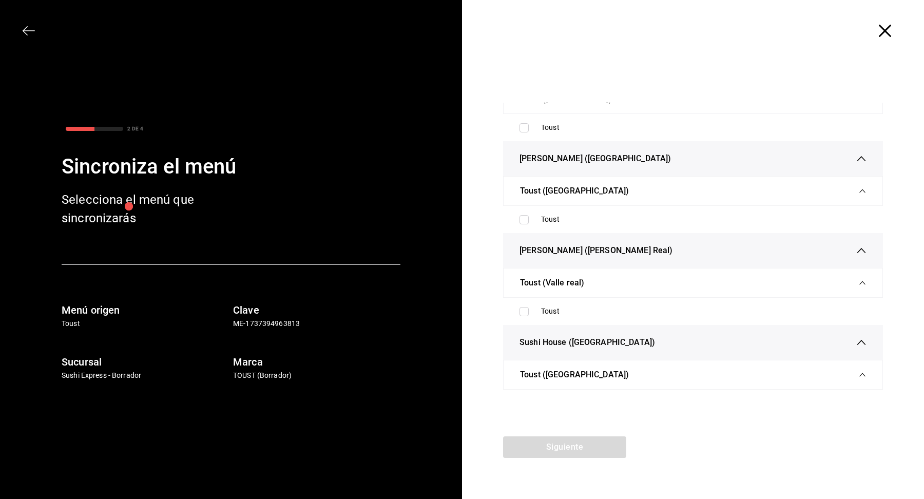
scroll to position [537, 0]
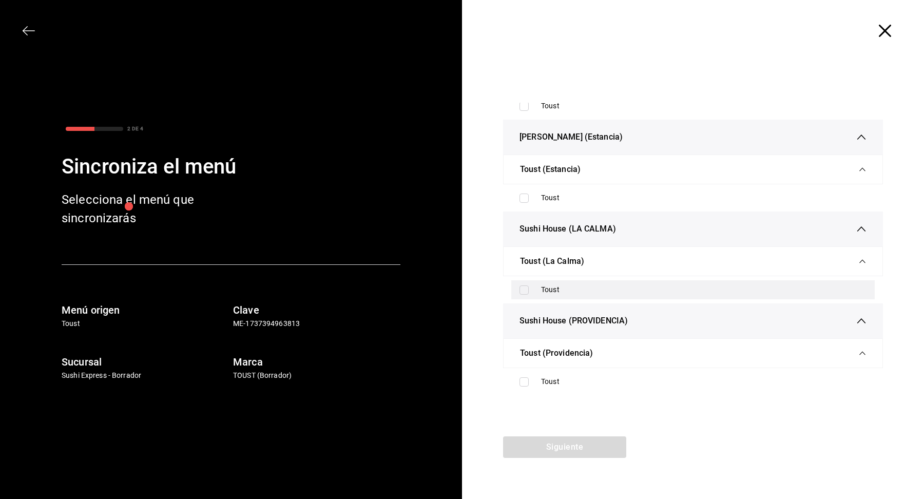
click at [585, 291] on div "Toust" at bounding box center [704, 289] width 326 height 11
checkbox input "true"
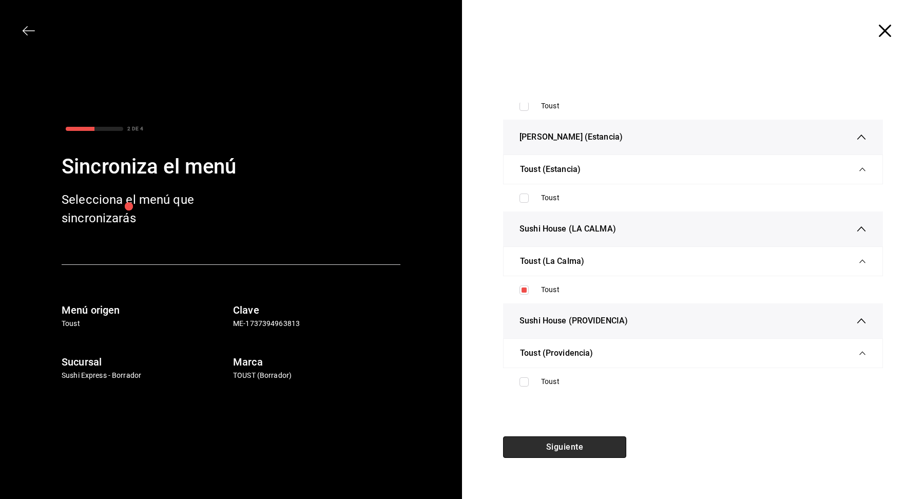
click at [590, 448] on button "Siguiente" at bounding box center [564, 447] width 123 height 22
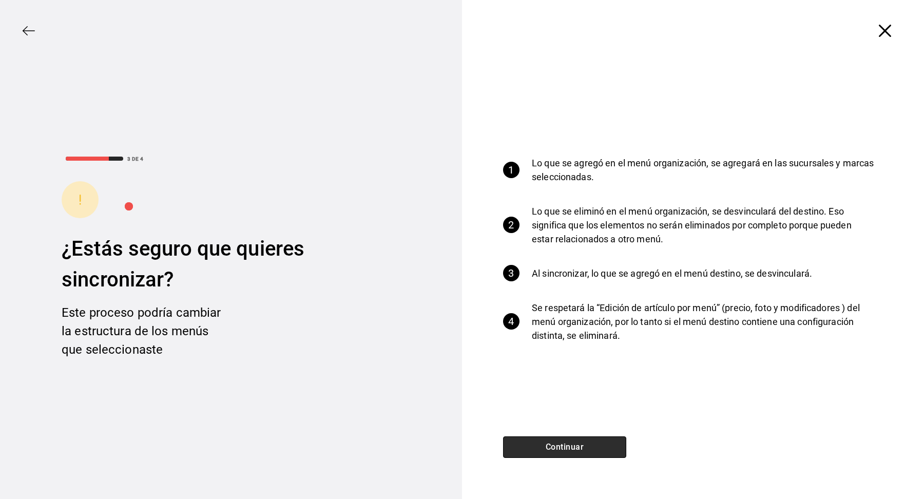
click at [590, 449] on button "Continuar" at bounding box center [564, 447] width 123 height 22
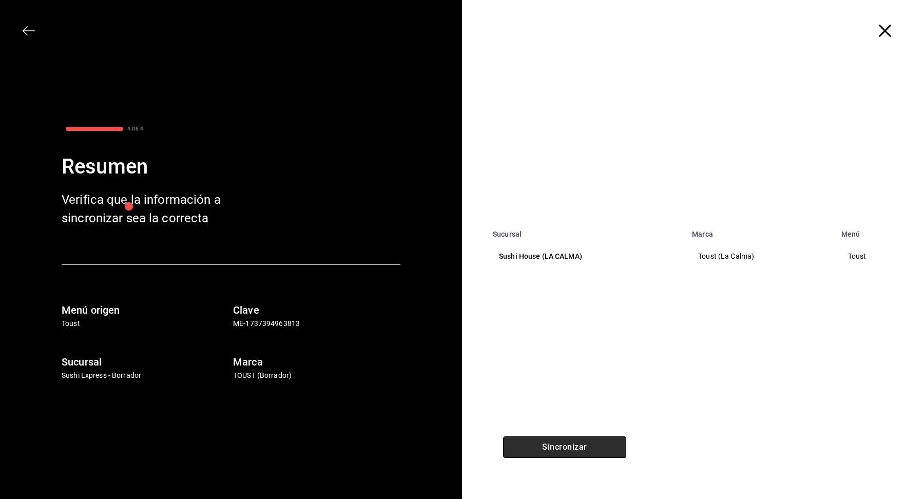
click at [590, 449] on button "Sincronizar" at bounding box center [564, 447] width 123 height 22
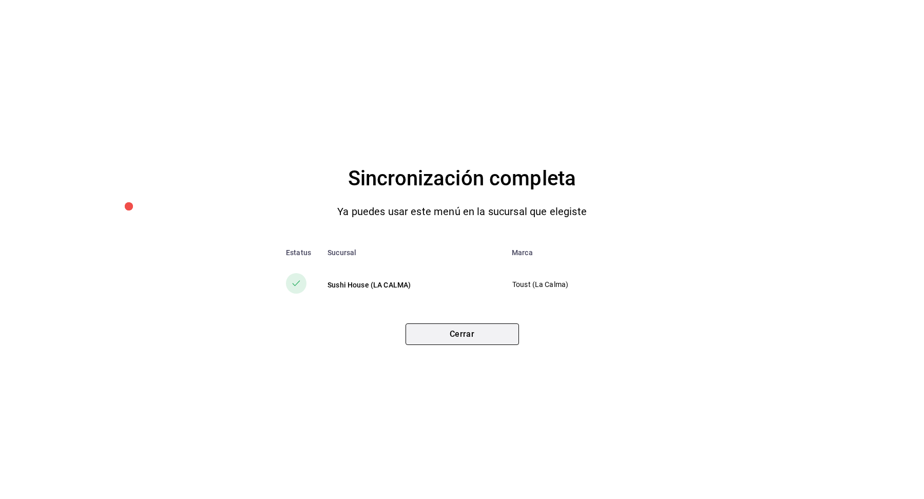
click at [460, 331] on button "Cerrar" at bounding box center [462, 334] width 113 height 22
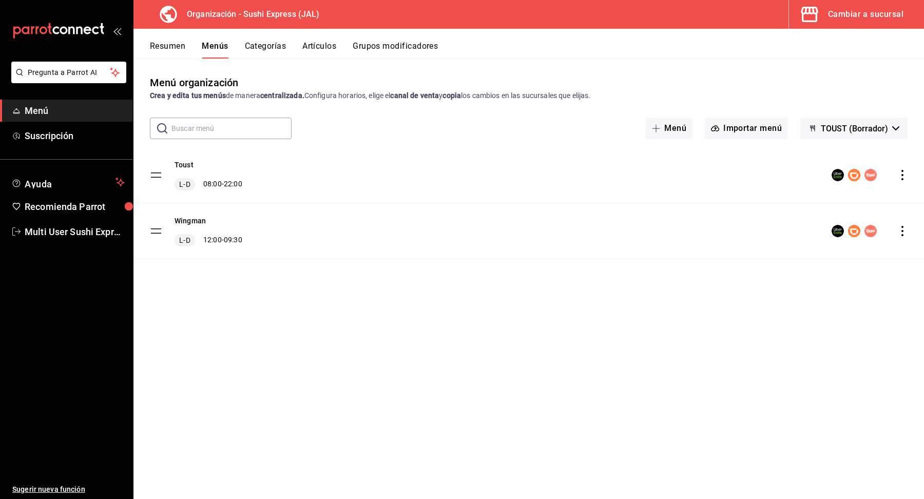
click at [881, 10] on div "Cambiar a sucursal" at bounding box center [865, 14] width 75 height 14
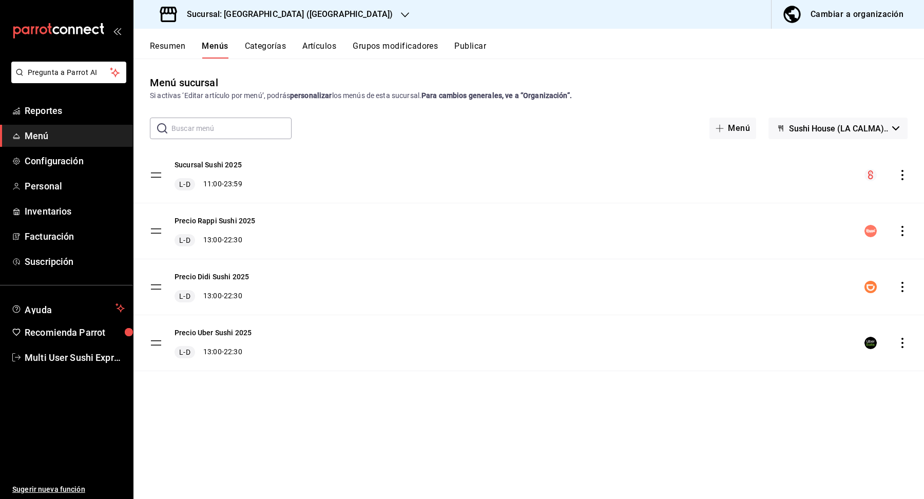
click at [162, 53] on button "Resumen" at bounding box center [167, 49] width 35 height 17
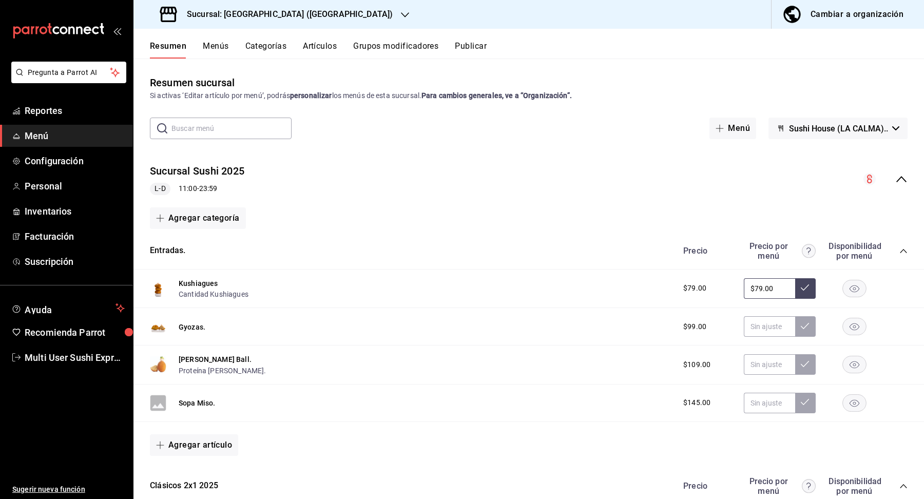
click at [857, 130] on span "Sushi House (LA CALMA).." at bounding box center [838, 129] width 99 height 10
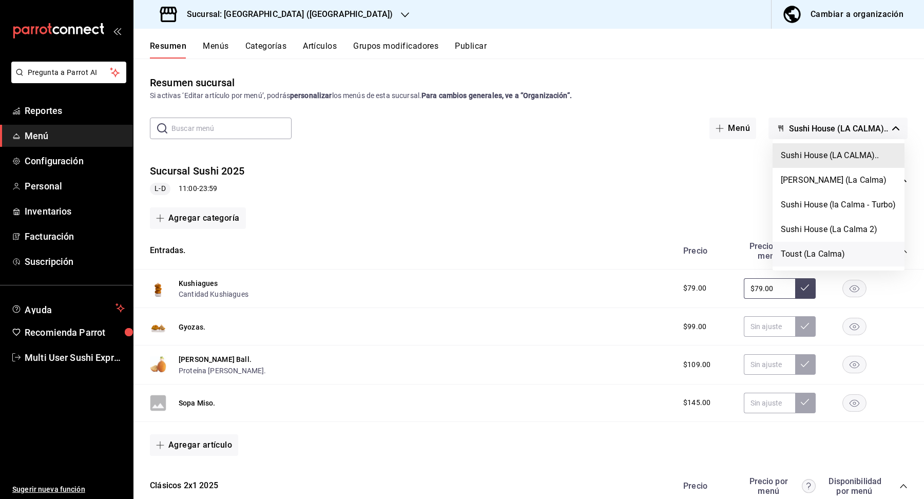
click at [830, 255] on li "Toust (La Calma)" at bounding box center [839, 254] width 132 height 25
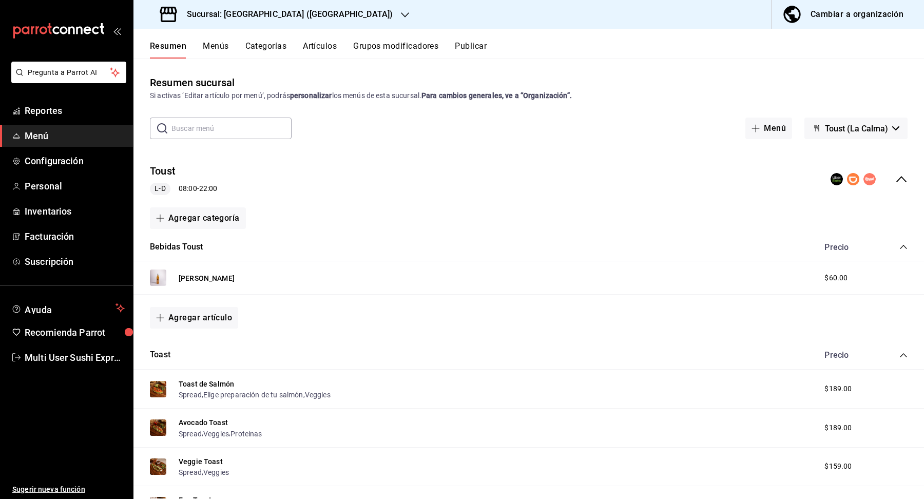
click at [481, 48] on button "Publicar" at bounding box center [471, 49] width 32 height 17
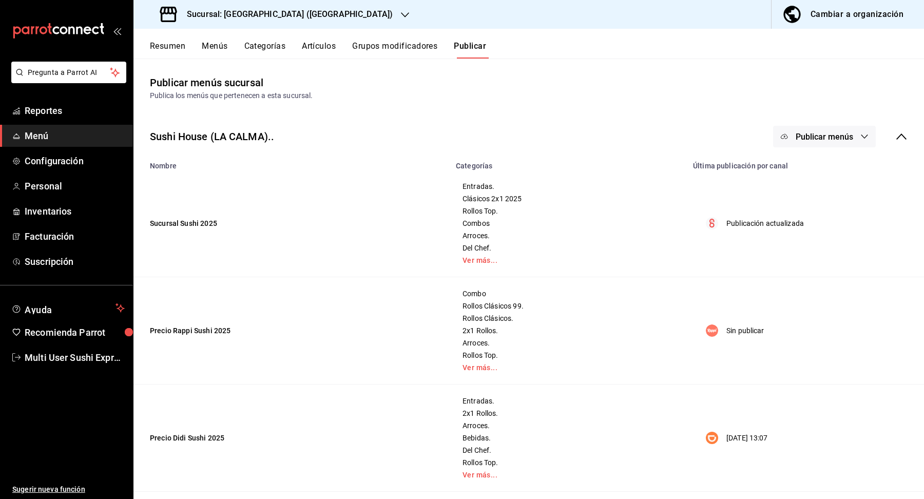
click at [911, 139] on div "Sushi House (LA CALMA).. Publicar menús" at bounding box center [528, 137] width 791 height 38
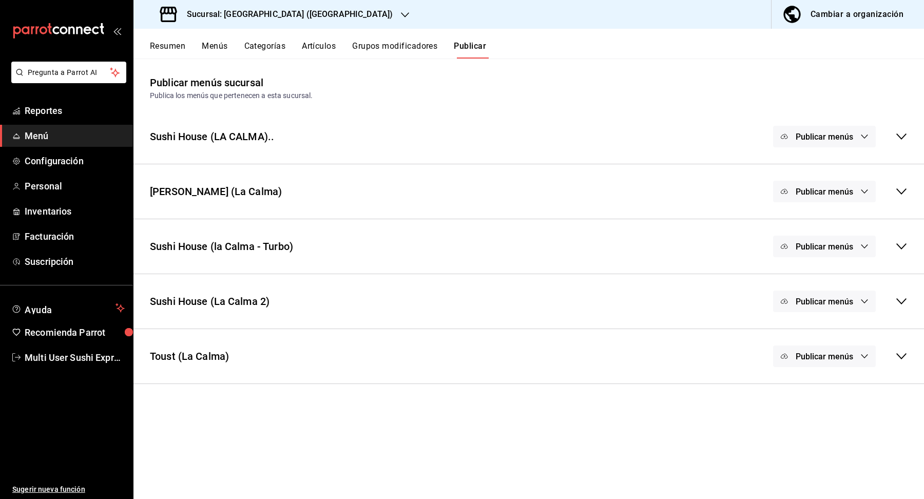
click at [902, 355] on icon at bounding box center [901, 356] width 12 height 12
click at [839, 355] on span "Publicar menús" at bounding box center [825, 357] width 58 height 10
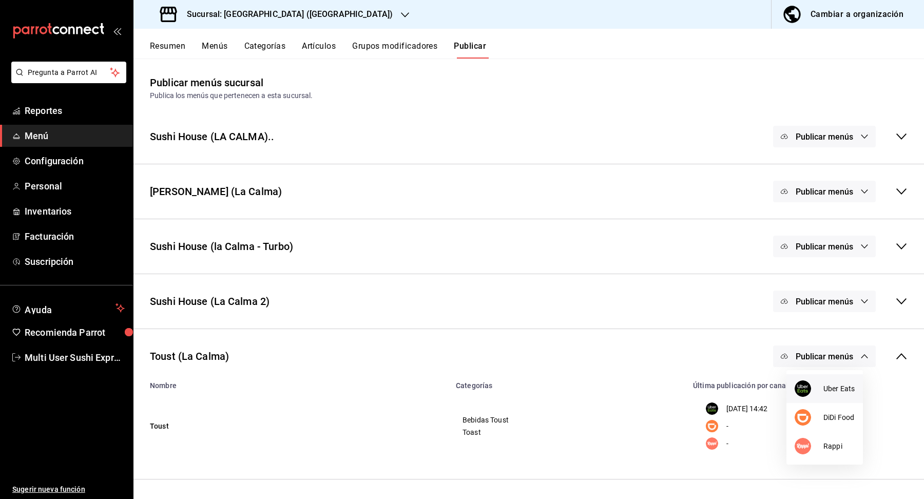
click at [834, 388] on span "Uber Eats" at bounding box center [839, 389] width 31 height 11
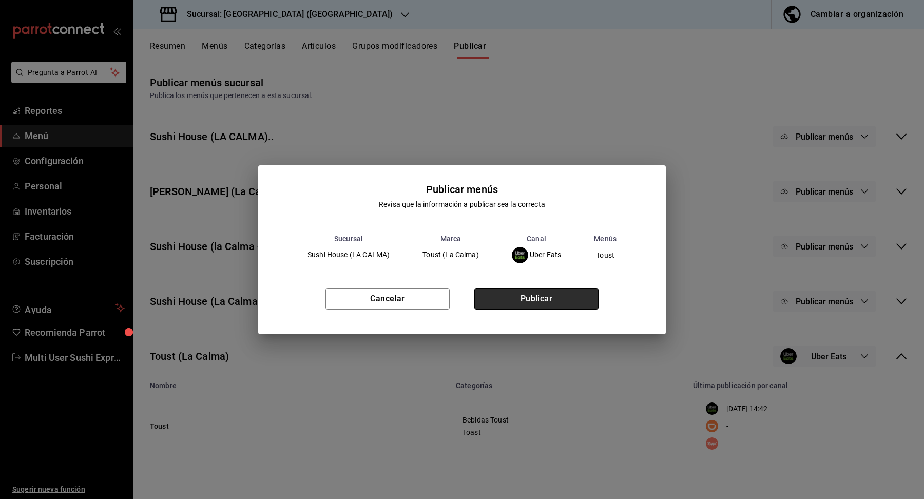
click at [537, 298] on button "Publicar" at bounding box center [536, 299] width 124 height 22
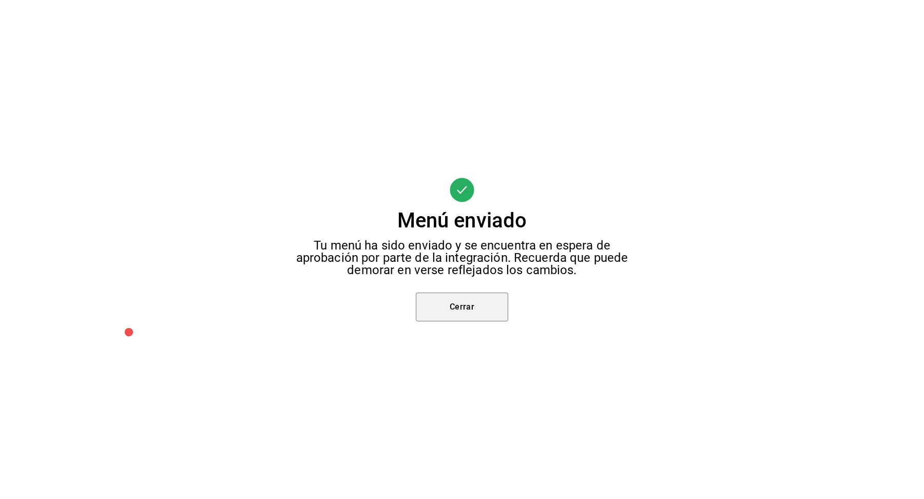
click at [437, 303] on button "Cerrar" at bounding box center [462, 307] width 92 height 29
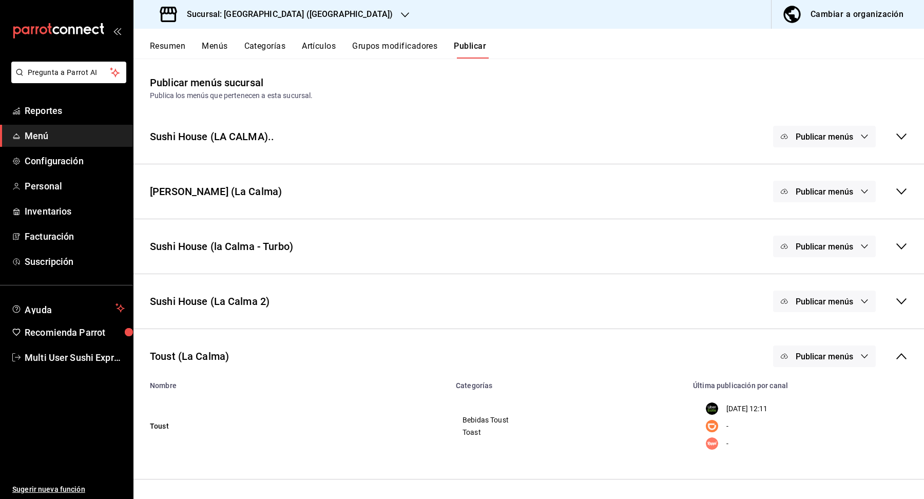
click at [310, 14] on h3 "Sucursal: [GEOGRAPHIC_DATA] ([GEOGRAPHIC_DATA])" at bounding box center [286, 14] width 214 height 12
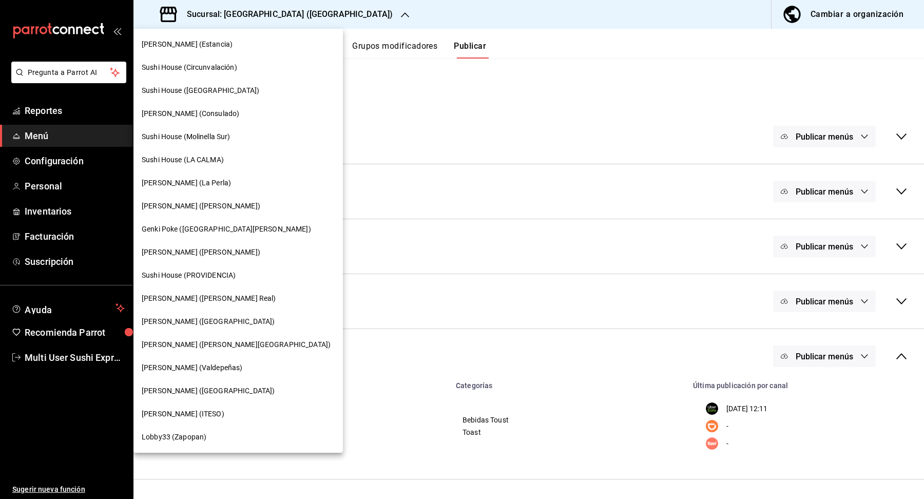
click at [204, 48] on span "[PERSON_NAME] (Estancia)" at bounding box center [187, 44] width 91 height 11
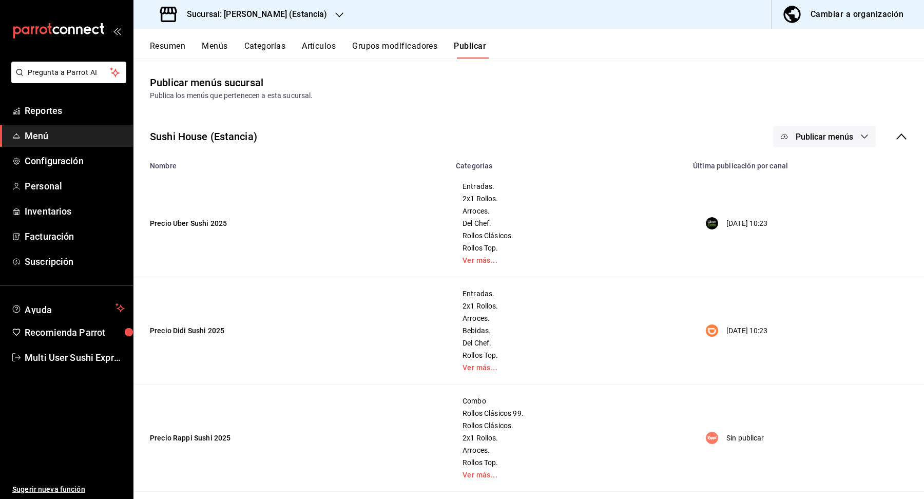
click at [197, 46] on div "Resumen Menús Categorías Artículos Grupos modificadores Publicar" at bounding box center [537, 49] width 774 height 17
click at [202, 48] on button "Menús" at bounding box center [215, 49] width 26 height 17
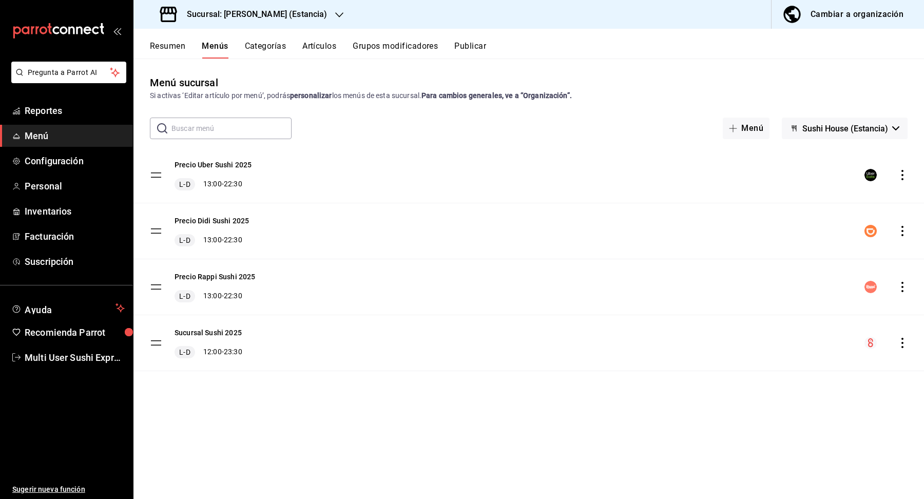
click at [169, 48] on button "Resumen" at bounding box center [167, 49] width 35 height 17
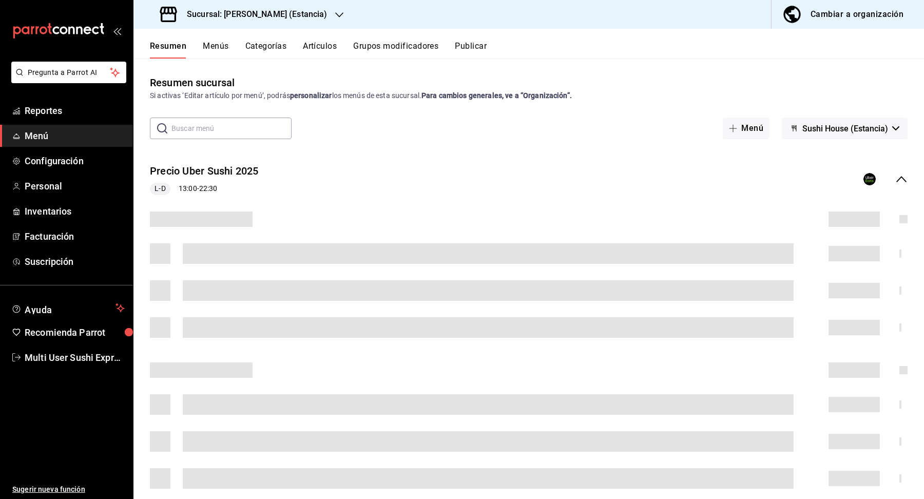
click at [872, 124] on span "Sushi House (Estancia)" at bounding box center [845, 129] width 86 height 10
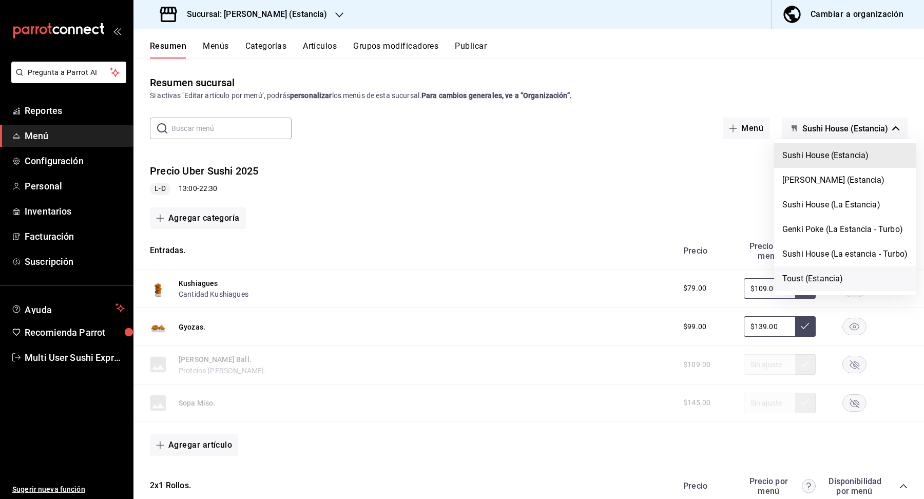
click at [835, 271] on li "Toust (Estancia)" at bounding box center [845, 278] width 142 height 25
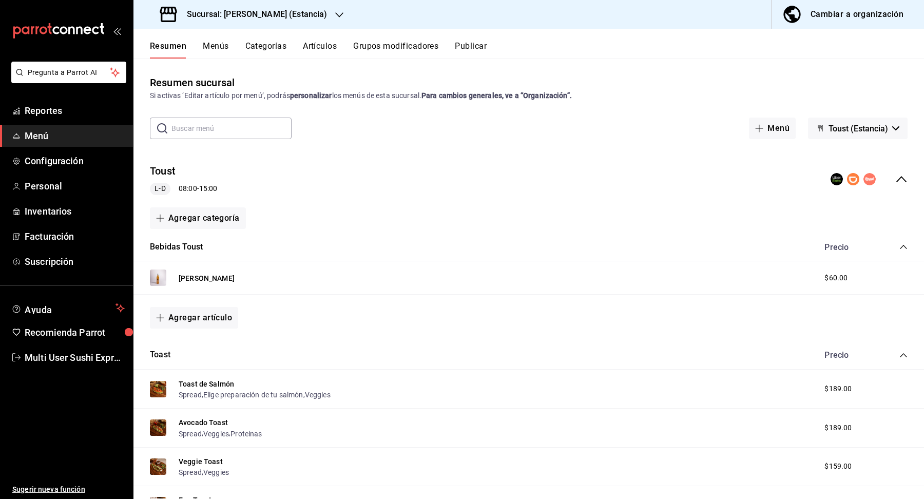
click at [888, 135] on button "Toust (Estancia)" at bounding box center [858, 129] width 100 height 22
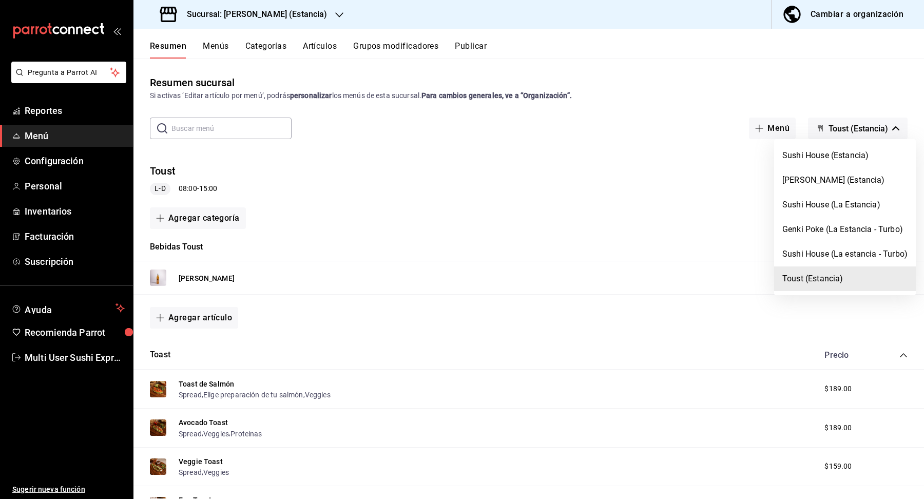
click at [483, 47] on div at bounding box center [462, 249] width 924 height 499
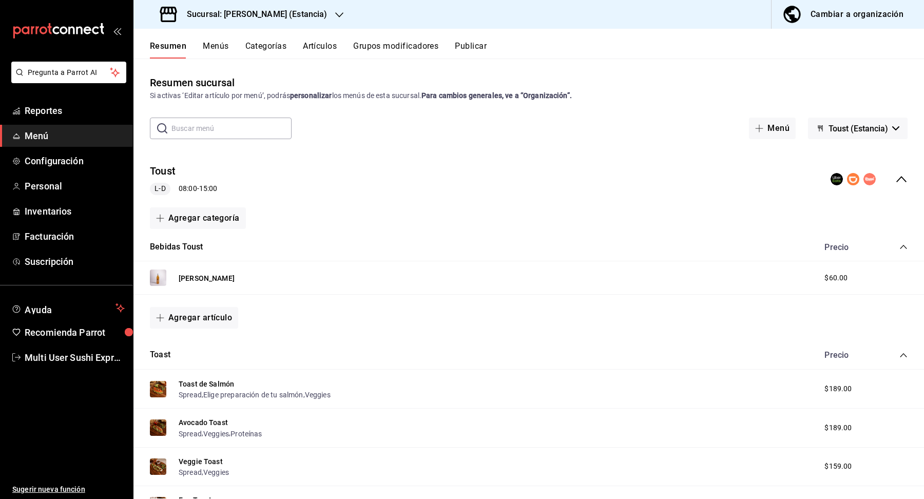
click at [474, 46] on button "Publicar" at bounding box center [471, 49] width 32 height 17
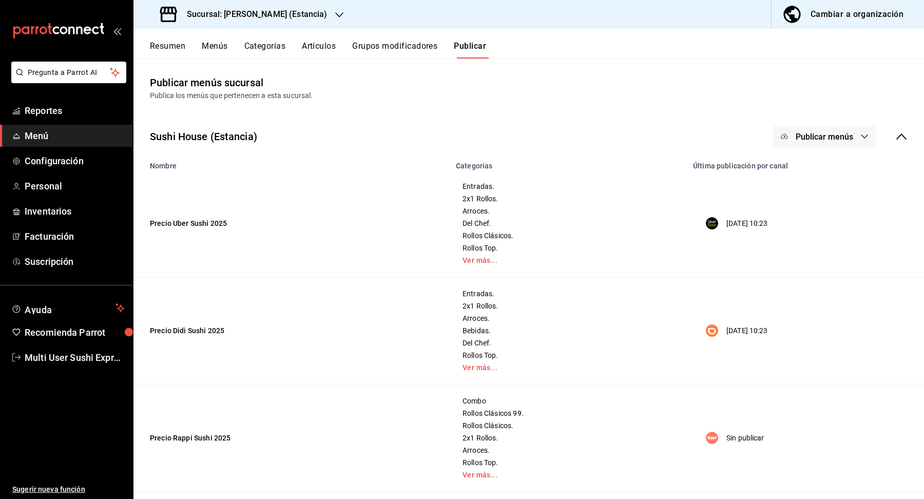
click at [905, 130] on icon at bounding box center [901, 136] width 12 height 12
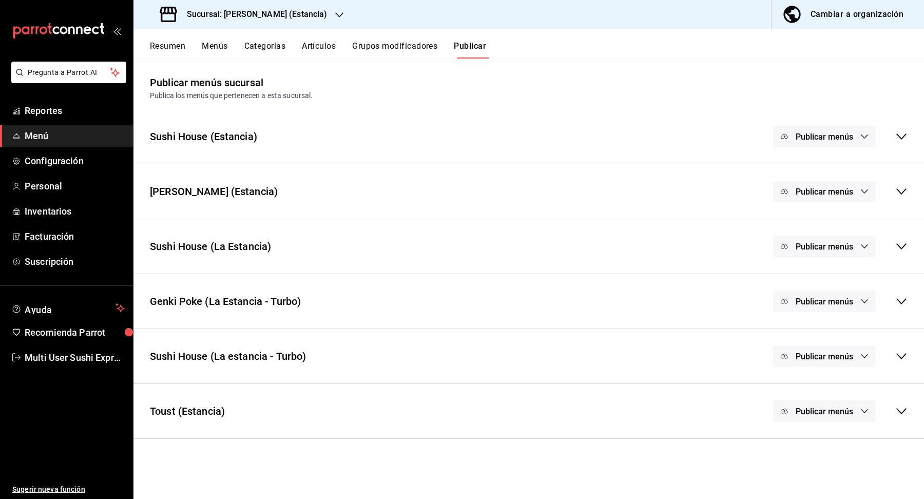
click at [898, 406] on icon at bounding box center [901, 411] width 12 height 12
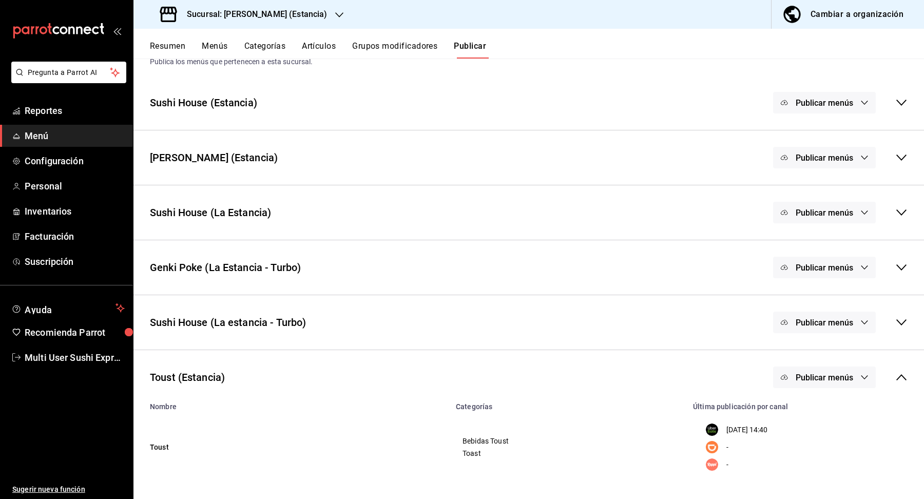
scroll to position [33, 0]
click at [282, 14] on h3 "Sucursal: [PERSON_NAME] (Estancia)" at bounding box center [253, 14] width 148 height 12
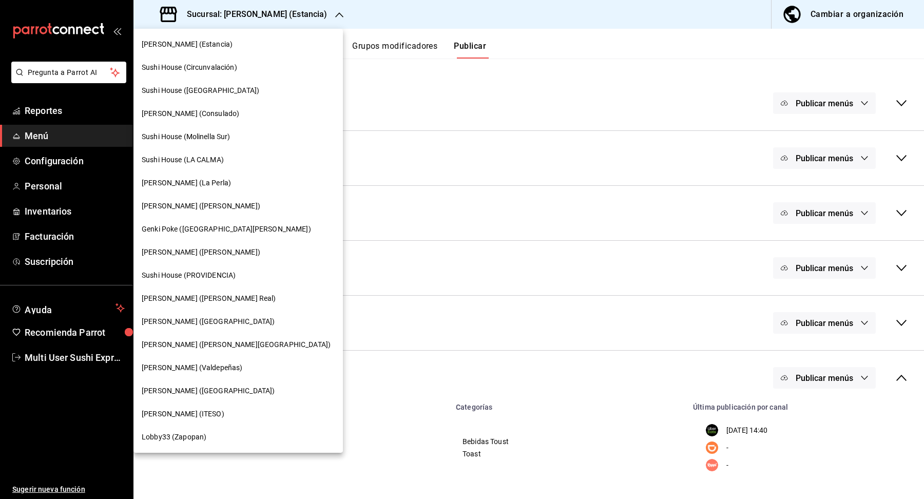
click at [202, 97] on div "Sushi House ([GEOGRAPHIC_DATA])" at bounding box center [237, 90] width 209 height 23
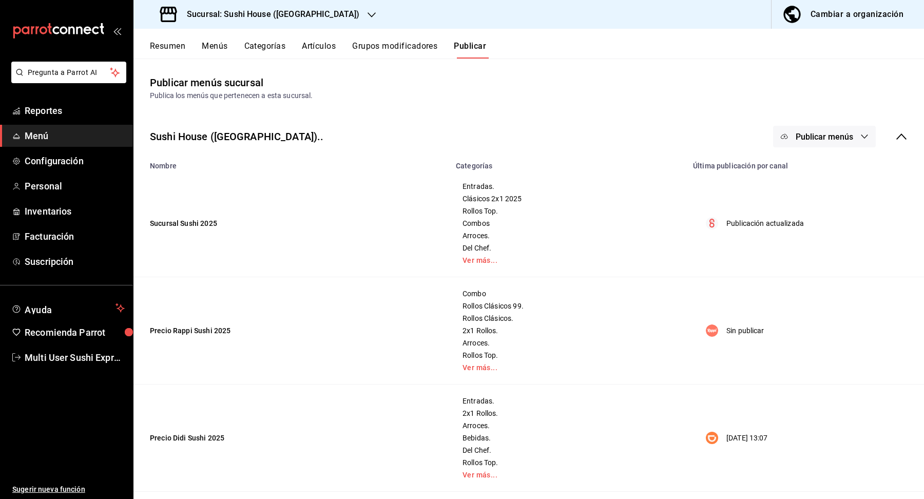
click at [896, 140] on icon at bounding box center [901, 136] width 12 height 12
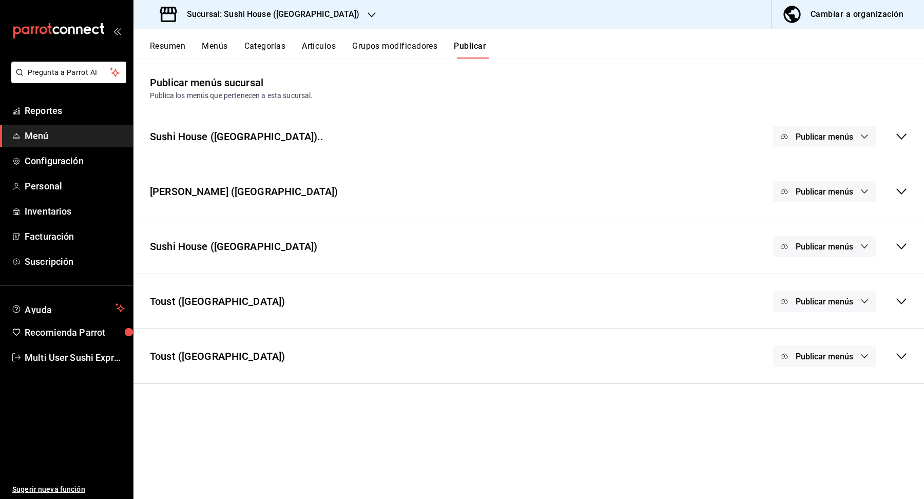
click at [853, 356] on div "Publicar menús" at bounding box center [824, 357] width 103 height 22
click at [857, 305] on button "Publicar menús" at bounding box center [824, 302] width 103 height 22
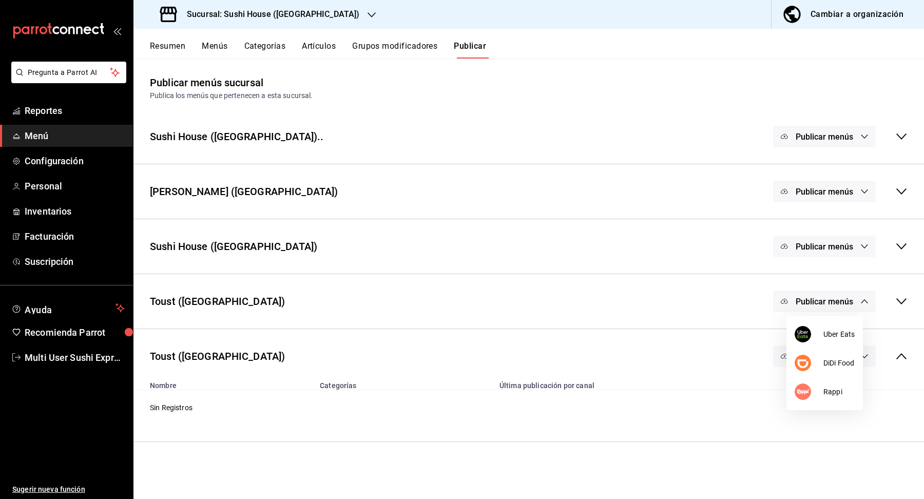
click at [900, 300] on div at bounding box center [462, 249] width 924 height 499
click at [898, 299] on icon at bounding box center [901, 301] width 10 height 6
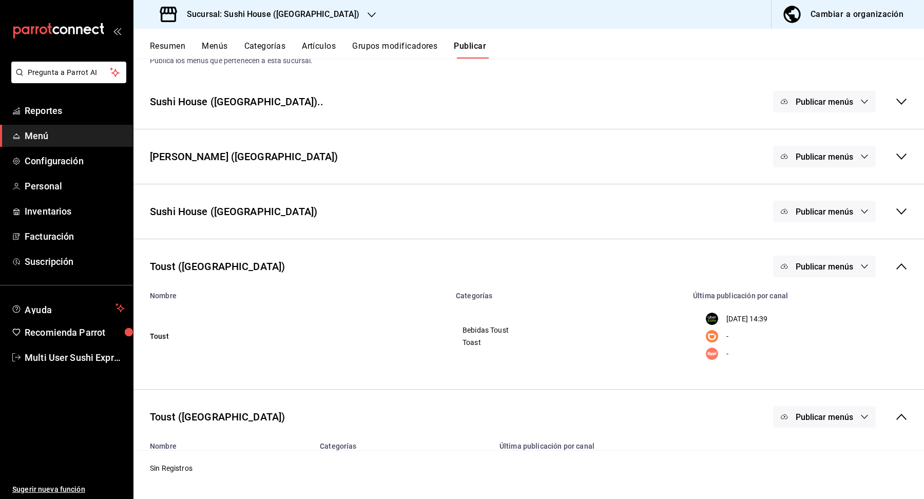
scroll to position [37, 0]
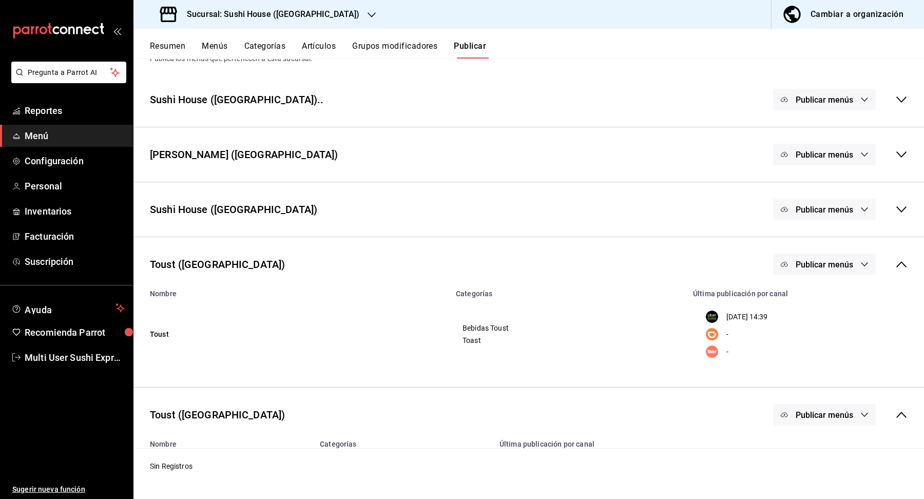
click at [214, 18] on h3 "Sucursal: Sushi House ([GEOGRAPHIC_DATA])" at bounding box center [269, 14] width 181 height 12
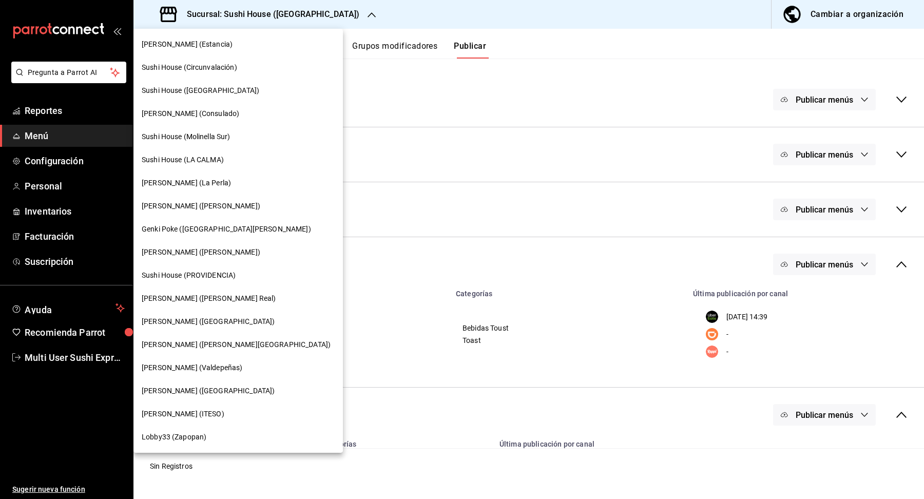
click at [220, 371] on span "[PERSON_NAME] (Valdepeñas)" at bounding box center [192, 367] width 101 height 11
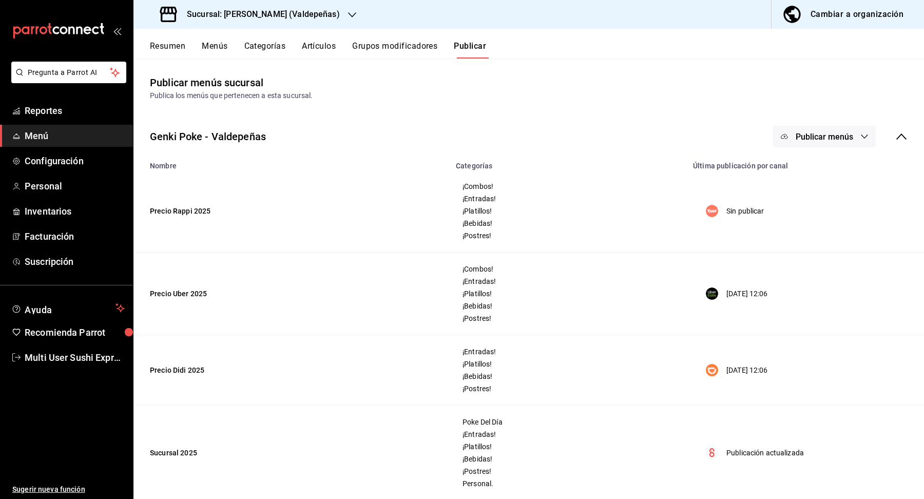
click at [274, 14] on h3 "Sucursal: [PERSON_NAME] (Valdepeñas)" at bounding box center [259, 14] width 161 height 12
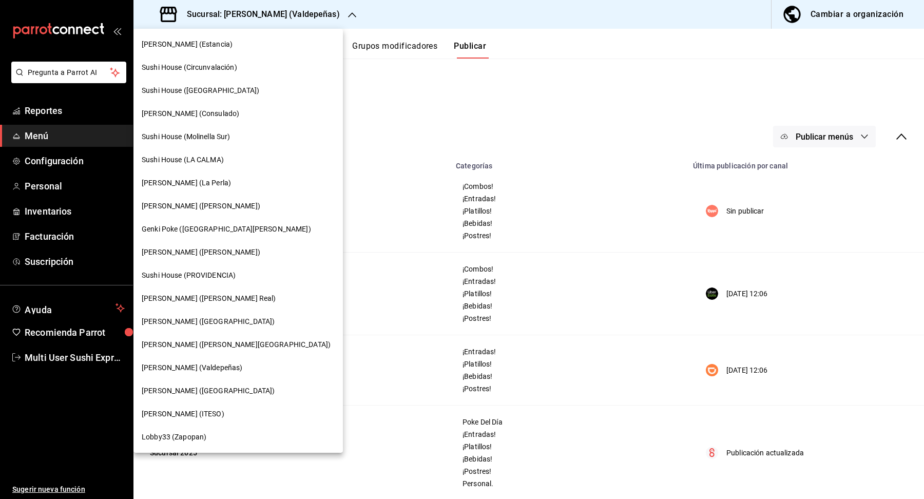
click at [218, 296] on div "[PERSON_NAME] ([PERSON_NAME] Real)" at bounding box center [238, 298] width 193 height 11
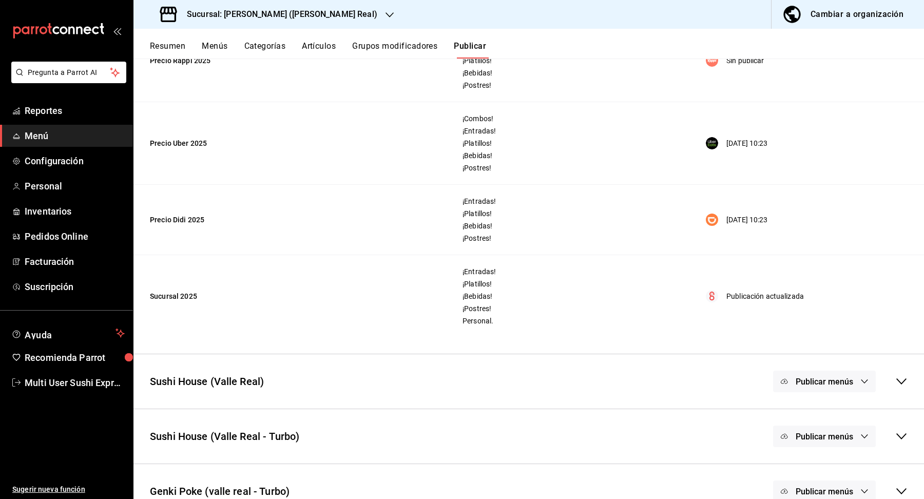
scroll to position [223, 0]
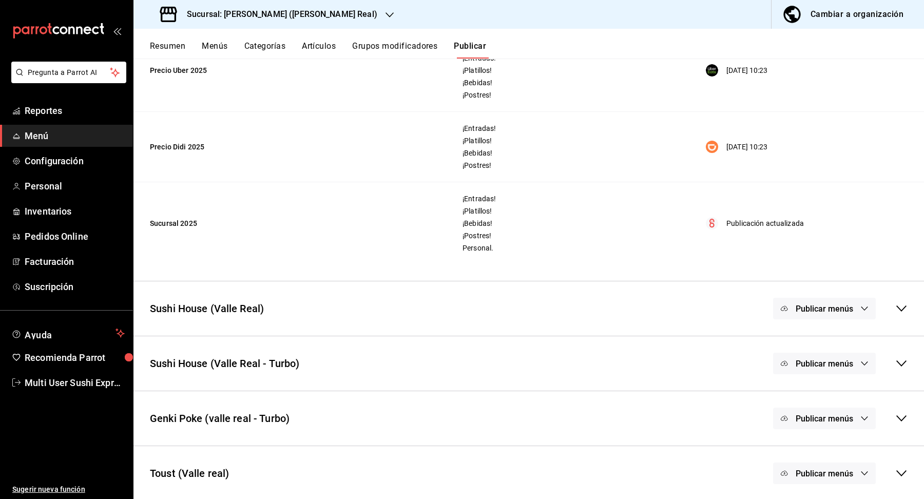
click at [859, 465] on button "Publicar menús" at bounding box center [824, 474] width 103 height 22
click at [886, 460] on div at bounding box center [462, 249] width 924 height 499
click at [906, 477] on body "Pregunta a Parrot AI Reportes Menú Configuración Personal Inventarios Pedidos O…" at bounding box center [462, 249] width 924 height 499
click at [900, 468] on icon at bounding box center [901, 473] width 12 height 12
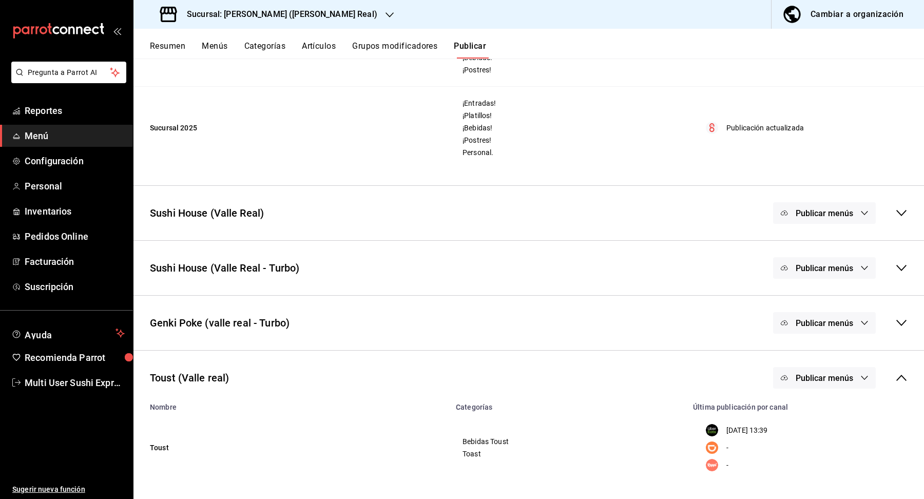
click at [314, 9] on div "Sucursal: [PERSON_NAME] ([PERSON_NAME] Real)" at bounding box center [270, 14] width 256 height 29
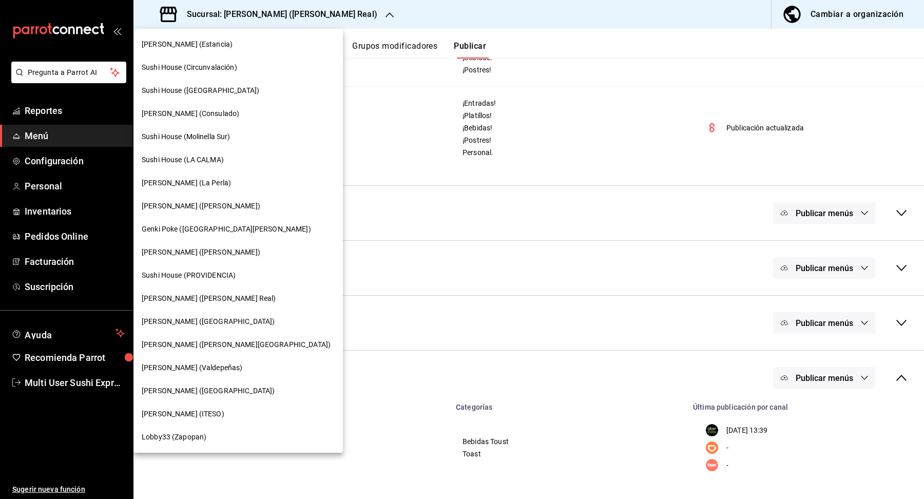
click at [232, 368] on div "[PERSON_NAME] (Valdepeñas)" at bounding box center [238, 367] width 193 height 11
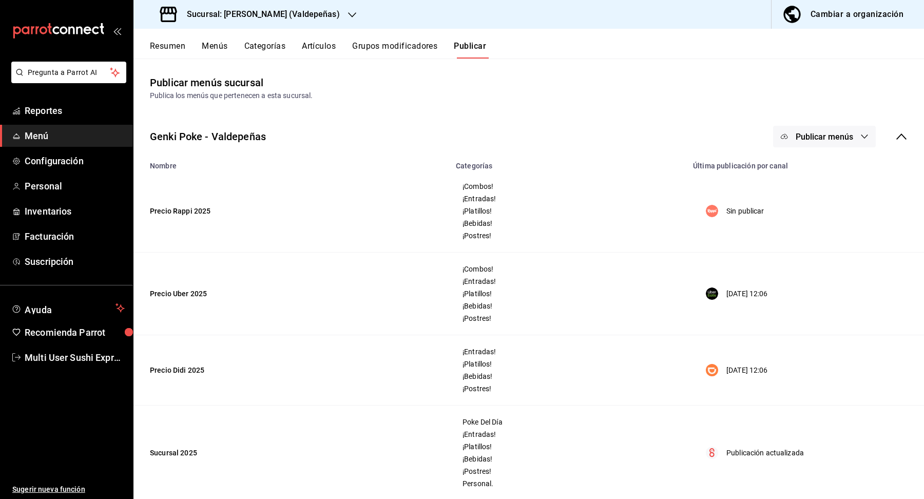
scroll to position [72, 0]
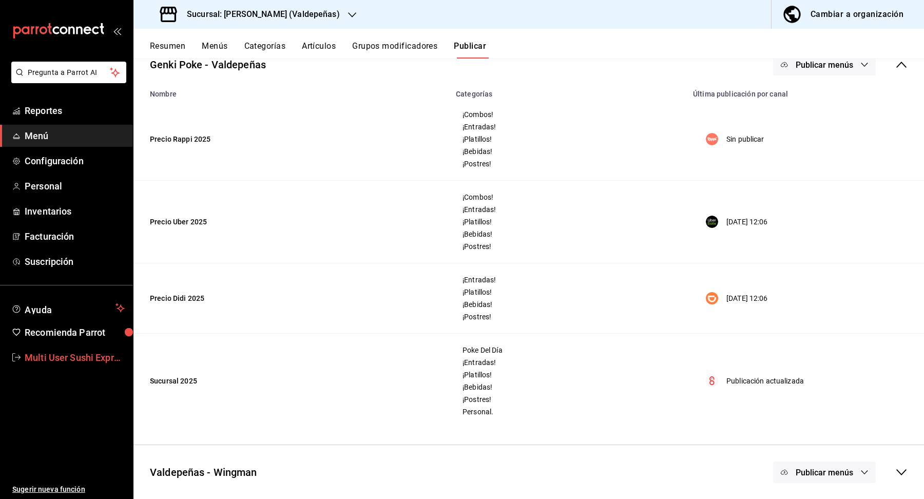
click at [65, 353] on span "Multi User Sushi Express" at bounding box center [75, 358] width 100 height 14
